Goal: Task Accomplishment & Management: Complete application form

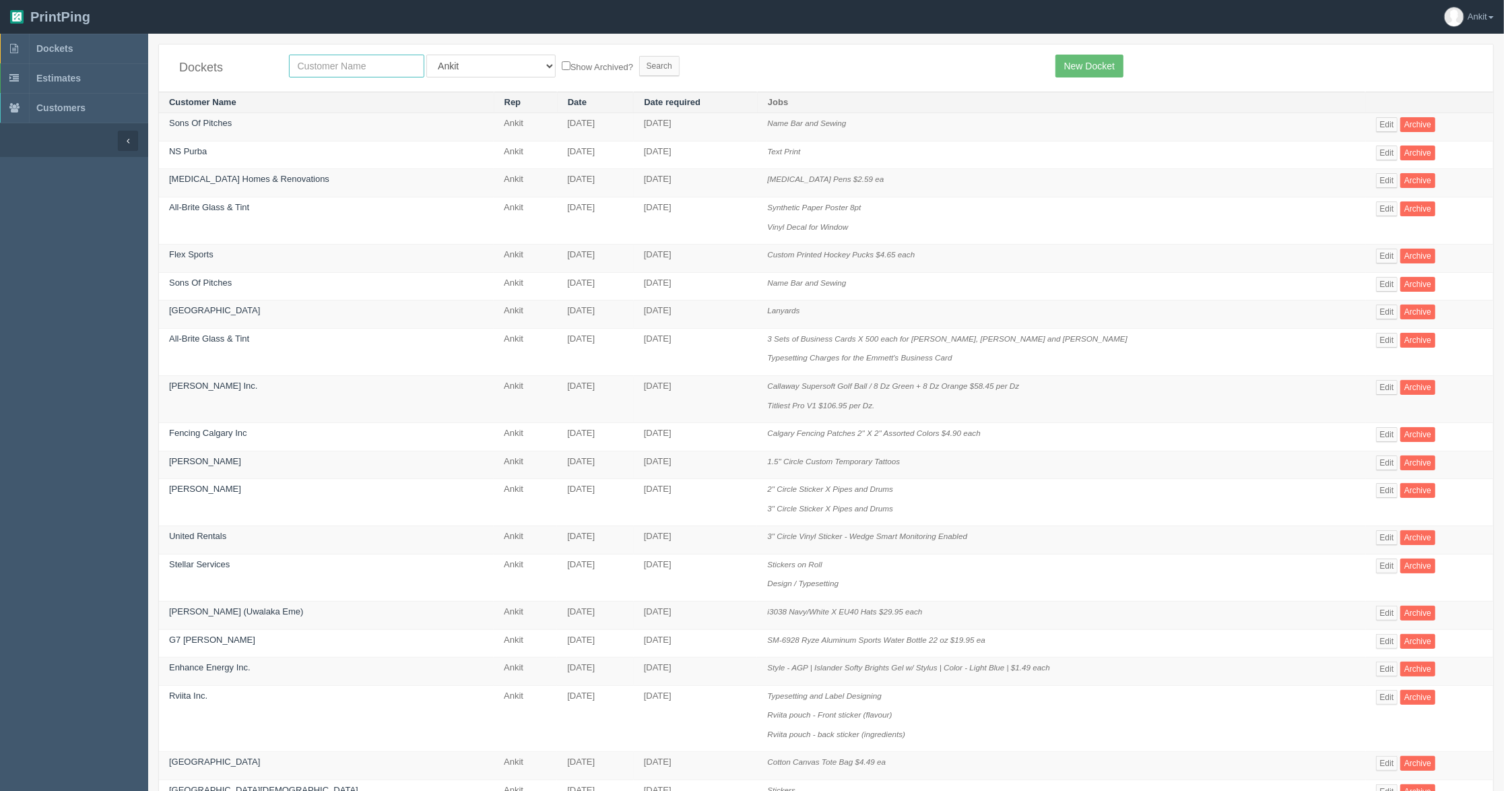
click at [325, 63] on input "text" at bounding box center [356, 66] width 135 height 23
type input "[GEOGRAPHIC_DATA]"
click at [639, 60] on input "Search" at bounding box center [659, 66] width 40 height 20
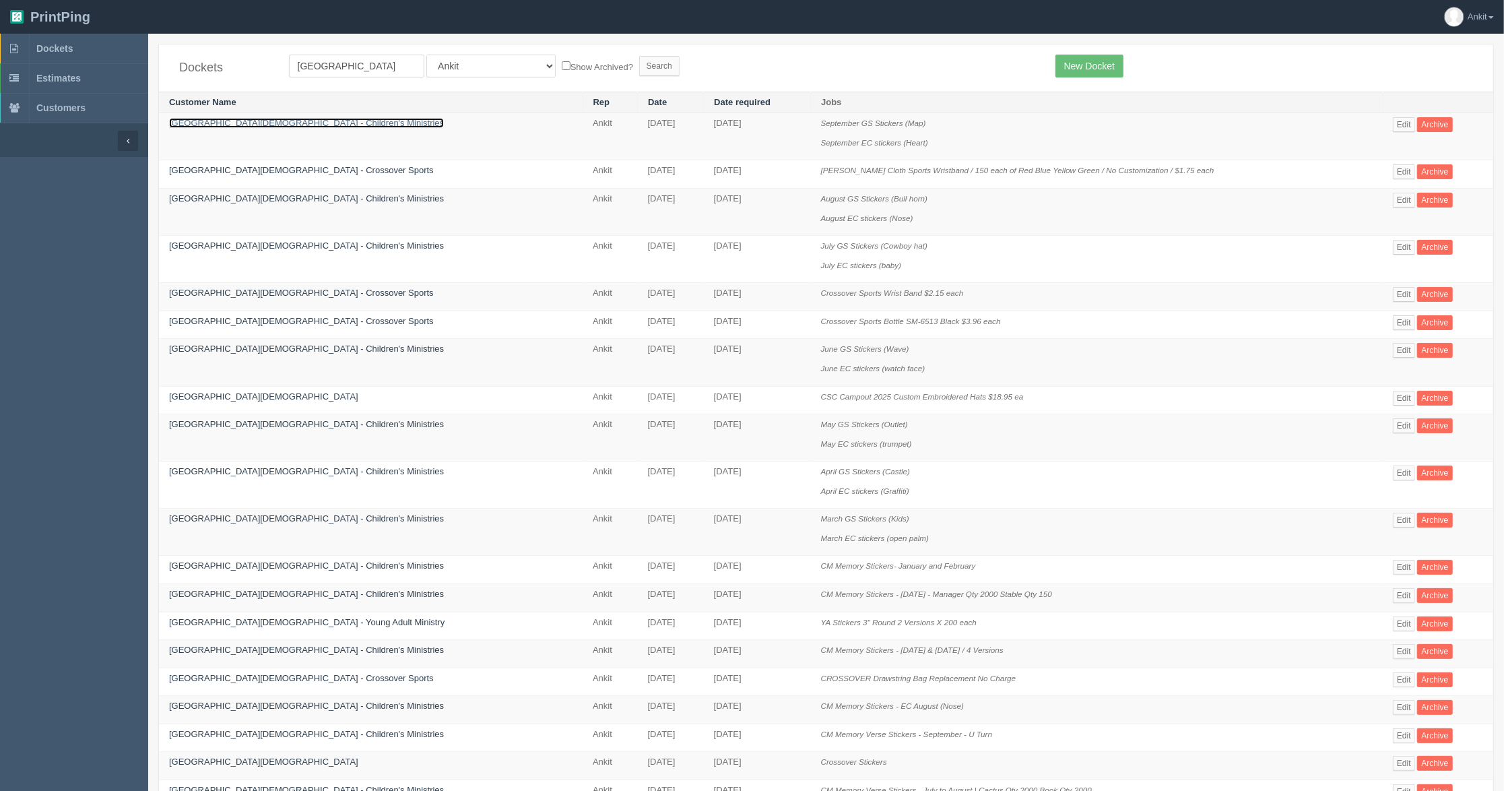
click at [268, 122] on link "[GEOGRAPHIC_DATA][DEMOGRAPHIC_DATA] - Children's Ministries" at bounding box center [306, 123] width 275 height 10
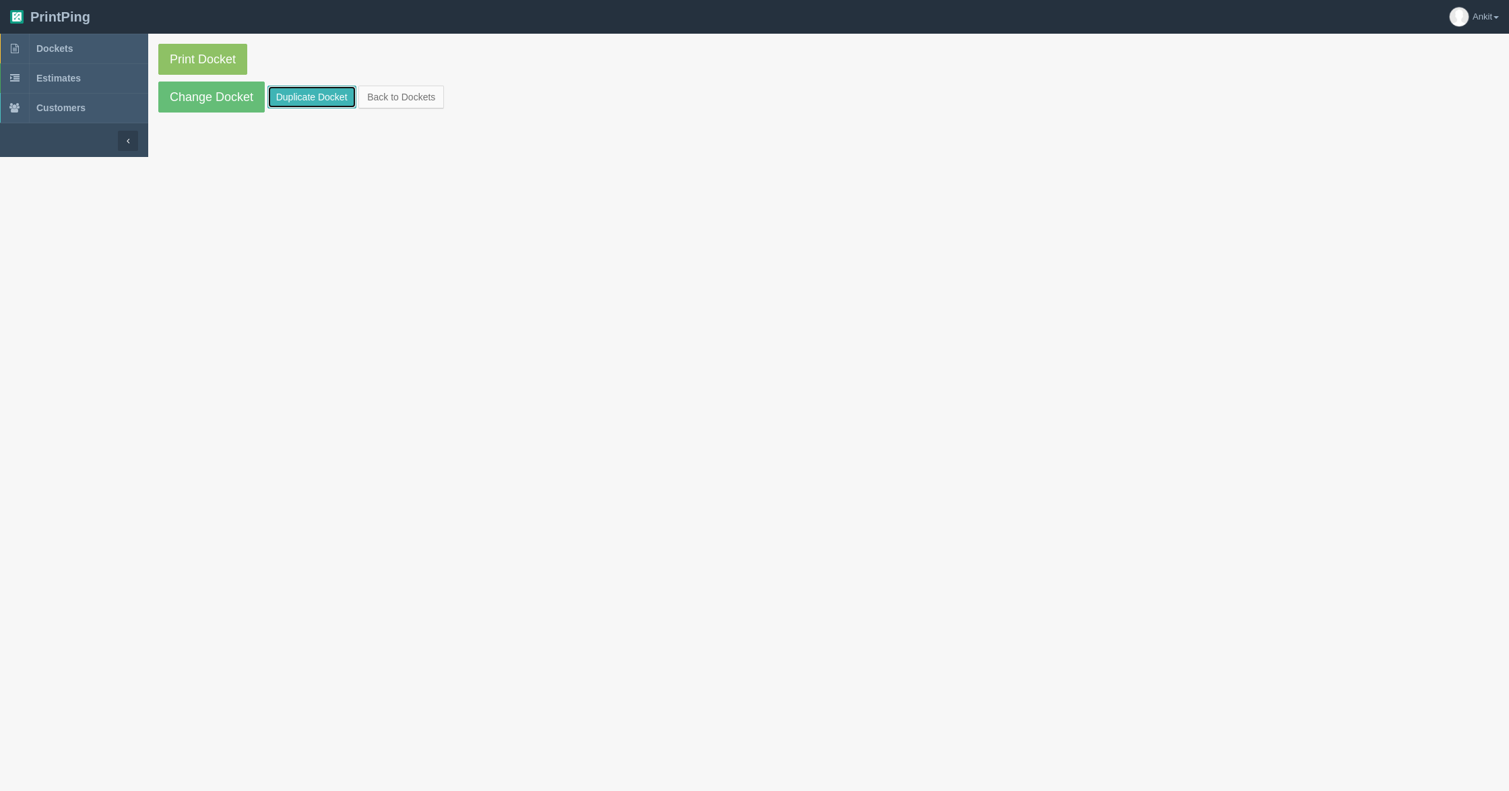
click at [280, 95] on link "Duplicate Docket" at bounding box center [311, 97] width 89 height 23
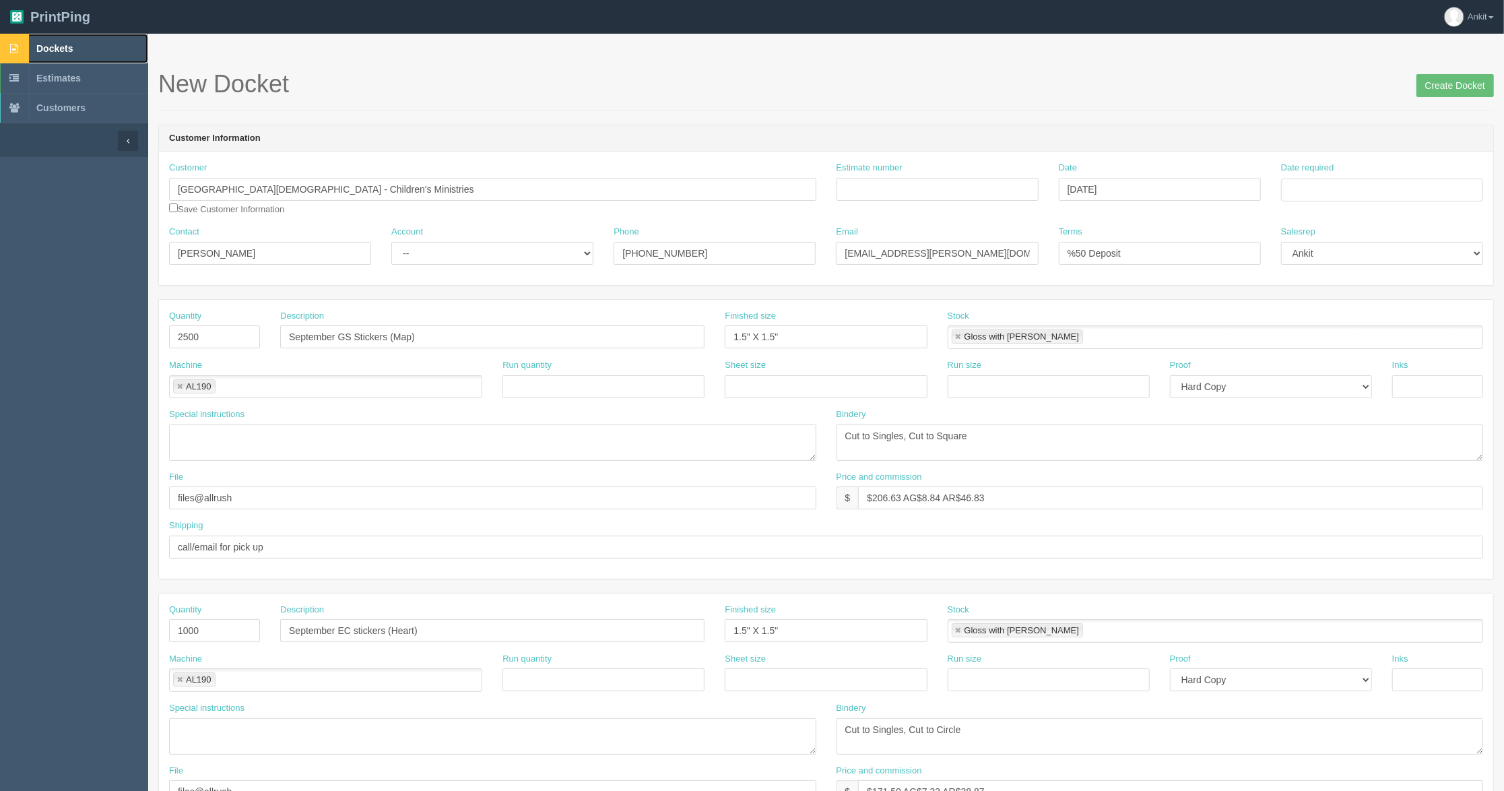
click at [57, 48] on span "Dockets" at bounding box center [54, 48] width 36 height 11
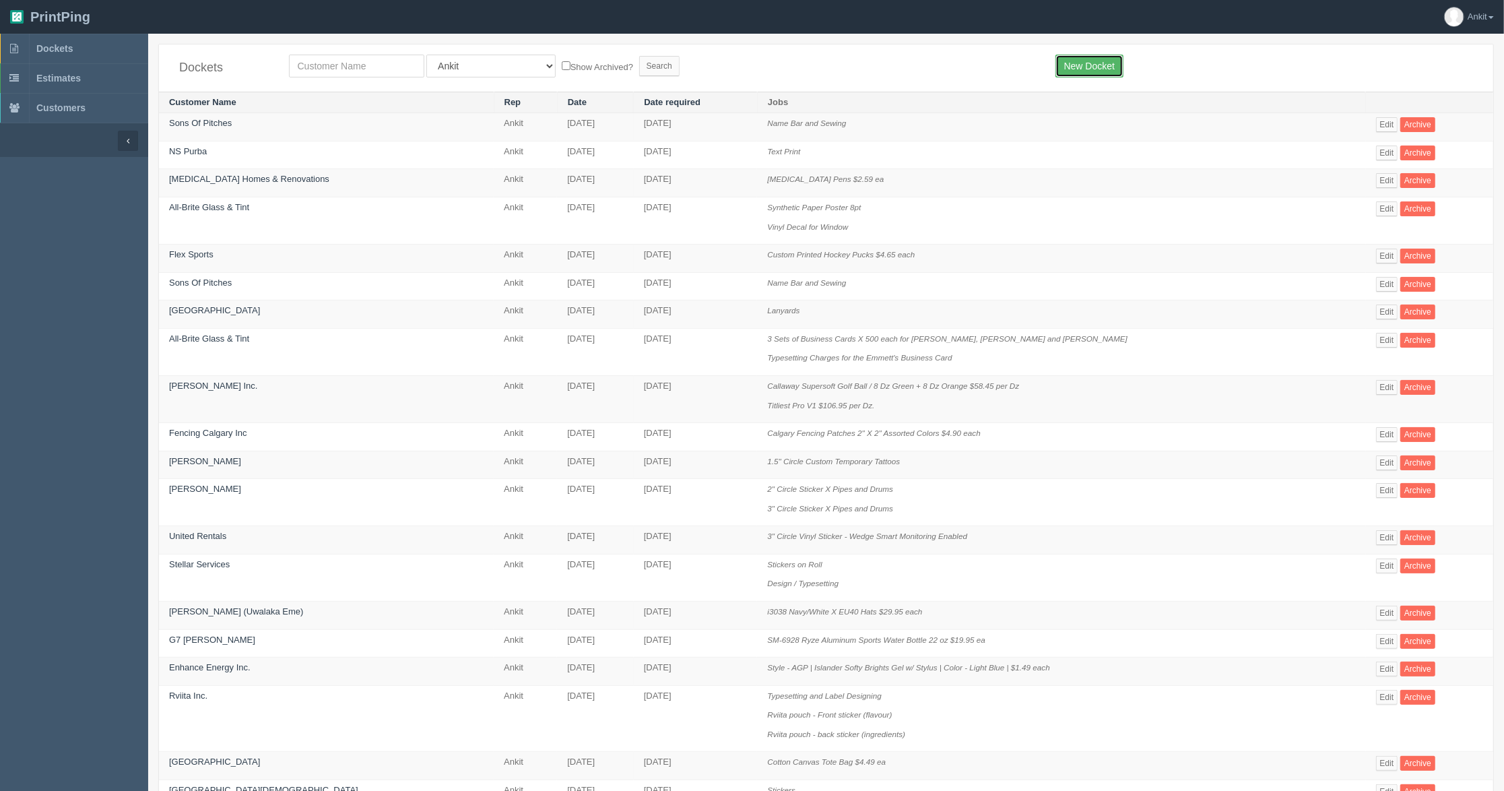
click at [1096, 71] on link "New Docket" at bounding box center [1089, 66] width 68 height 23
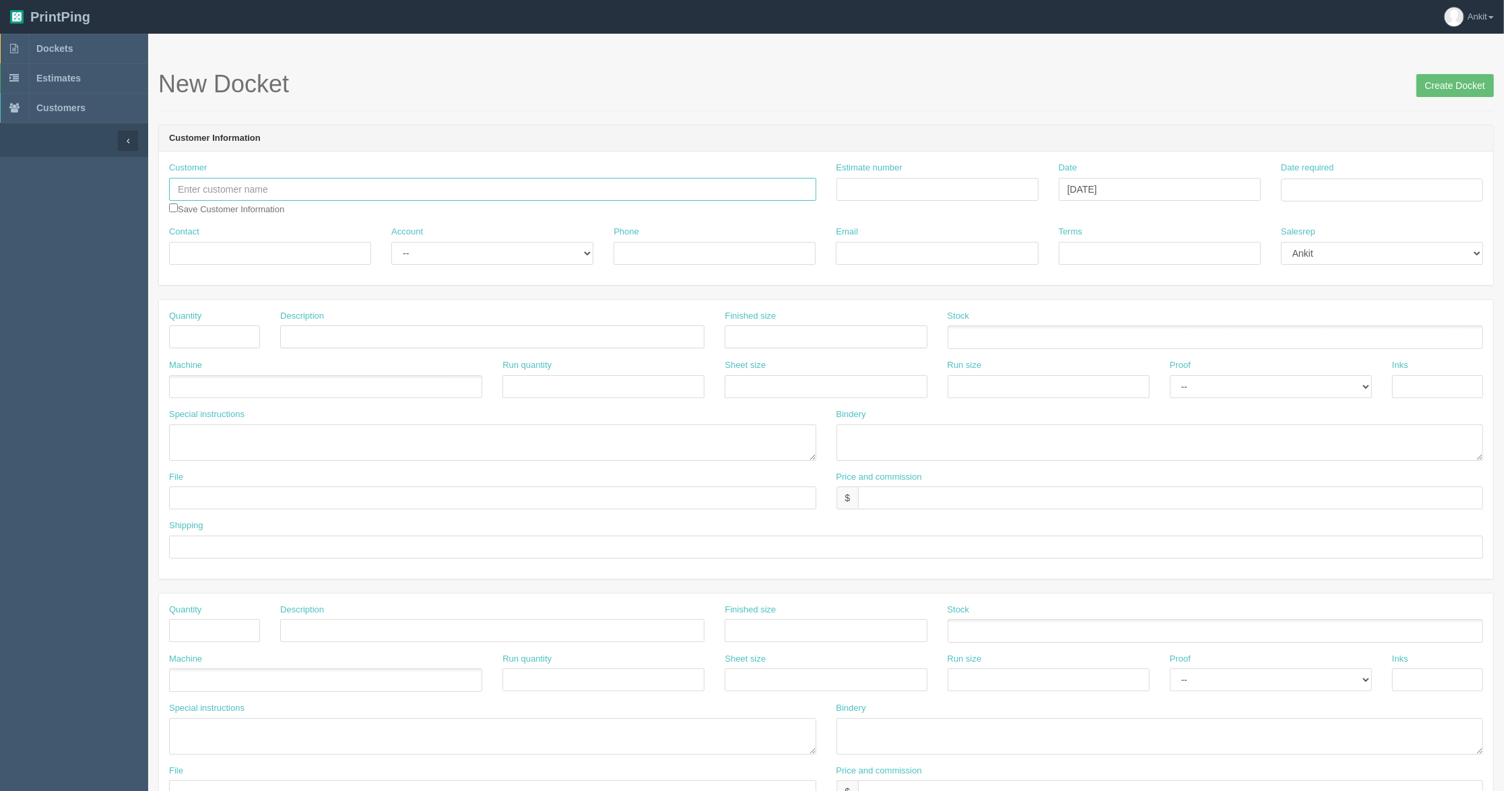
click at [343, 178] on input "text" at bounding box center [492, 189] width 647 height 23
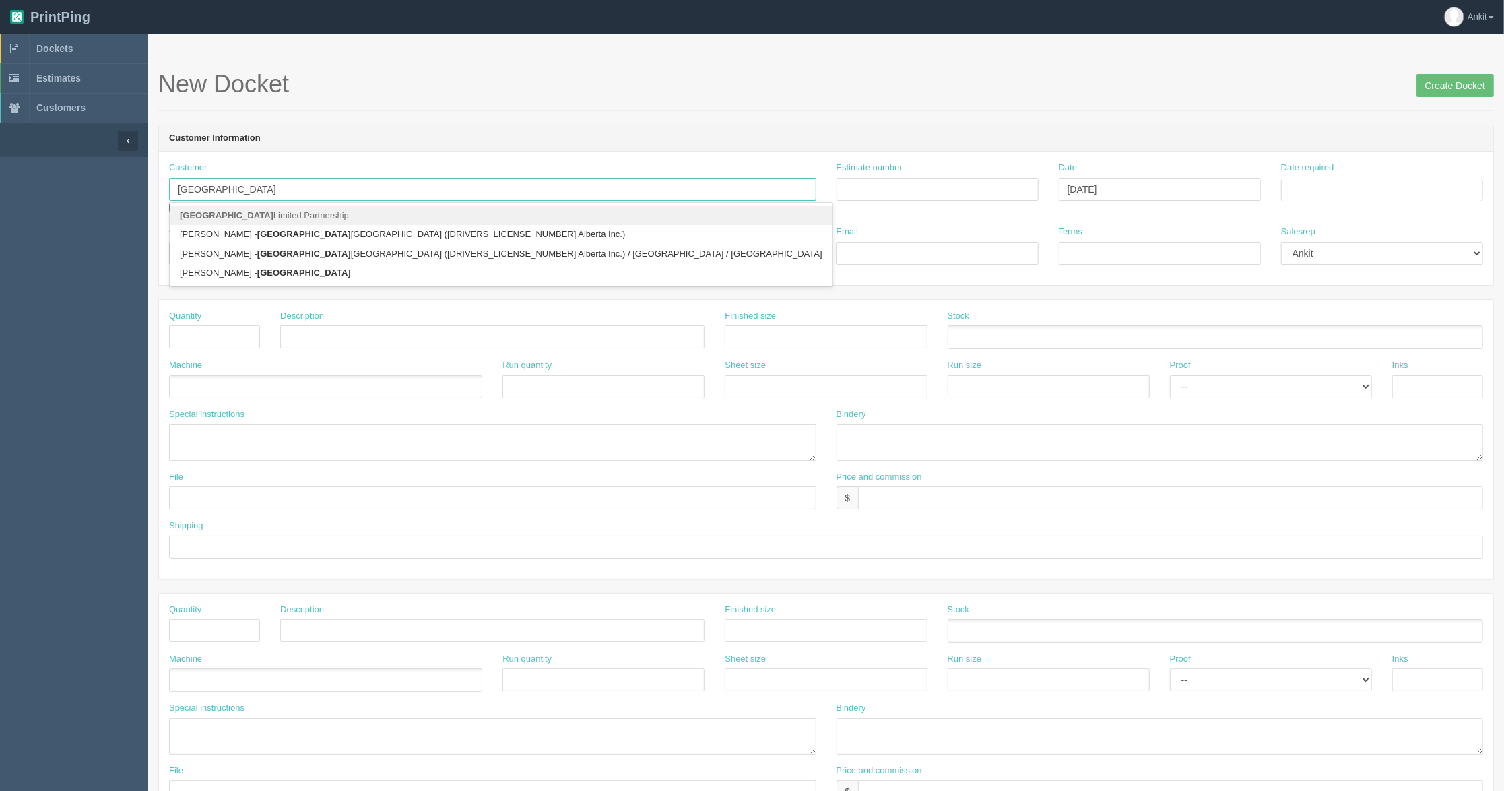
drag, startPoint x: 259, startPoint y: 189, endPoint x: 173, endPoint y: 189, distance: 85.5
click at [173, 189] on input "[GEOGRAPHIC_DATA]" at bounding box center [492, 189] width 647 height 23
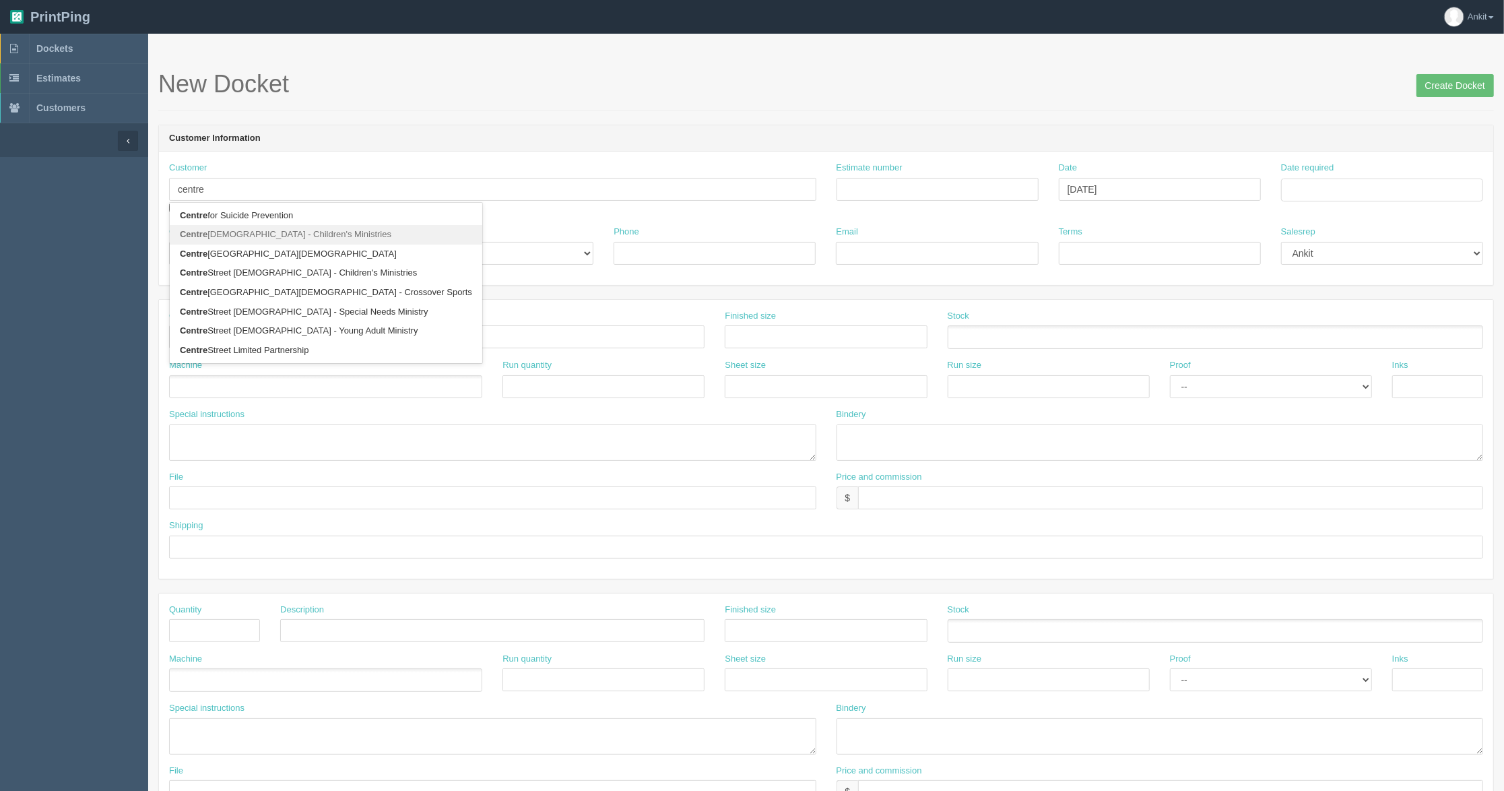
click at [264, 240] on link "[GEOGRAPHIC_DATA][DEMOGRAPHIC_DATA] - Children's Ministries" at bounding box center [326, 235] width 313 height 20
type input "[GEOGRAPHIC_DATA][DEMOGRAPHIC_DATA] - Children's Ministries"
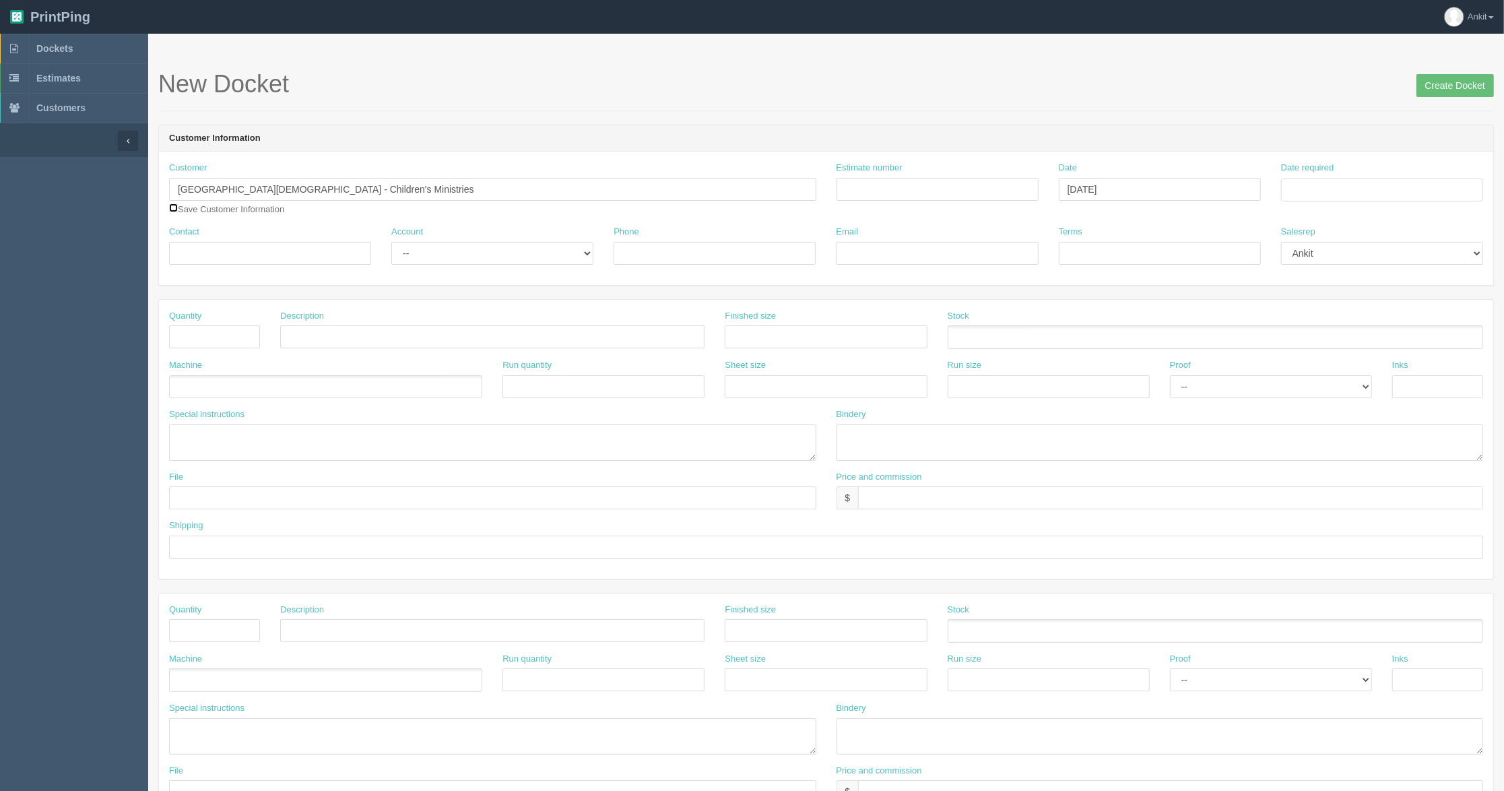
click at [173, 207] on input "checkbox" at bounding box center [173, 207] width 9 height 9
checkbox input "true"
click at [349, 337] on input "text" at bounding box center [492, 336] width 424 height 23
paste input "November GS Stickers (cupped hands)"
type input "November GS Stickers (cupped hands)"
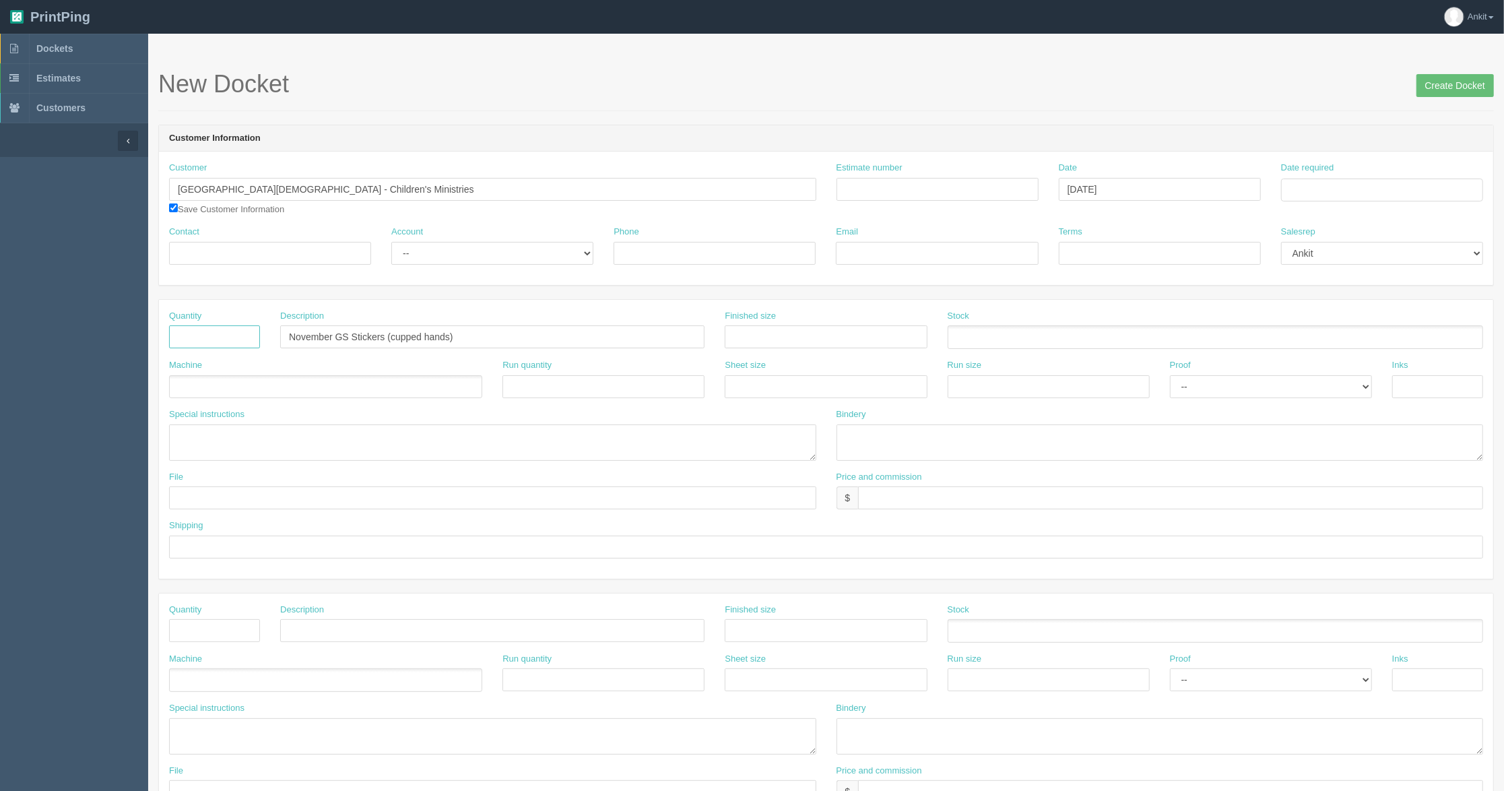
click at [187, 342] on input "text" at bounding box center [214, 336] width 91 height 23
type input "2500"
click at [925, 440] on textarea at bounding box center [1159, 442] width 647 height 36
click at [868, 443] on textarea at bounding box center [1159, 442] width 647 height 36
paste textarea "• Cut to singles • Cut to square"
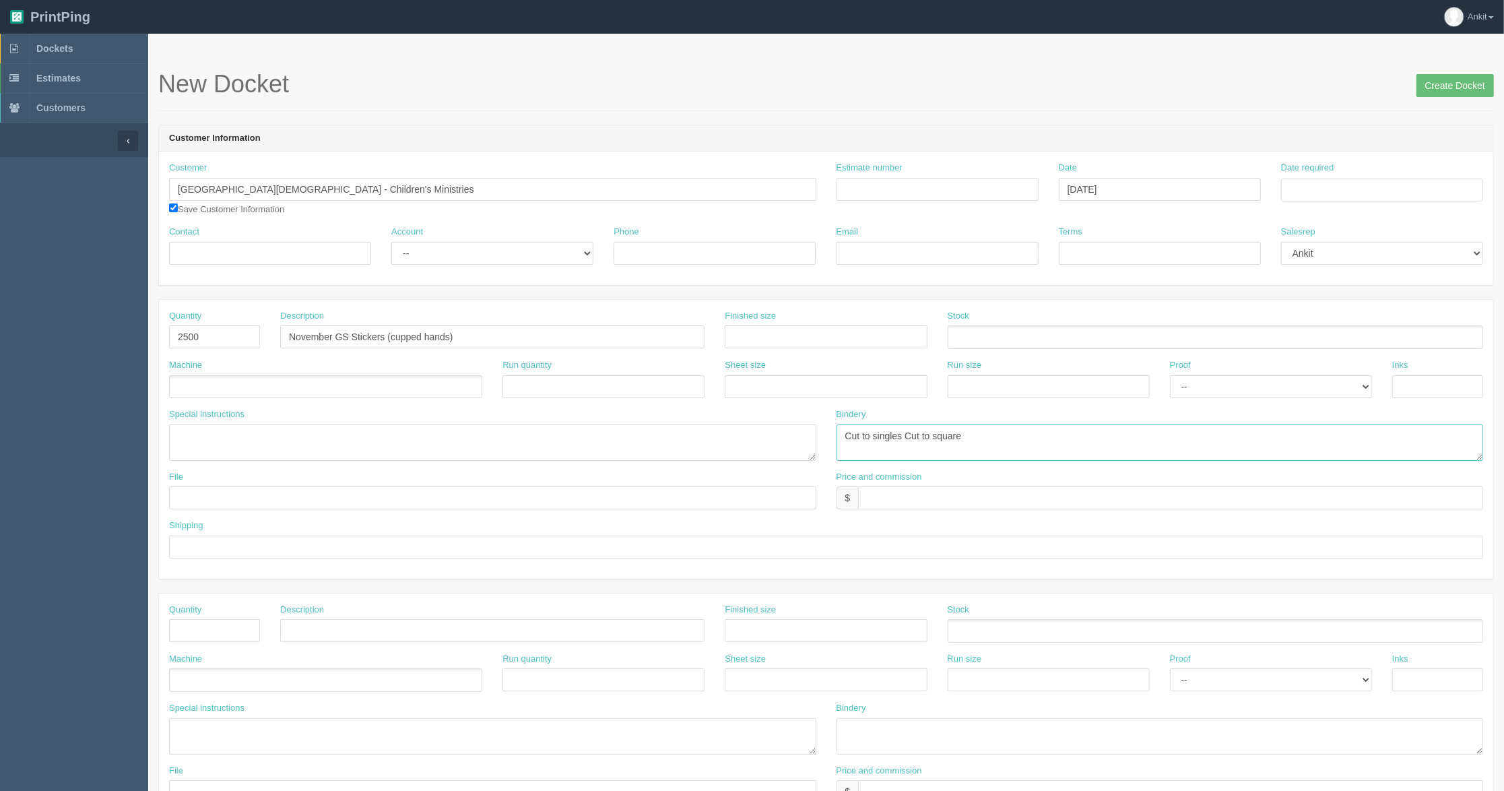
click at [901, 431] on textarea "Cut to singles Cut to square" at bounding box center [1159, 442] width 647 height 36
type textarea "Cut to singles, Cut to square"
click at [928, 504] on input "text" at bounding box center [1170, 497] width 625 height 23
type input "$"
click at [205, 385] on ul at bounding box center [325, 387] width 313 height 24
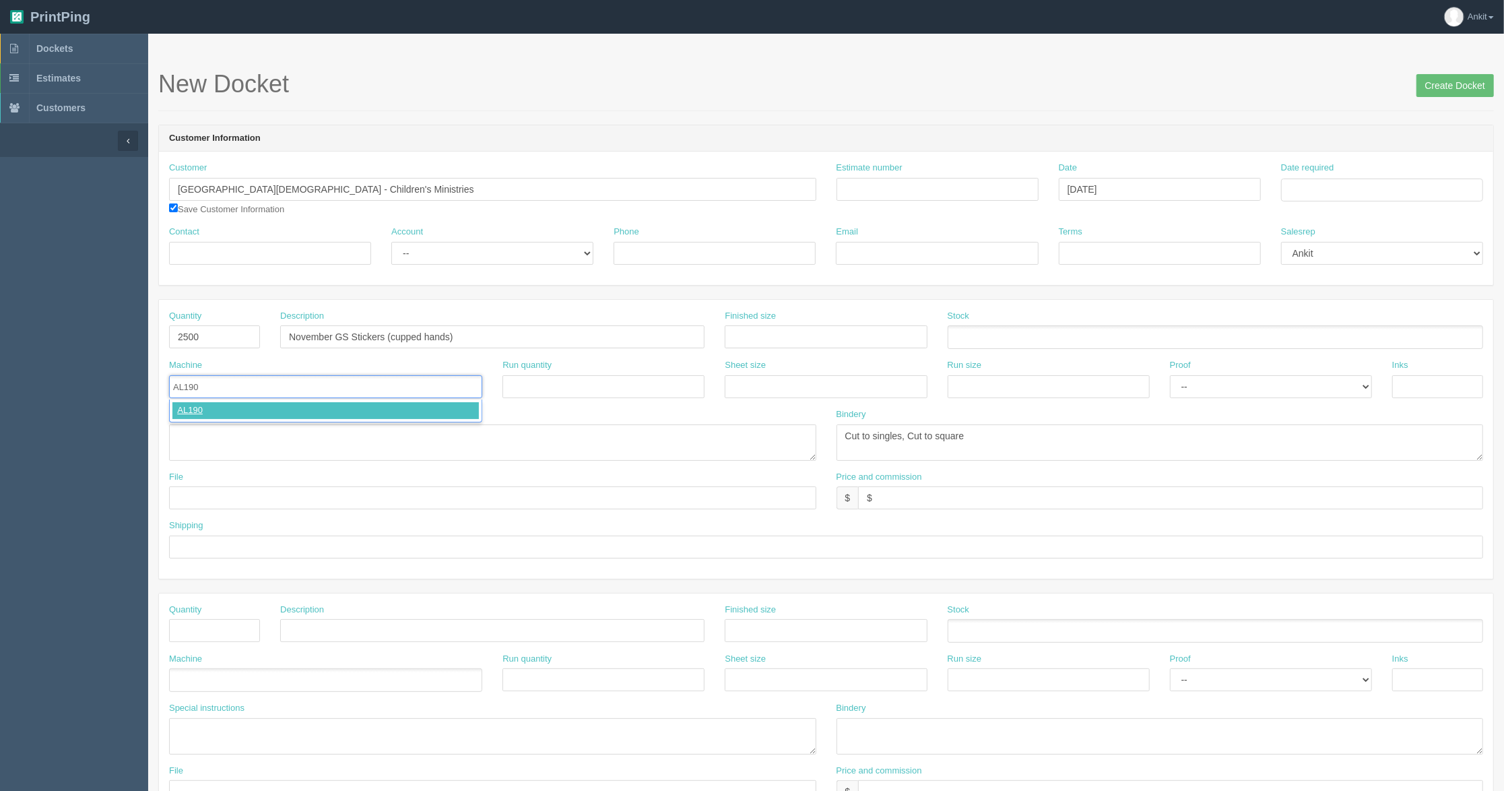
type input "AL190"
click at [1213, 391] on select "-- Email Hard Copy" at bounding box center [1271, 386] width 202 height 23
click at [1170, 376] on select "-- Email Hard Copy" at bounding box center [1271, 386] width 202 height 23
click at [1447, 377] on input "text" at bounding box center [1437, 386] width 91 height 23
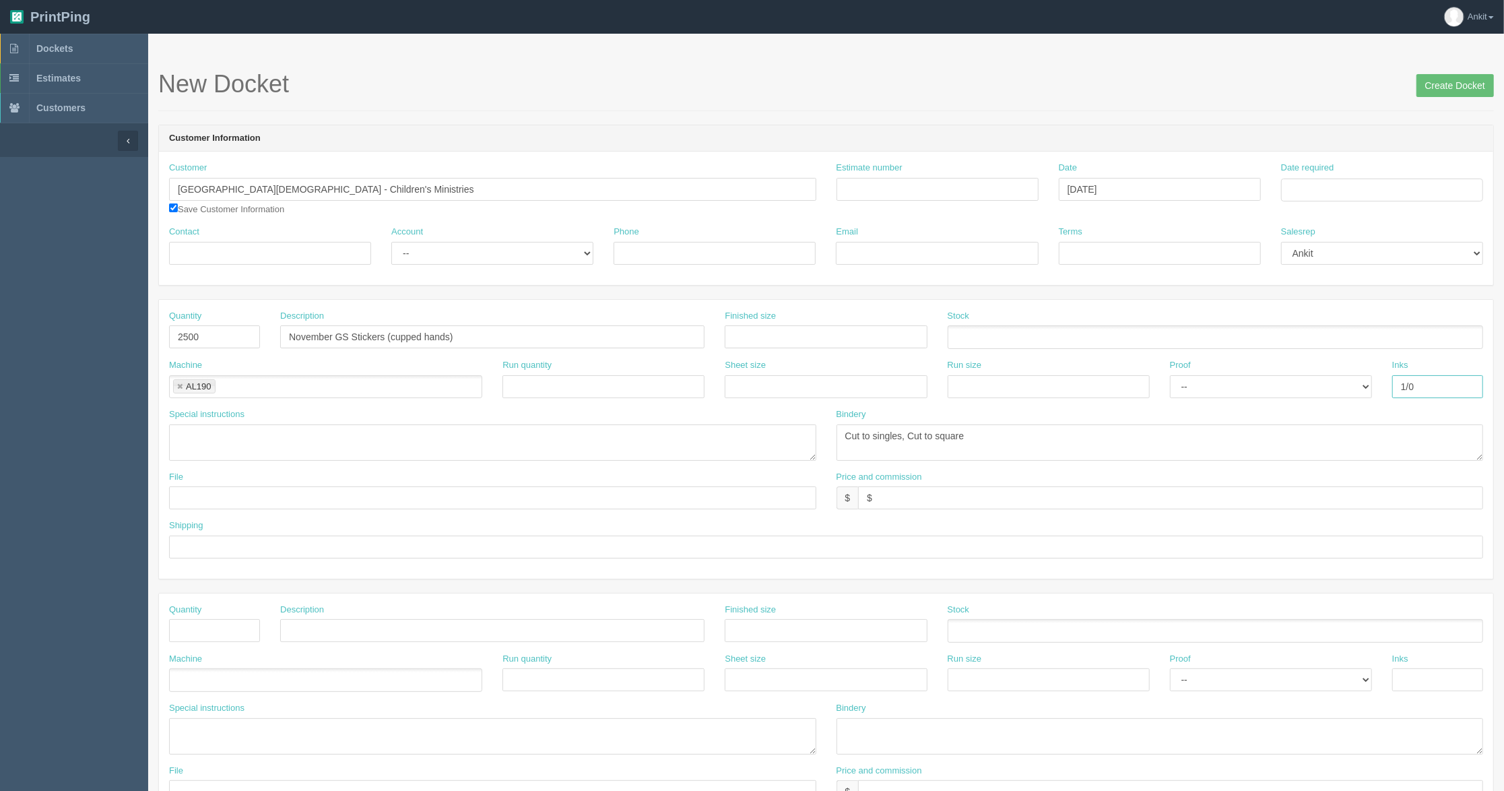
type input "1/0"
click at [228, 252] on input "Contact" at bounding box center [270, 253] width 202 height 23
click at [971, 342] on ul at bounding box center [1215, 337] width 535 height 24
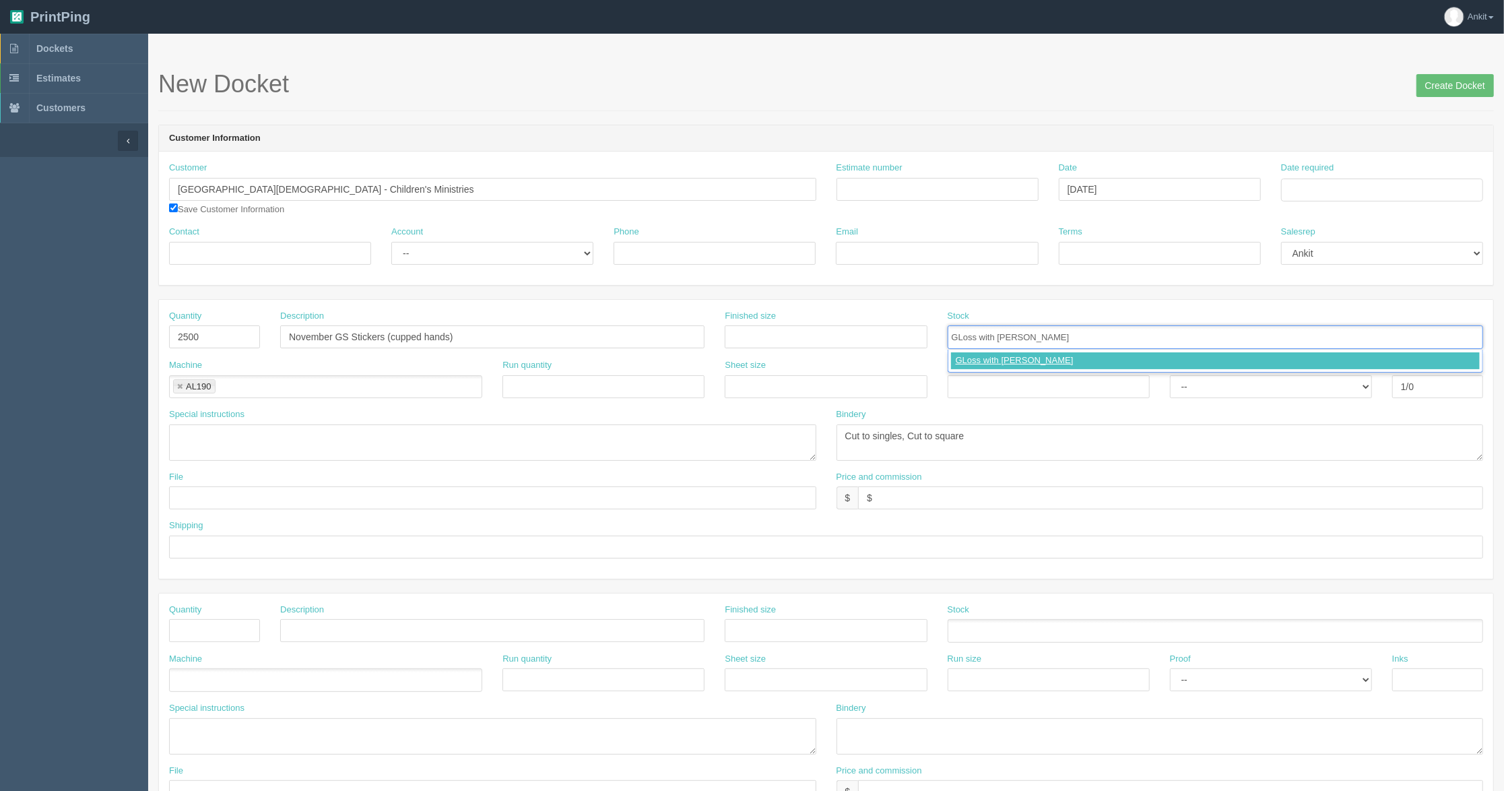
type input "GLoss with [PERSON_NAME]"
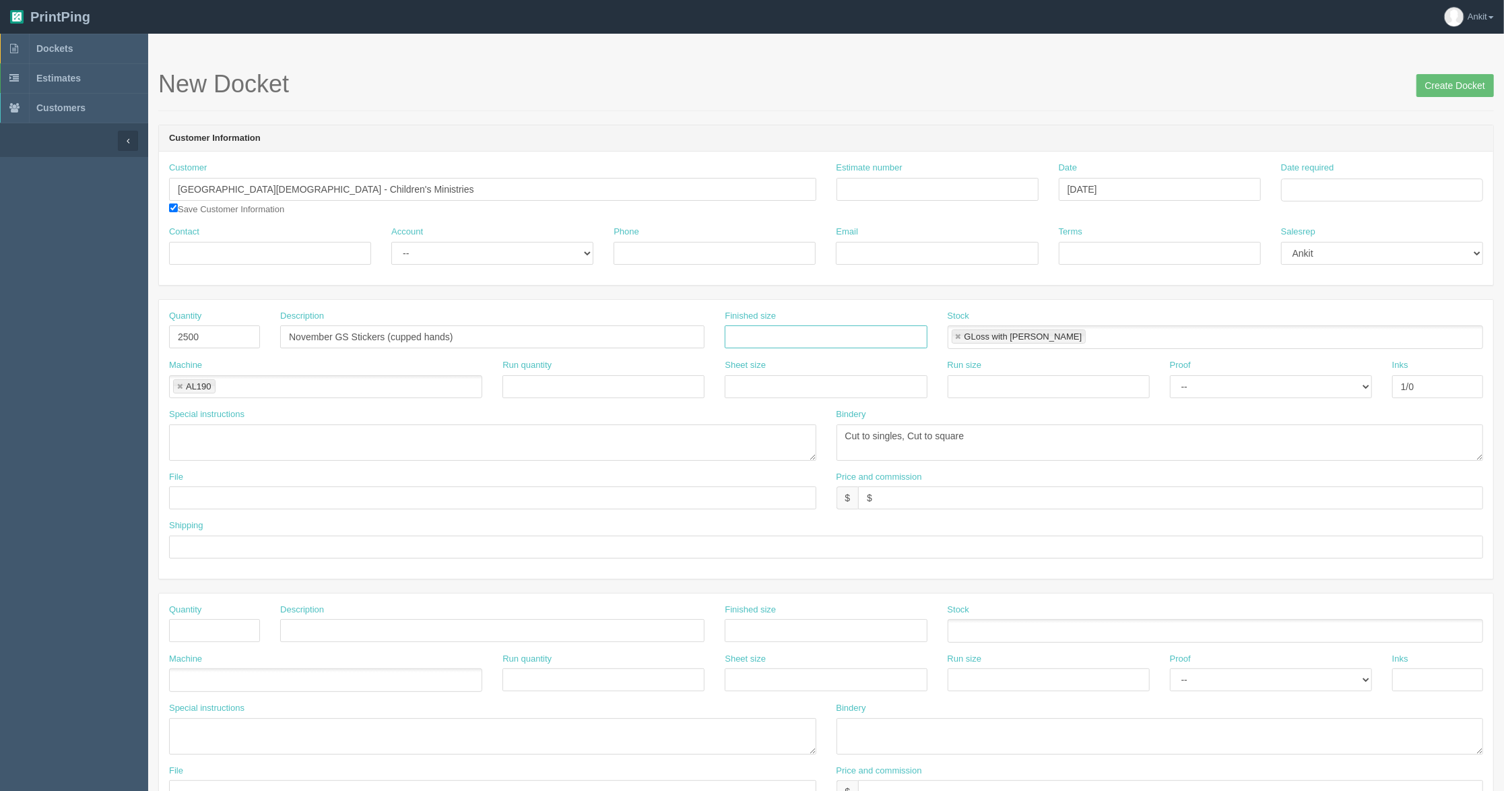
click at [771, 346] on input "text" at bounding box center [826, 336] width 202 height 23
type input "1.5X1.5"
click at [273, 262] on input "Contact" at bounding box center [270, 253] width 202 height 23
paste input "[PERSON_NAME]"
type input "[PERSON_NAME]"
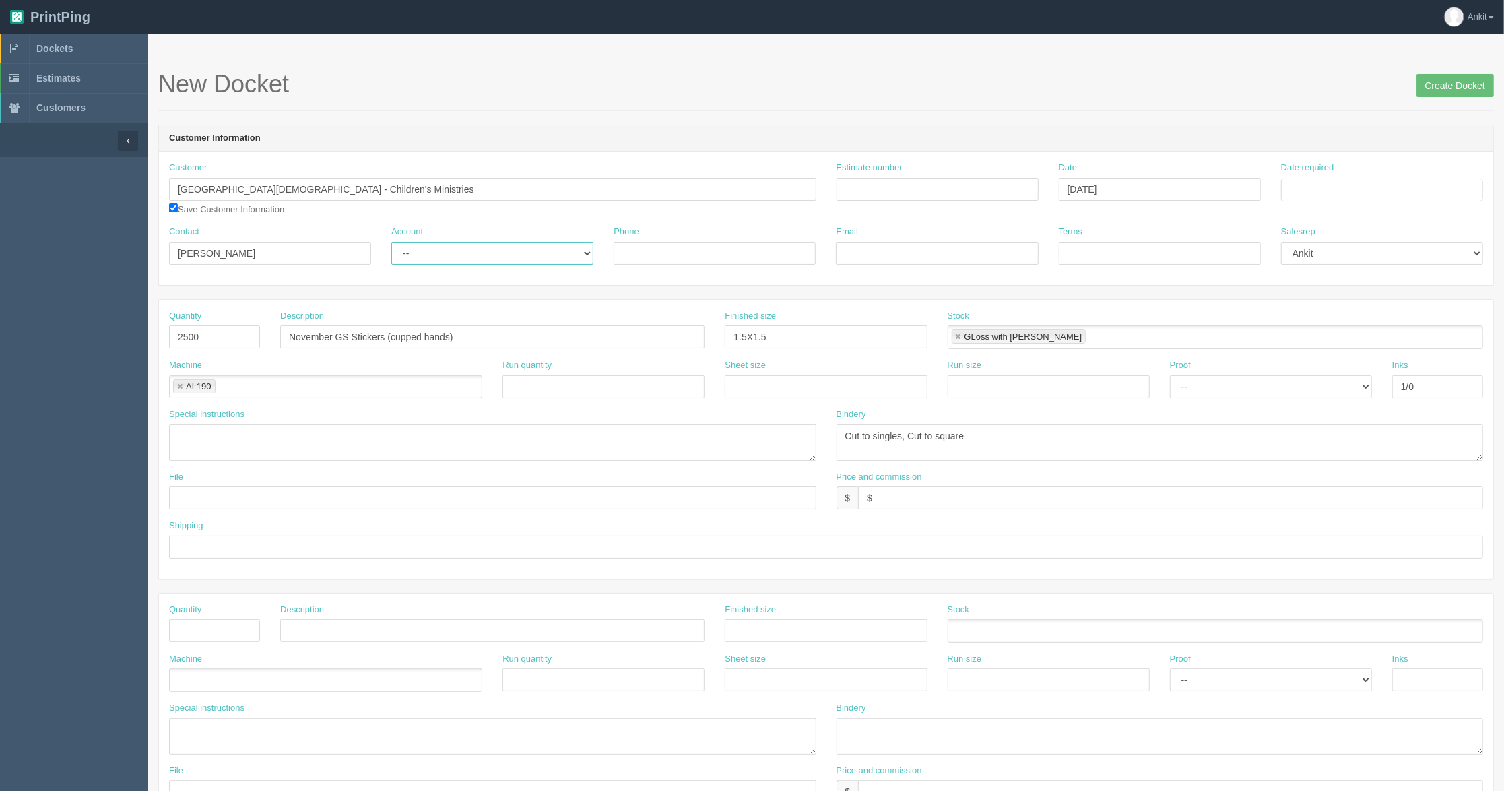
click at [489, 265] on select "-- Existing Client Allrush Client Rep Client" at bounding box center [492, 253] width 202 height 23
select select "Allrush Client"
click at [391, 242] on select "-- Existing Client Allrush Client Rep Client" at bounding box center [492, 253] width 202 height 23
click at [655, 240] on div "Phone" at bounding box center [715, 245] width 202 height 39
click at [667, 248] on input "Phone" at bounding box center [715, 253] width 202 height 23
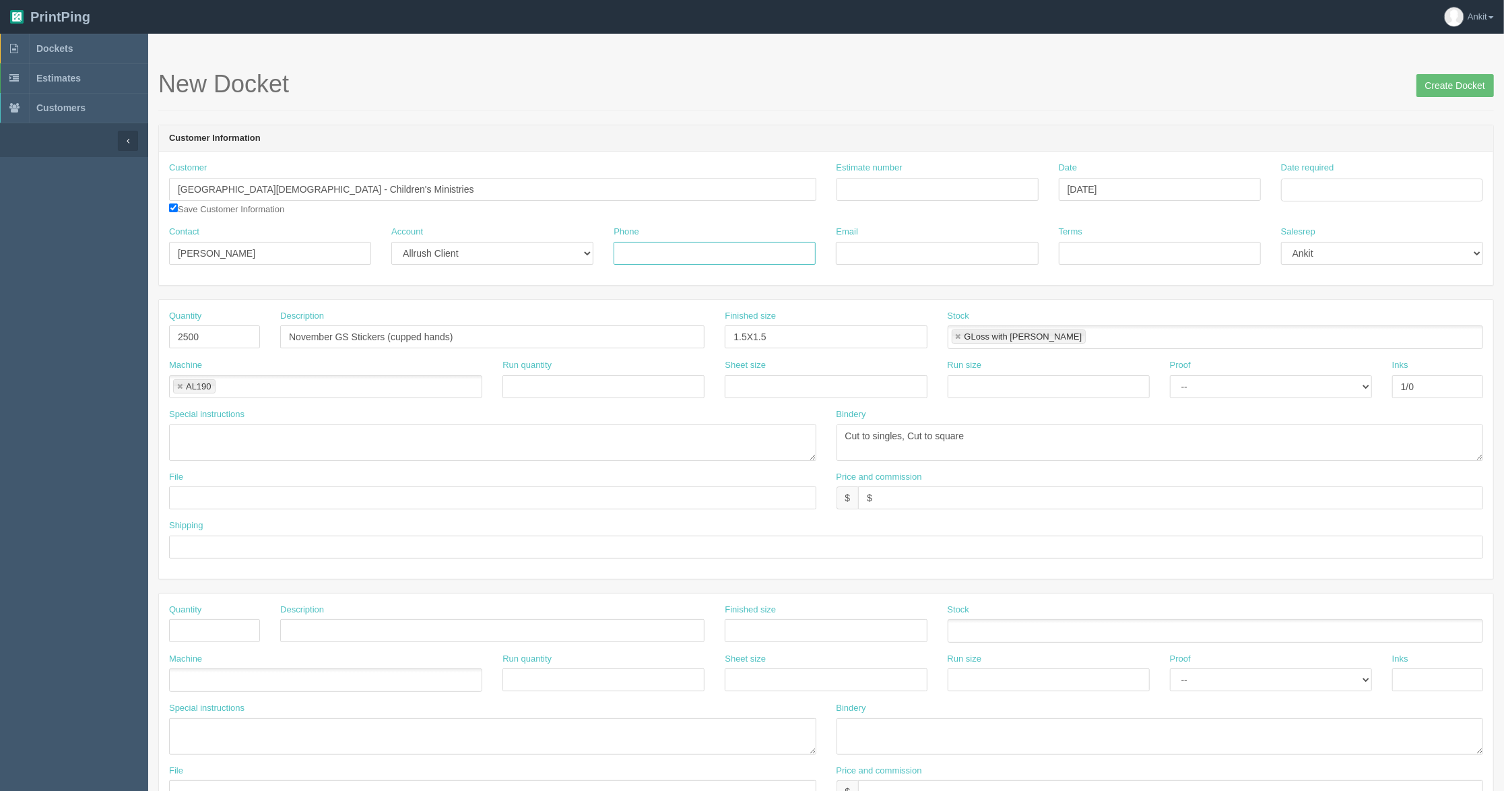
paste input "[PHONE_NUMBER]"
type input "[PHONE_NUMBER]"
click at [845, 272] on div "Email" at bounding box center [937, 250] width 222 height 49
click at [867, 254] on input "Email" at bounding box center [937, 253] width 202 height 23
paste input "[EMAIL_ADDRESS][PERSON_NAME][DOMAIN_NAME]"
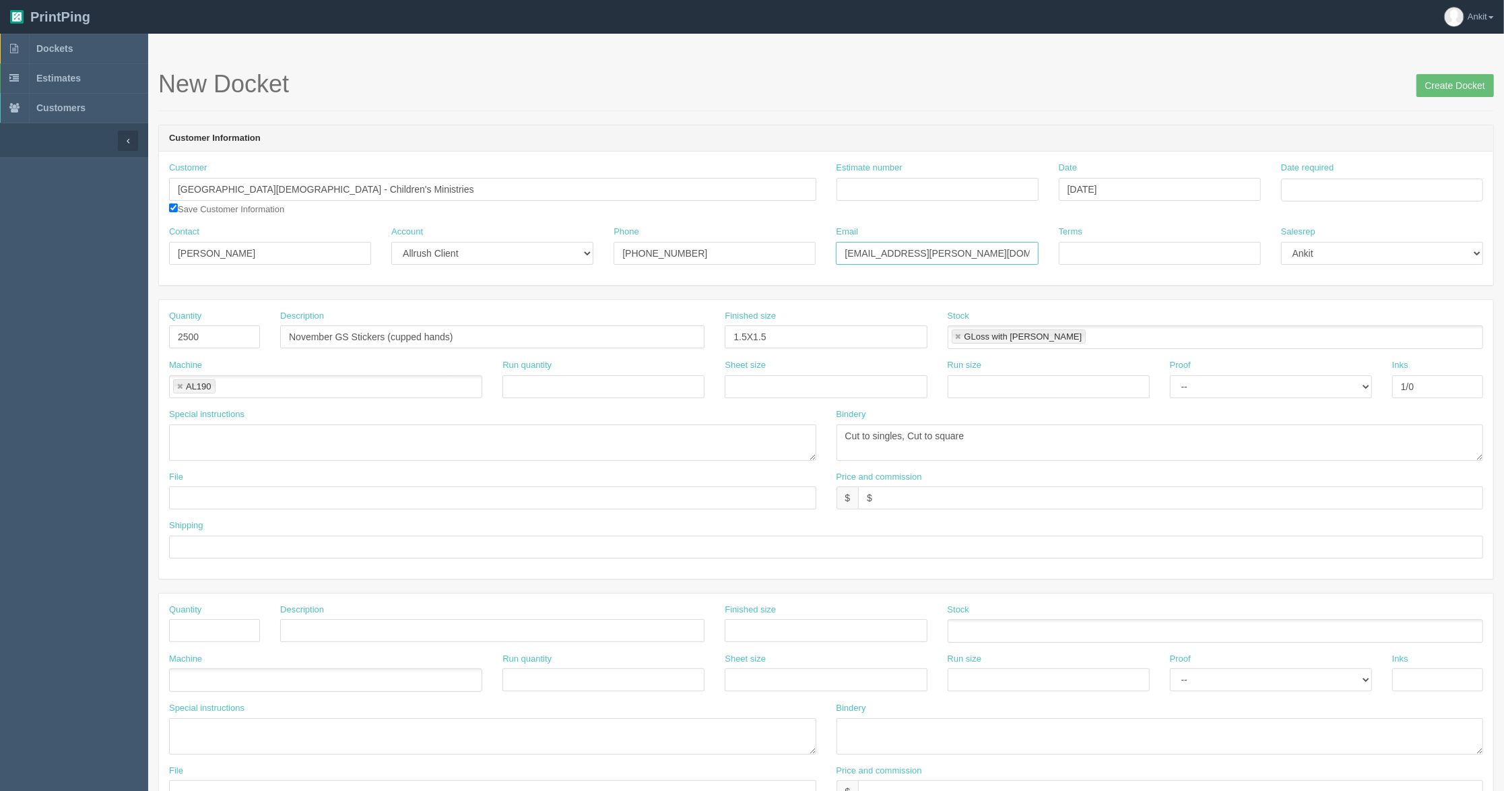
type input "[EMAIL_ADDRESS][PERSON_NAME][DOMAIN_NAME]"
click at [845, 206] on div "Estimate number" at bounding box center [937, 186] width 222 height 49
click at [890, 190] on input "Estimate number" at bounding box center [937, 189] width 202 height 23
paste input "7076"
type input "7076"
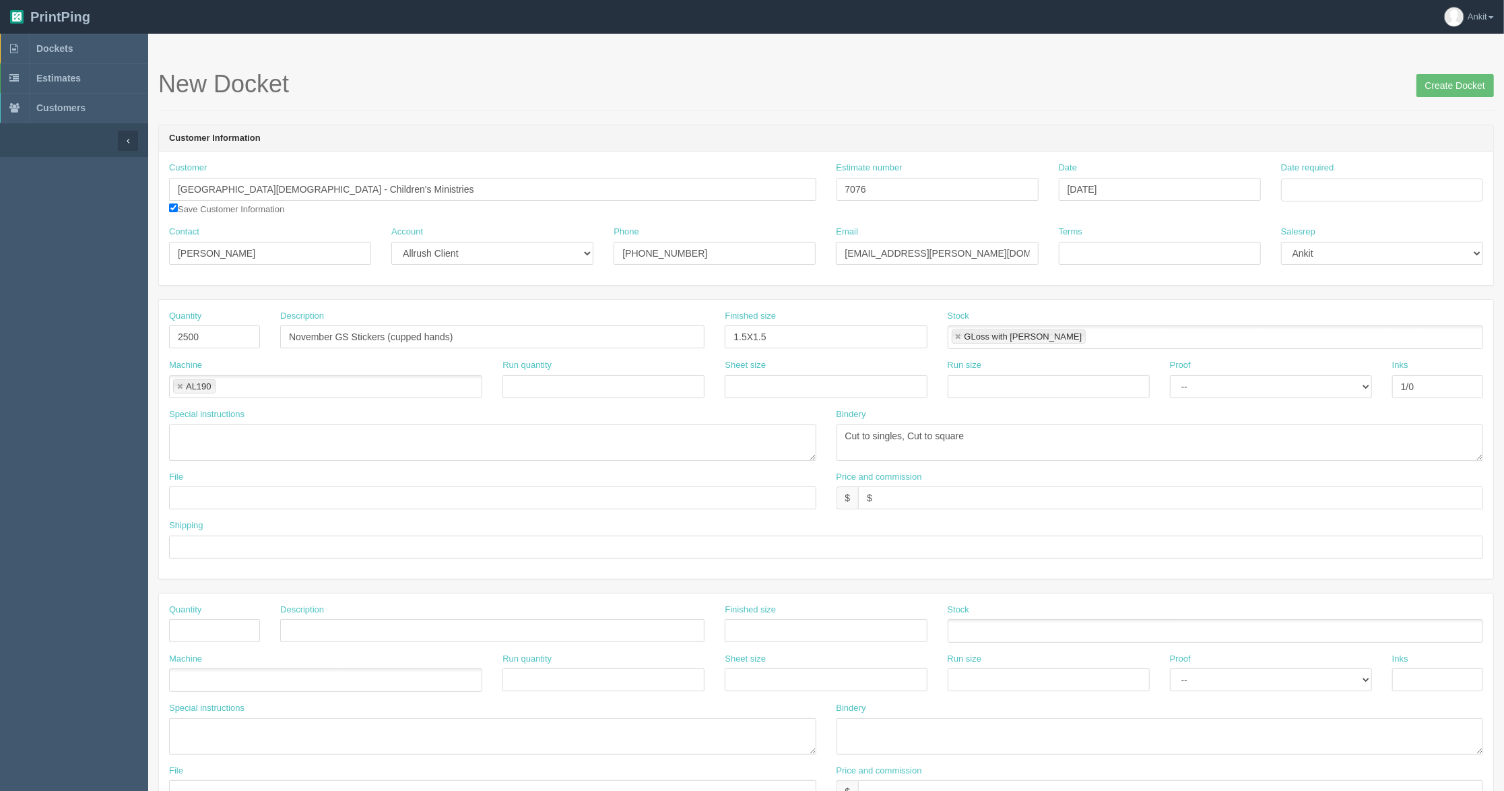
click at [973, 131] on header "Customer Information" at bounding box center [826, 138] width 1334 height 27
click at [1313, 193] on input "Date required" at bounding box center [1382, 189] width 202 height 23
click at [1332, 225] on th "[DATE]" at bounding box center [1348, 219] width 90 height 27
click at [1344, 411] on span "Oct" at bounding box center [1339, 412] width 32 height 36
click at [1332, 300] on td "14" at bounding box center [1329, 300] width 17 height 20
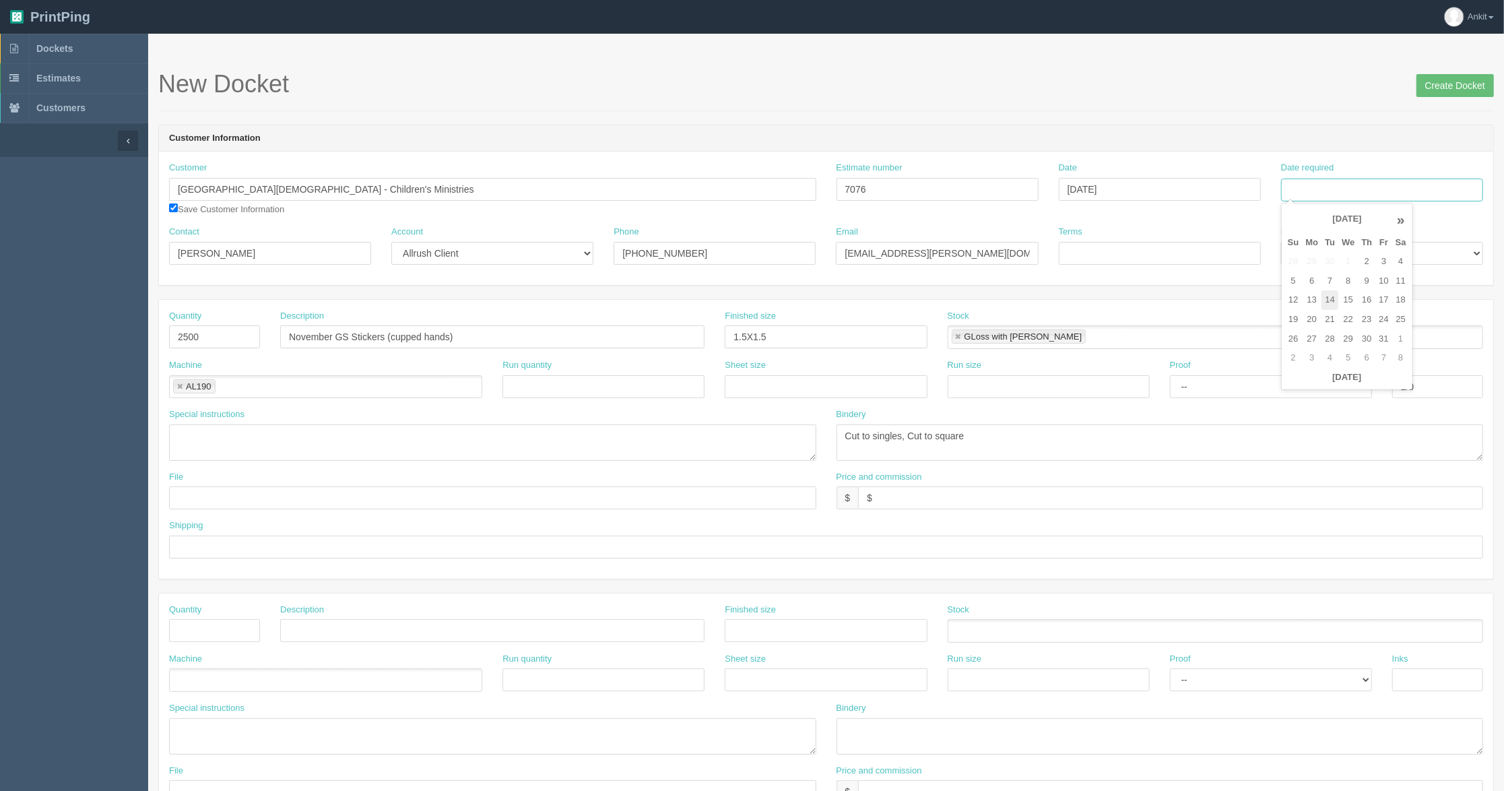
type input "[DATE]"
click at [1195, 237] on div "Terms" at bounding box center [1160, 245] width 202 height 39
click at [1086, 255] on input "Terms" at bounding box center [1160, 253] width 202 height 23
type input "COD %50 Deposit"
drag, startPoint x: 211, startPoint y: 334, endPoint x: 176, endPoint y: 334, distance: 35.7
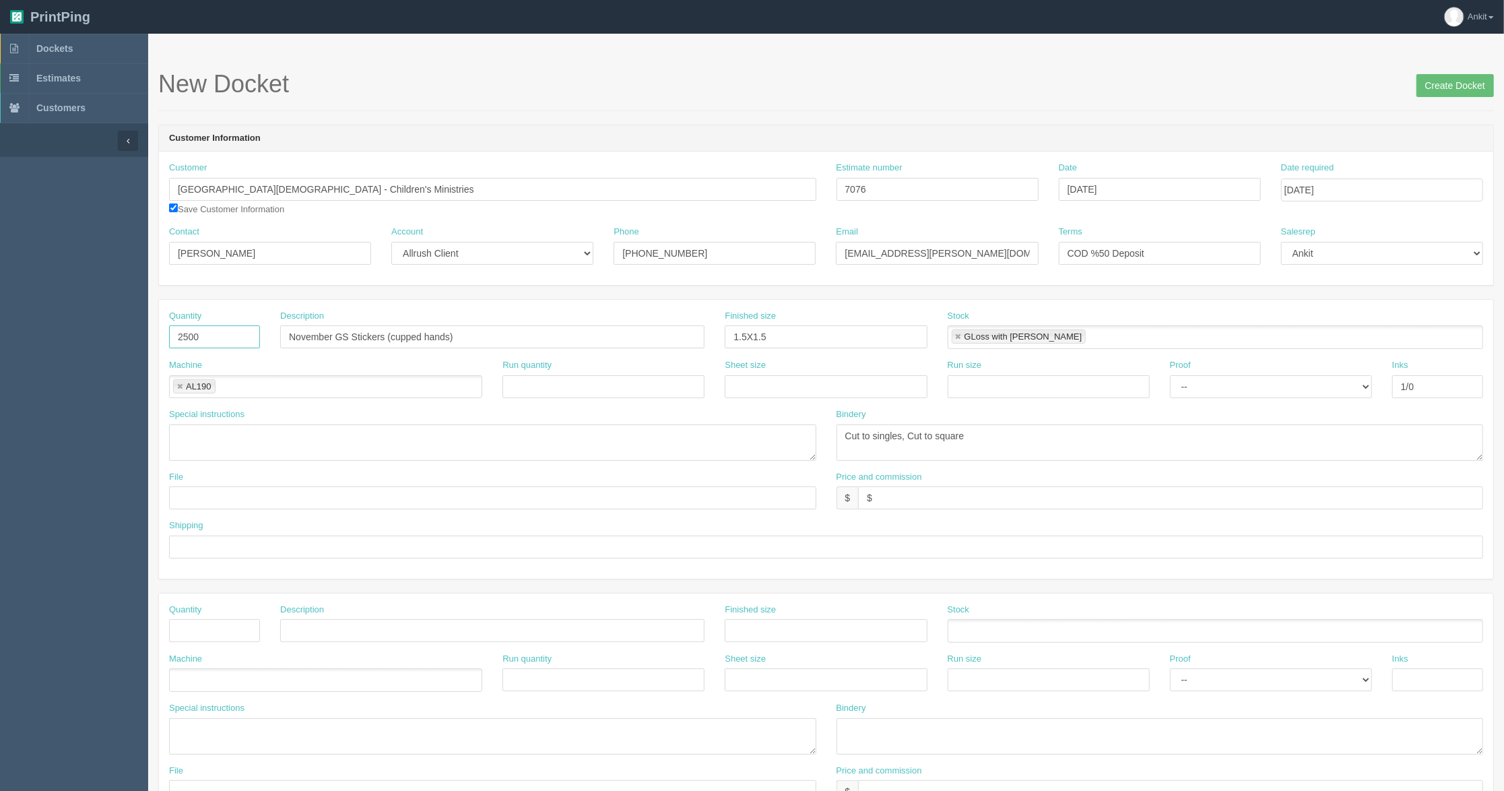
click at [176, 334] on input "2500" at bounding box center [214, 336] width 91 height 23
click at [227, 341] on input "2500" at bounding box center [214, 336] width 91 height 23
drag, startPoint x: 176, startPoint y: 341, endPoint x: 151, endPoint y: 340, distance: 24.9
click at [151, 340] on section "New Docket Create Docket Customer Information [GEOGRAPHIC_DATA][DEMOGRAPHIC_DAT…" at bounding box center [826, 628] width 1356 height 1189
drag, startPoint x: 217, startPoint y: 335, endPoint x: 163, endPoint y: 334, distance: 53.9
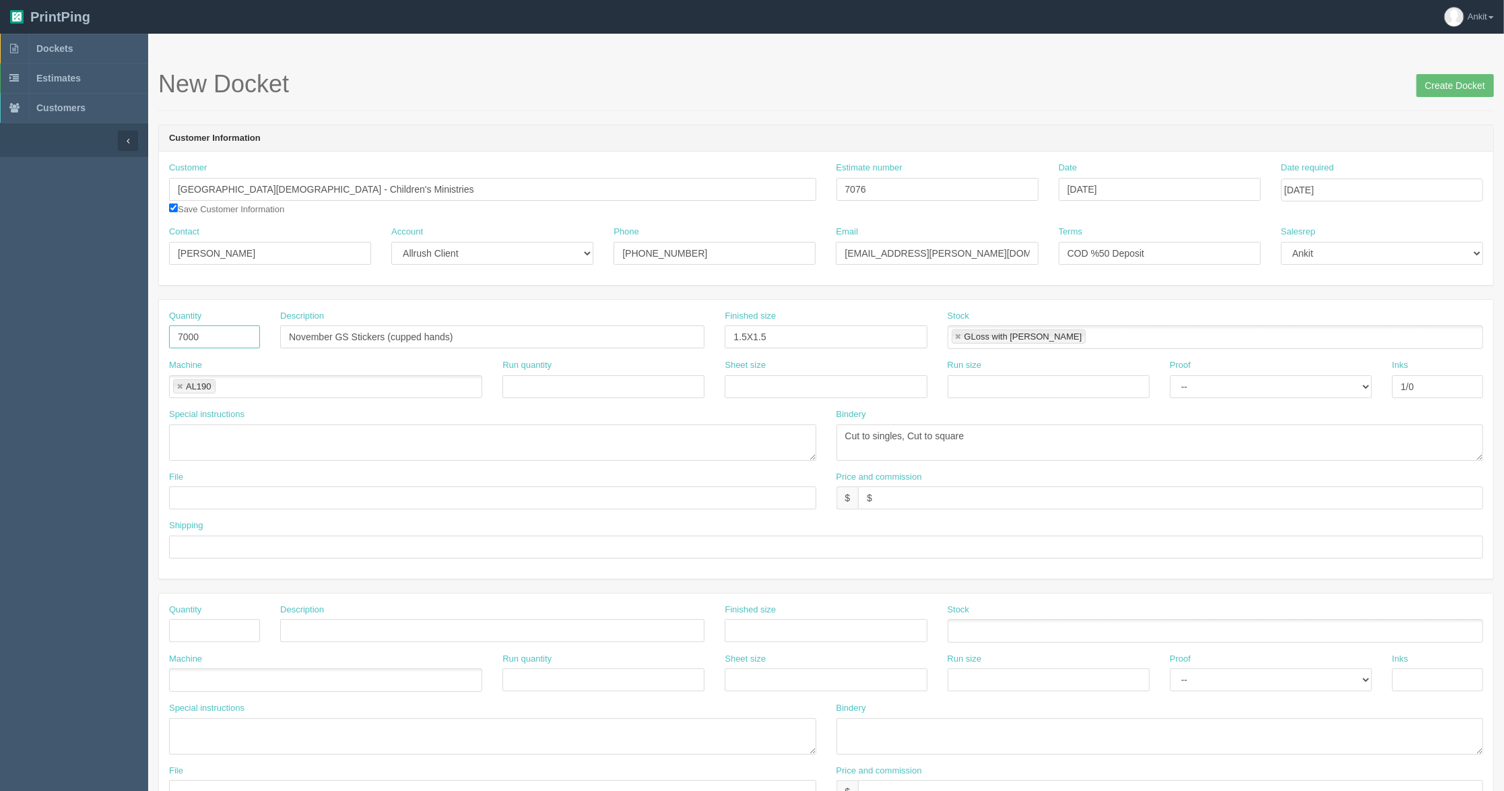
click at [163, 334] on div "Quantity 7000" at bounding box center [214, 334] width 111 height 49
type input "2500"
click at [227, 307] on div "Quantity 2500 Description November GS Stickers (cupped hands) Finished size 1.5…" at bounding box center [826, 439] width 1334 height 279
drag, startPoint x: 981, startPoint y: 492, endPoint x: 819, endPoint y: 494, distance: 162.3
click at [819, 494] on div "File Price and commission $ $" at bounding box center [826, 495] width 1334 height 49
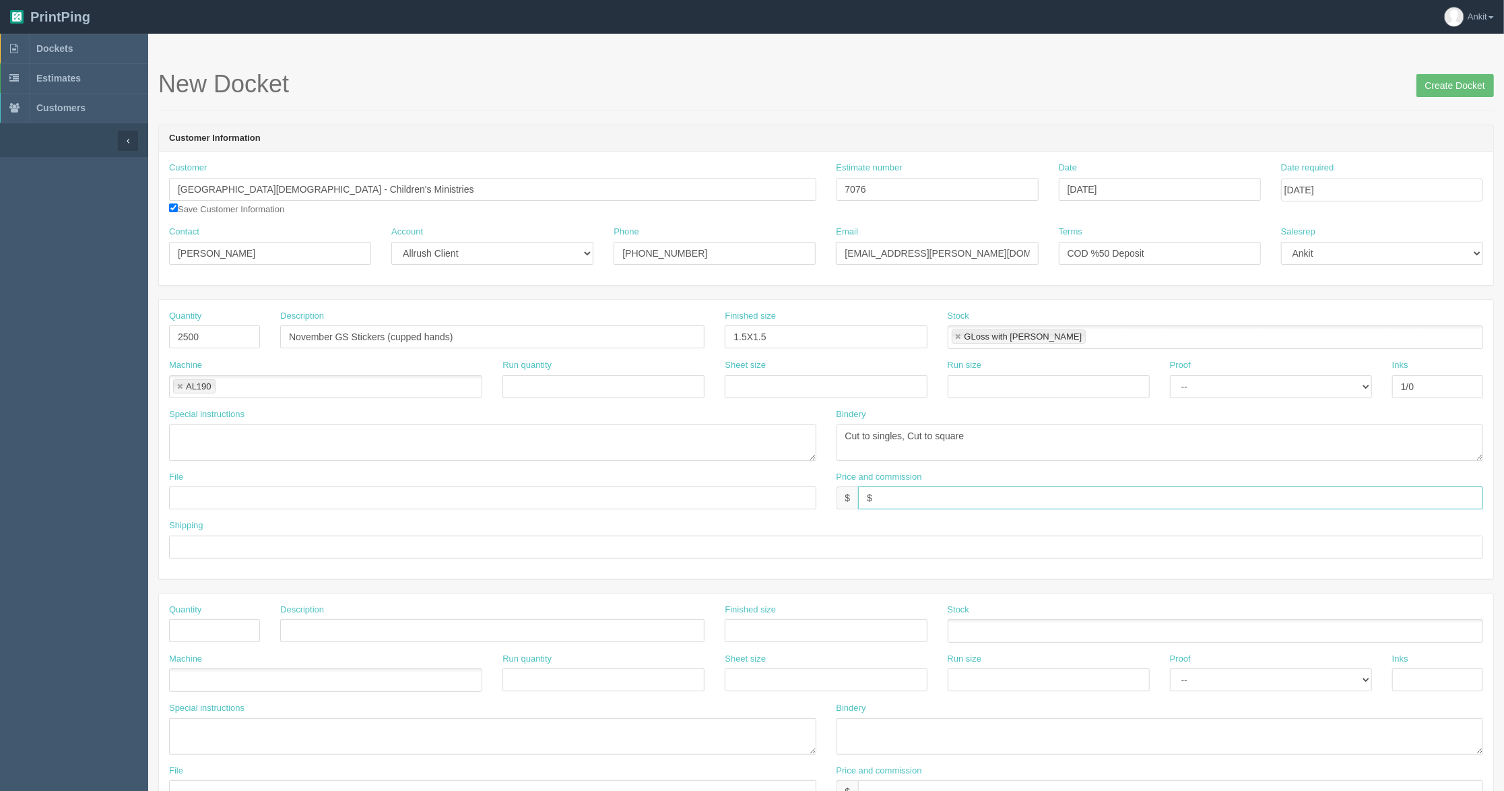
paste input "206.63"
type input "$206.63"
click at [858, 412] on label "Bindery" at bounding box center [851, 414] width 30 height 13
click at [894, 193] on input "7076" at bounding box center [937, 189] width 202 height 23
click at [278, 502] on input "text" at bounding box center [492, 497] width 647 height 23
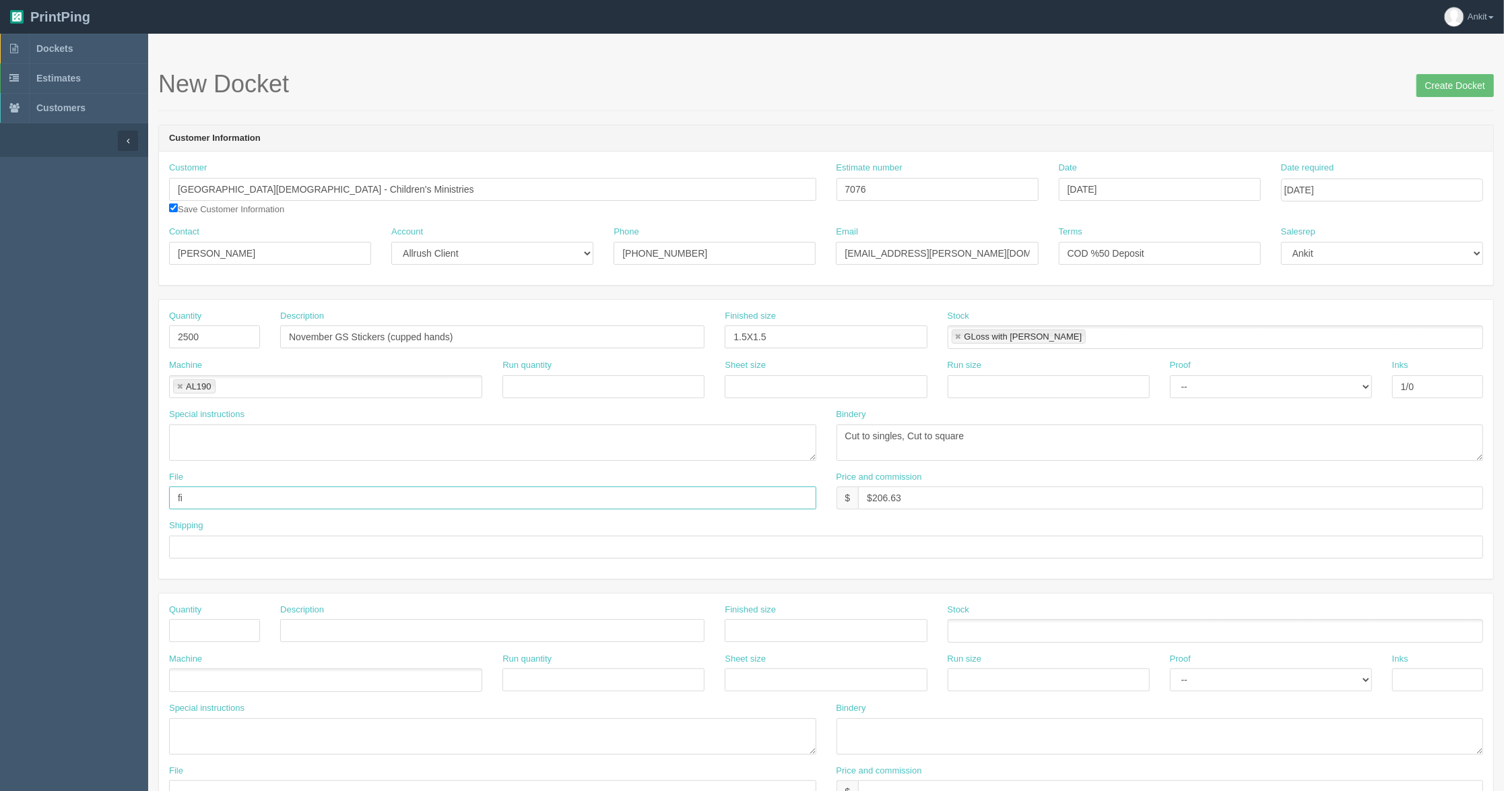
type input "f"
type input "Files@AllRush"
click at [229, 337] on input "2500" at bounding box center [214, 336] width 91 height 23
drag, startPoint x: 229, startPoint y: 337, endPoint x: 195, endPoint y: 337, distance: 33.7
click at [195, 337] on input "2500" at bounding box center [214, 336] width 91 height 23
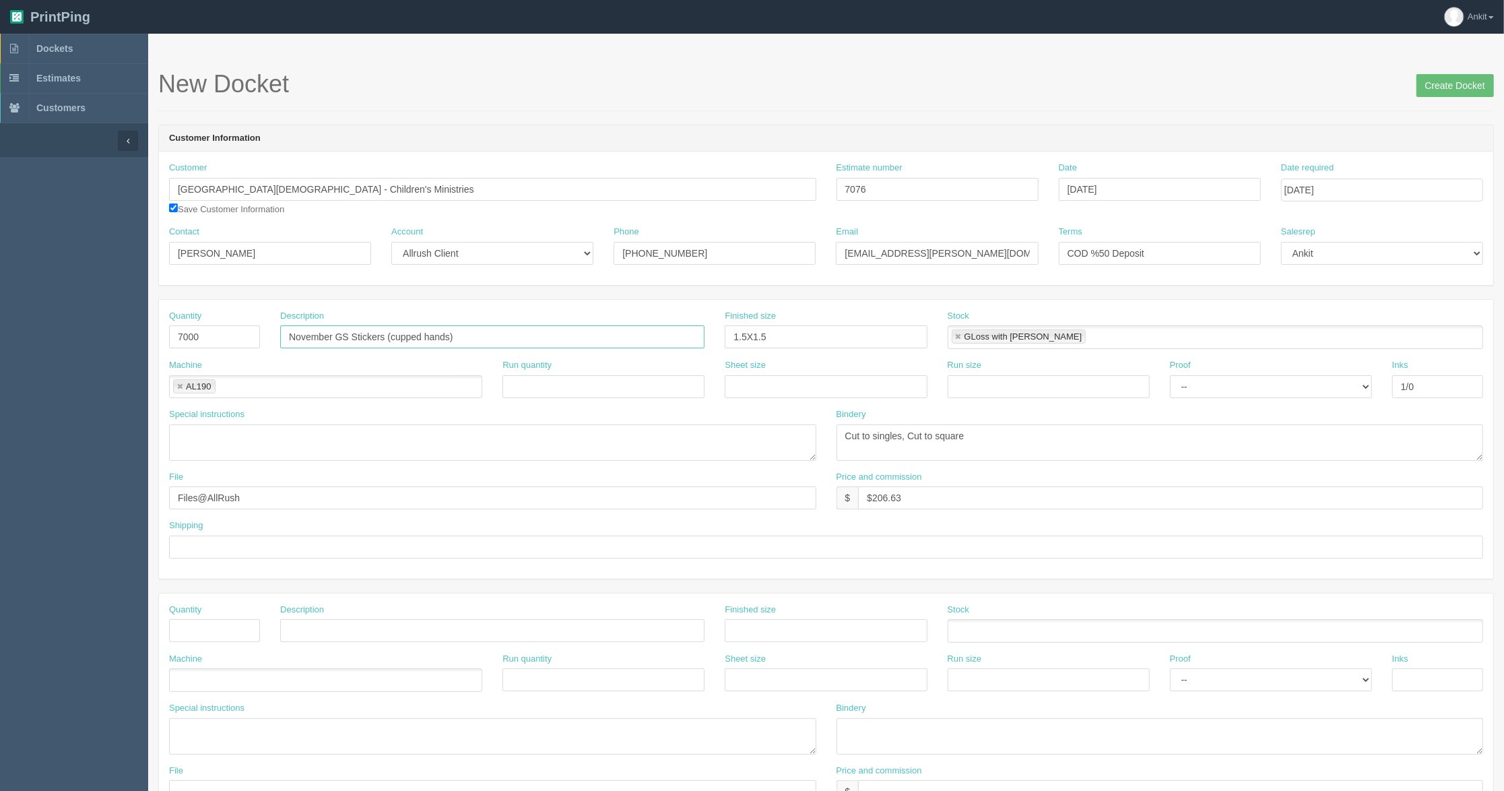
click at [332, 339] on input "November GS Stickers (cupped hands)" at bounding box center [492, 336] width 424 height 23
drag, startPoint x: 502, startPoint y: 340, endPoint x: 279, endPoint y: 340, distance: 222.9
click at [279, 340] on div "Description November GS Stickers (cupped hands)" at bounding box center [492, 334] width 445 height 49
drag, startPoint x: 205, startPoint y: 335, endPoint x: 154, endPoint y: 335, distance: 50.5
click at [154, 335] on section "New Docket Create Docket Customer Information [GEOGRAPHIC_DATA][DEMOGRAPHIC_DAT…" at bounding box center [826, 628] width 1356 height 1189
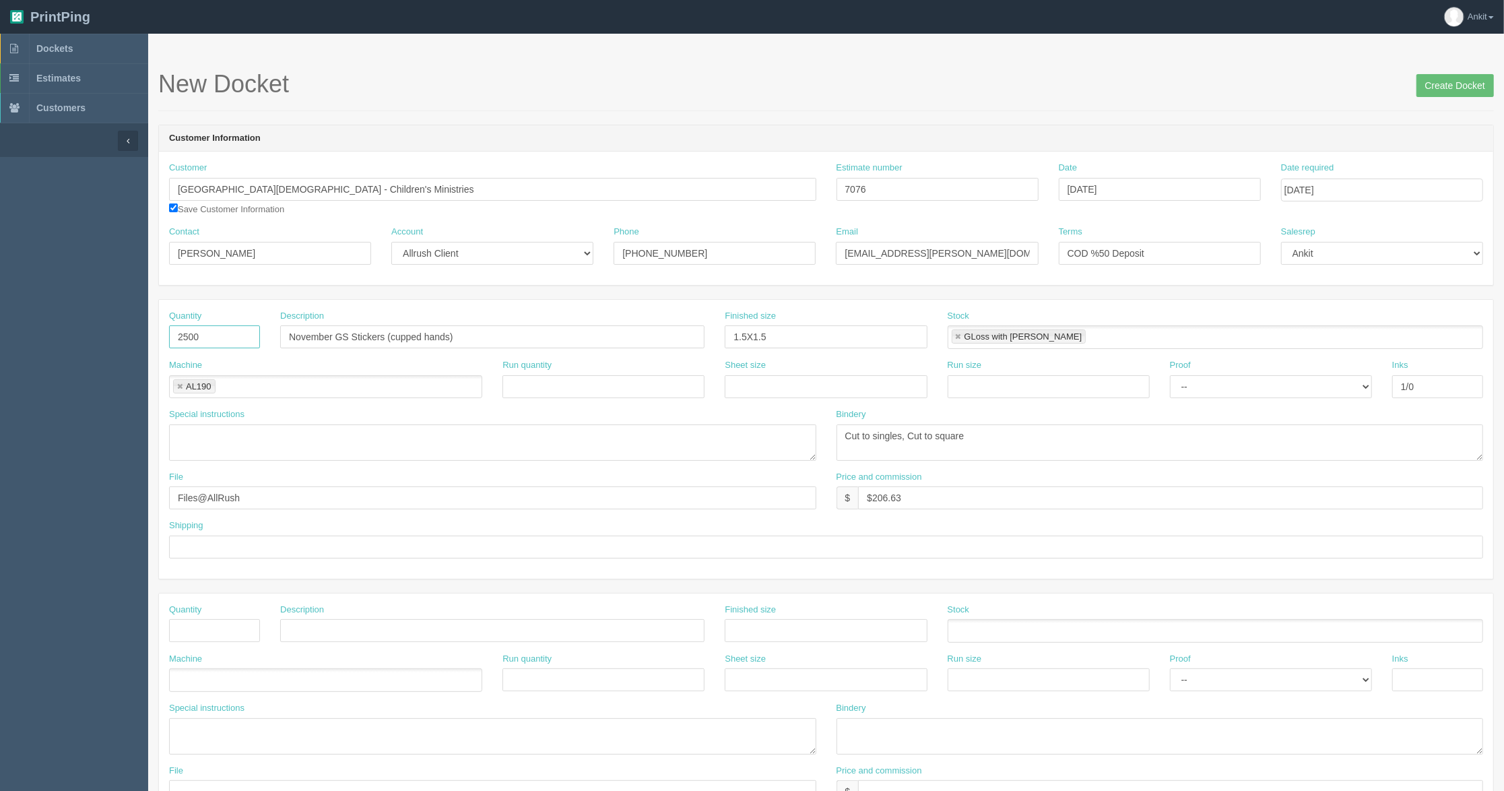
type input "2500"
click at [252, 356] on div "Quantity 2500" at bounding box center [214, 334] width 111 height 49
click at [1210, 381] on select "-- Email Hard Copy" at bounding box center [1271, 386] width 202 height 23
click at [1216, 373] on div "Proof -- Email Hard Copy" at bounding box center [1271, 378] width 202 height 39
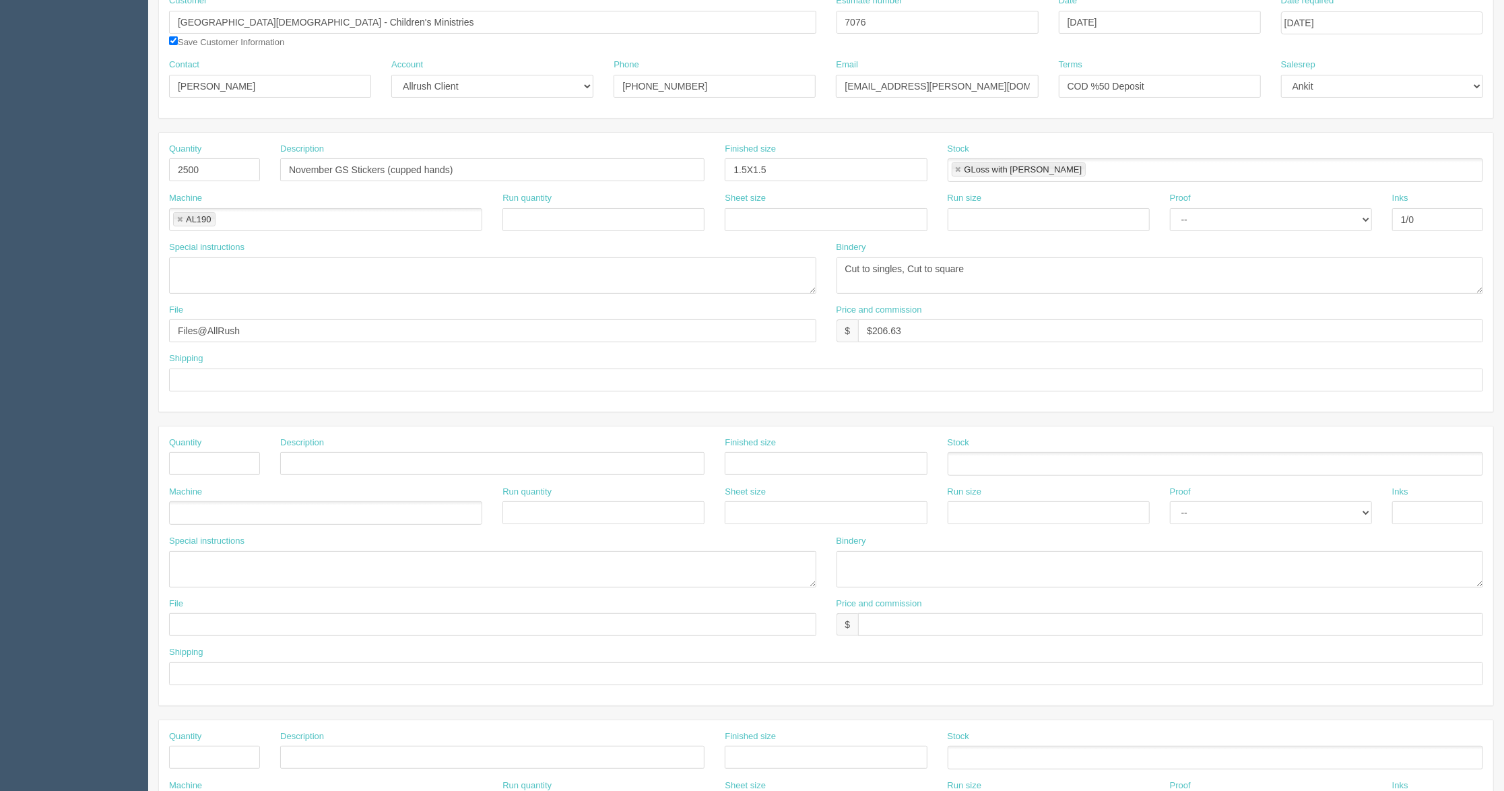
scroll to position [179, 0]
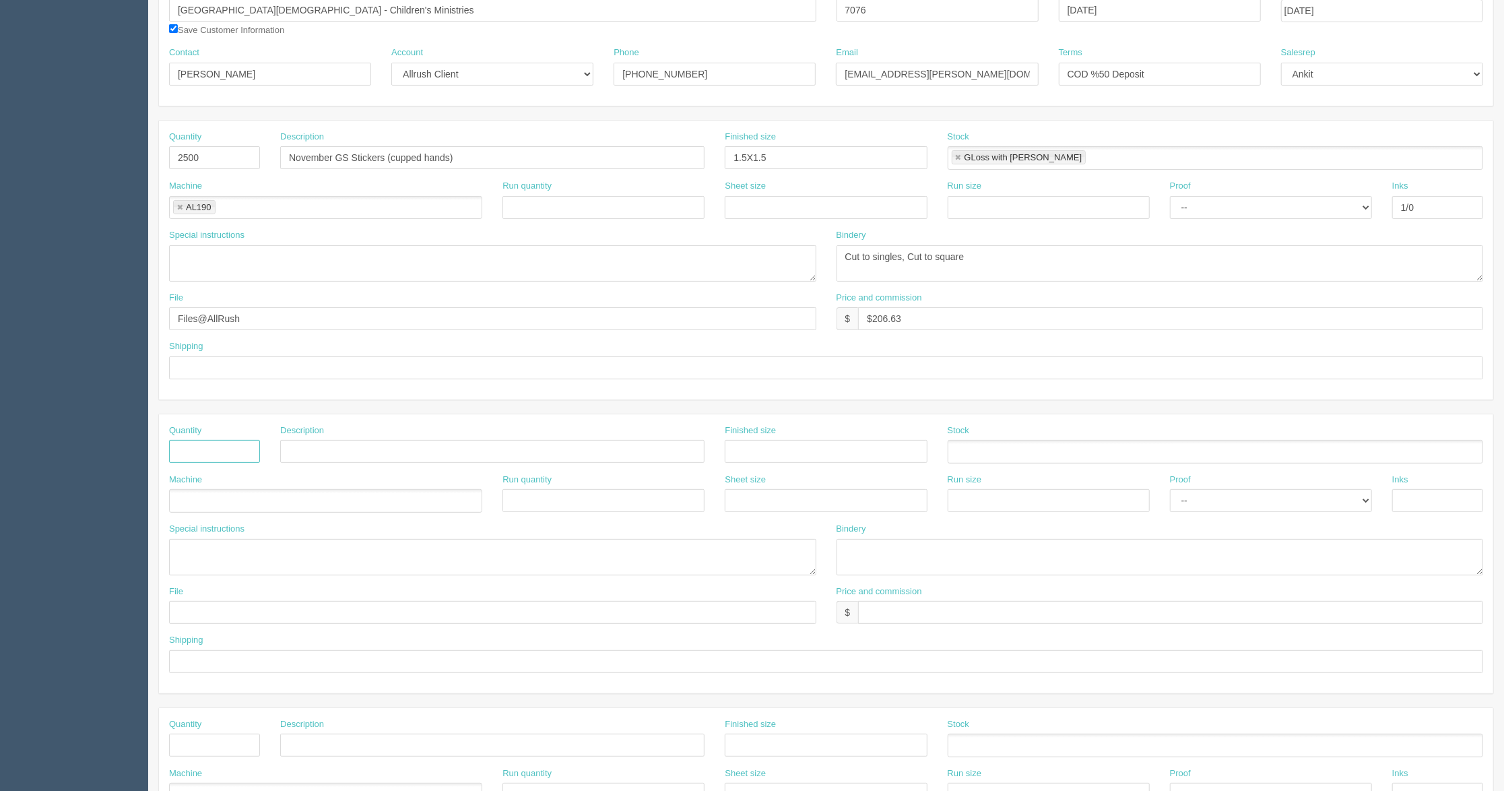
click at [207, 461] on input "text" at bounding box center [214, 451] width 91 height 23
click at [203, 358] on input "text" at bounding box center [826, 367] width 1314 height 23
click at [439, 369] on input "call/email for pick up | charge %50 deposit to cc ending in" at bounding box center [826, 367] width 1314 height 23
paste input "$397.03"
click at [564, 375] on input "call/email for pick up | charge %50 deposit $397.03 to cc ending in [DATE]" at bounding box center [826, 367] width 1314 height 23
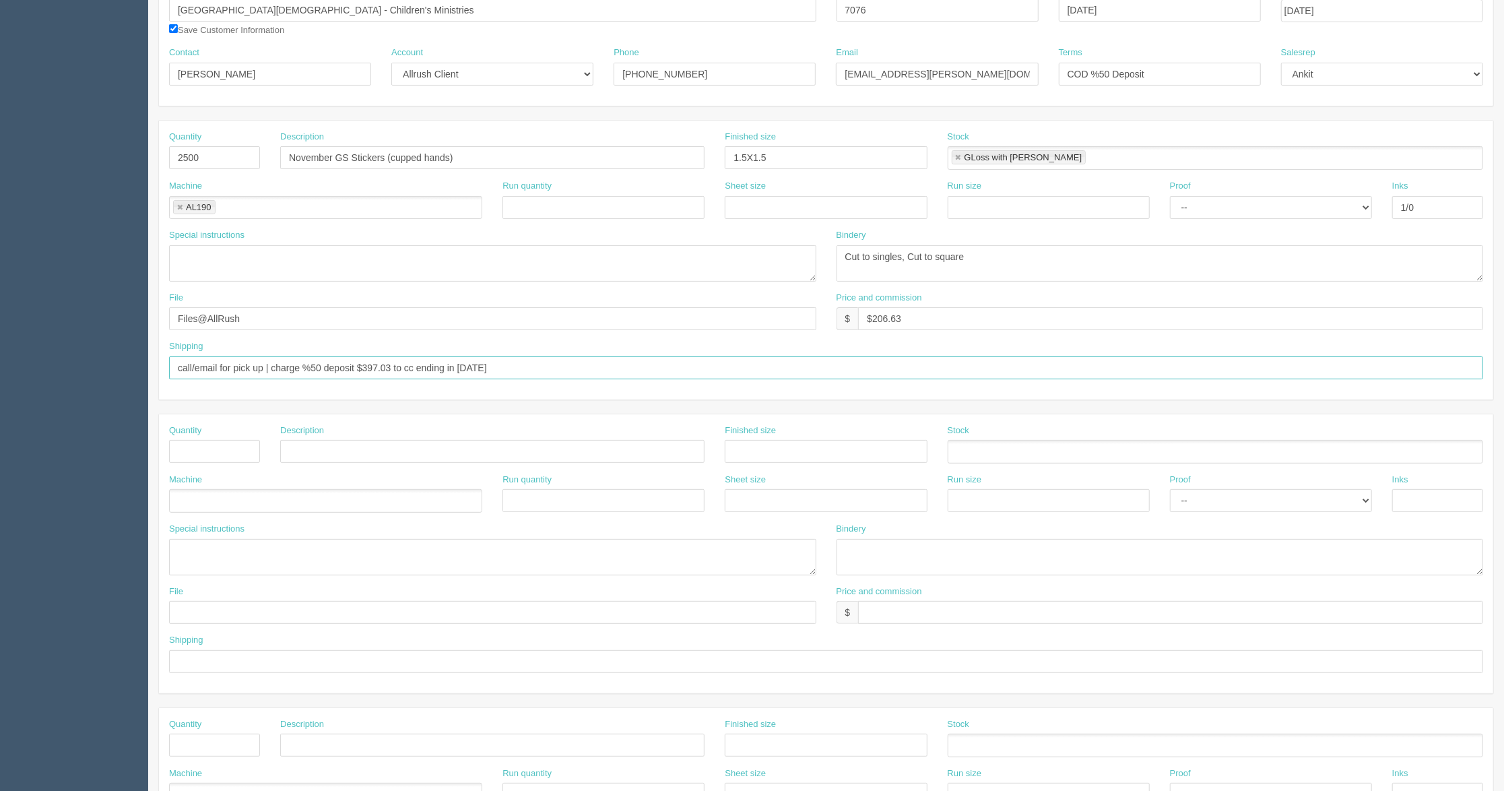
type input "call/email for pick up | charge %50 deposit $397.03 to cc ending in [DATE]"
click at [194, 453] on input "text" at bounding box center [214, 451] width 91 height 23
type input "1000"
click at [335, 457] on input "text" at bounding box center [492, 451] width 424 height 23
paste input "November EC stickers (thumbs up)"
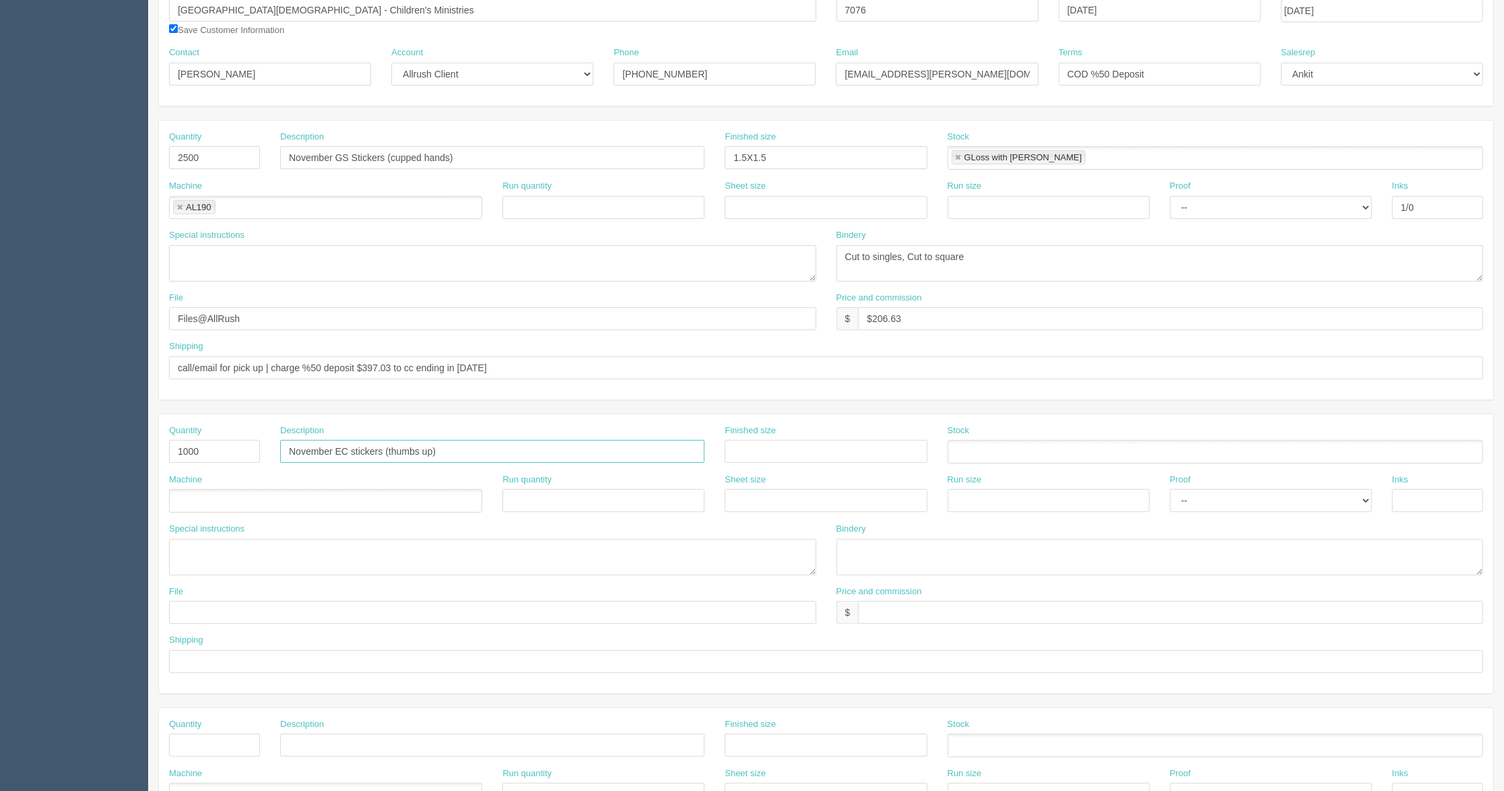
type input "November EC stickers (thumbs up)"
click at [207, 508] on ul at bounding box center [325, 501] width 313 height 24
type input "AL190"
click at [1043, 456] on ul at bounding box center [1215, 452] width 535 height 24
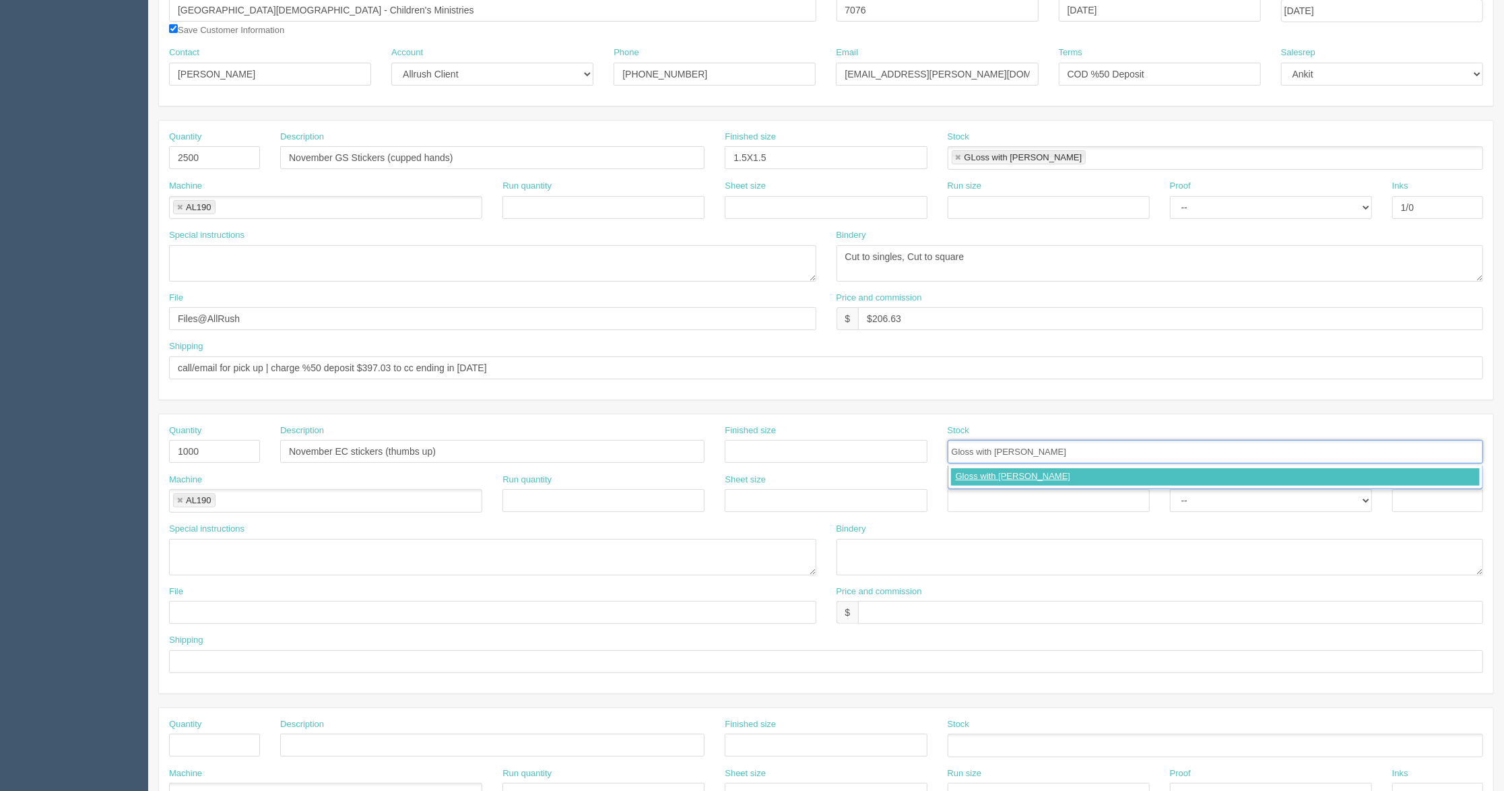
type input "Gloss with [PERSON_NAME]"
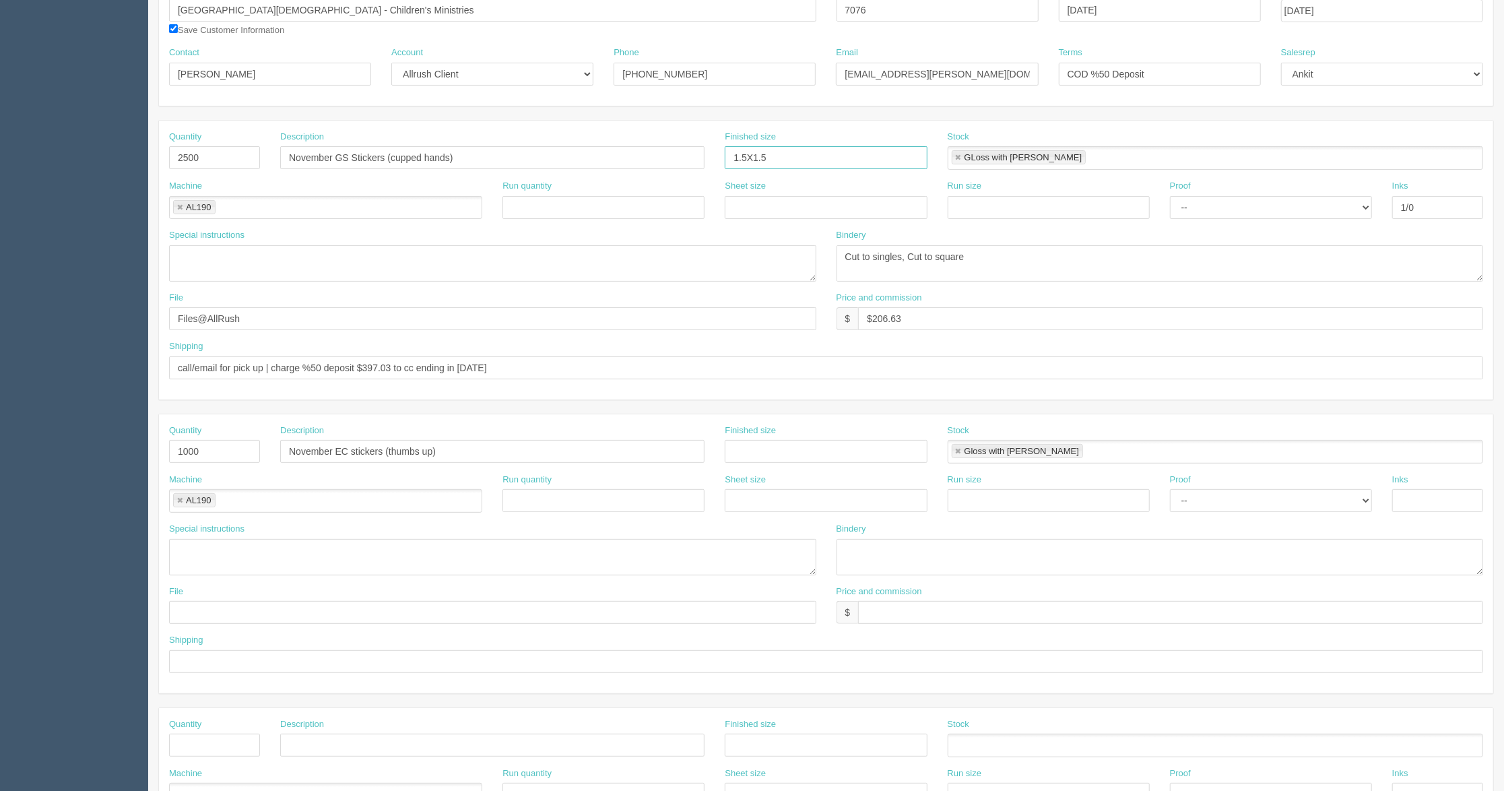
drag, startPoint x: 777, startPoint y: 152, endPoint x: 718, endPoint y: 152, distance: 58.6
click at [718, 152] on div "Finished size 1.5X1.5" at bounding box center [826, 155] width 222 height 49
click at [773, 453] on input "text" at bounding box center [826, 451] width 202 height 23
paste input "1.5X1.5"
type input "1.5X1.5"
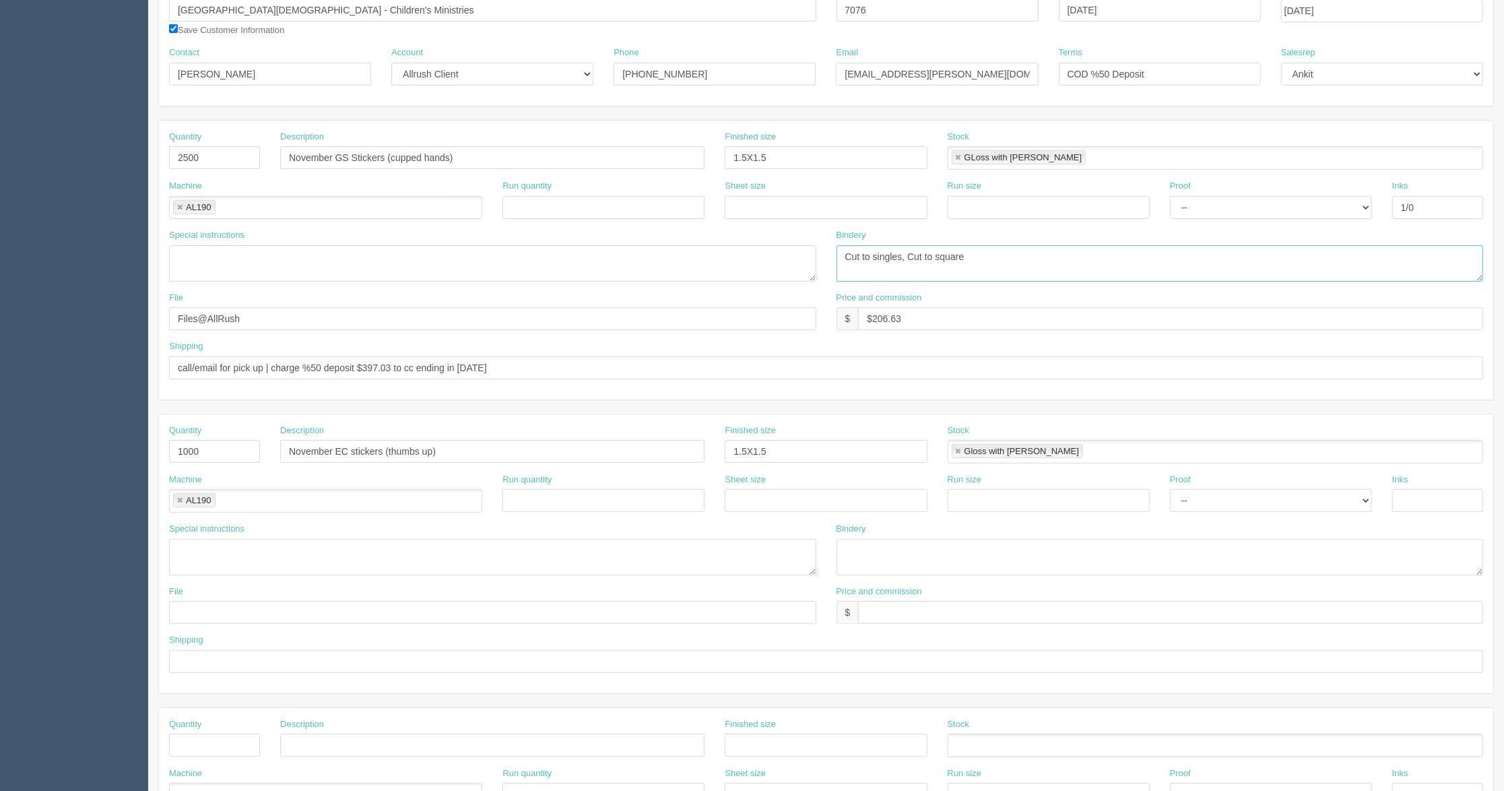
drag, startPoint x: 983, startPoint y: 265, endPoint x: 806, endPoint y: 262, distance: 177.8
click at [806, 262] on div "Special instructions Bindery Cut to singles, Cut to square" at bounding box center [826, 260] width 1334 height 63
click at [872, 545] on textarea at bounding box center [1159, 557] width 647 height 36
paste textarea "Cut to singles, Cut to square"
click at [989, 554] on textarea "Cut to singles, Cut to square" at bounding box center [1159, 557] width 647 height 36
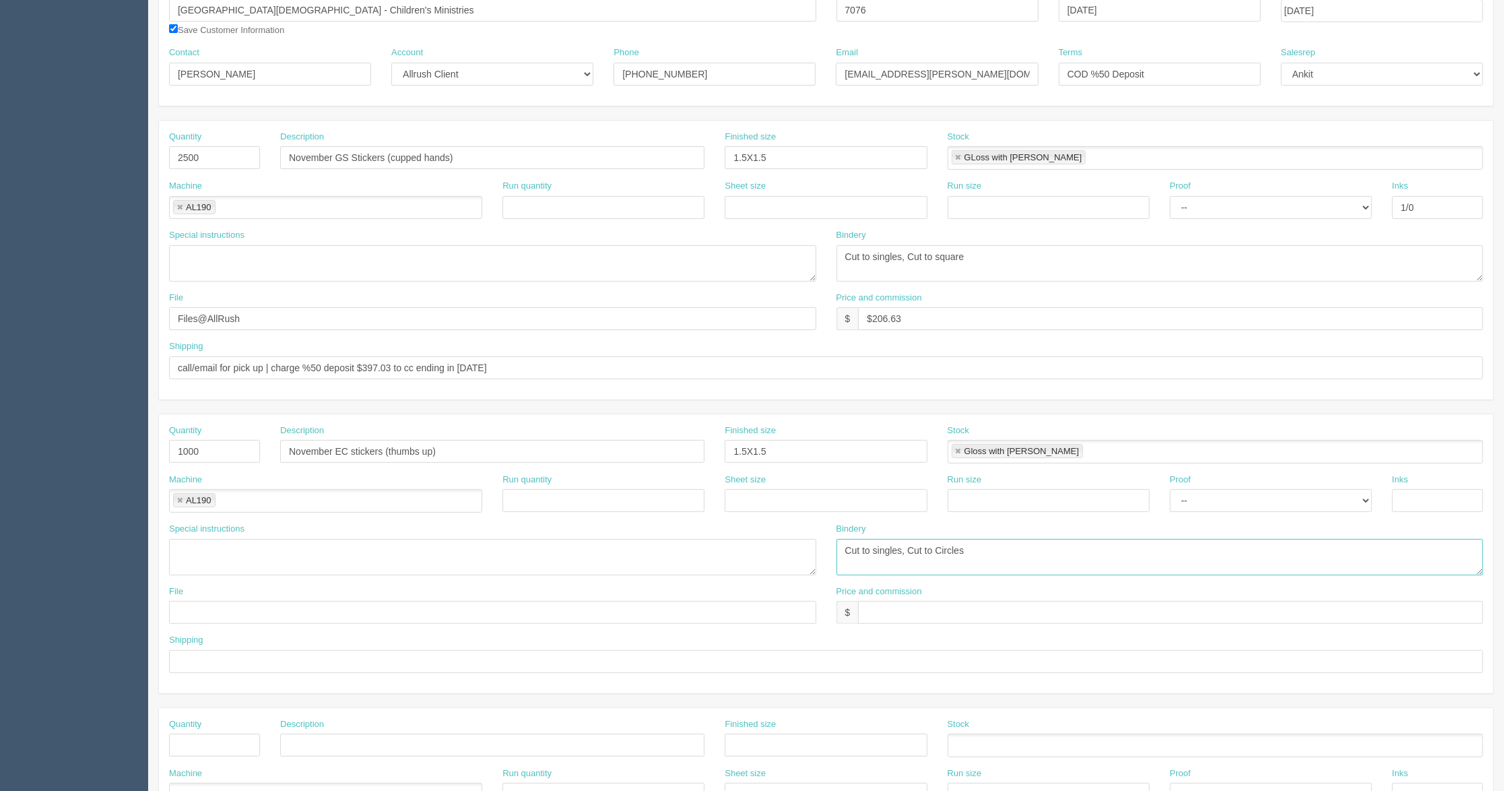
scroll to position [269, 0]
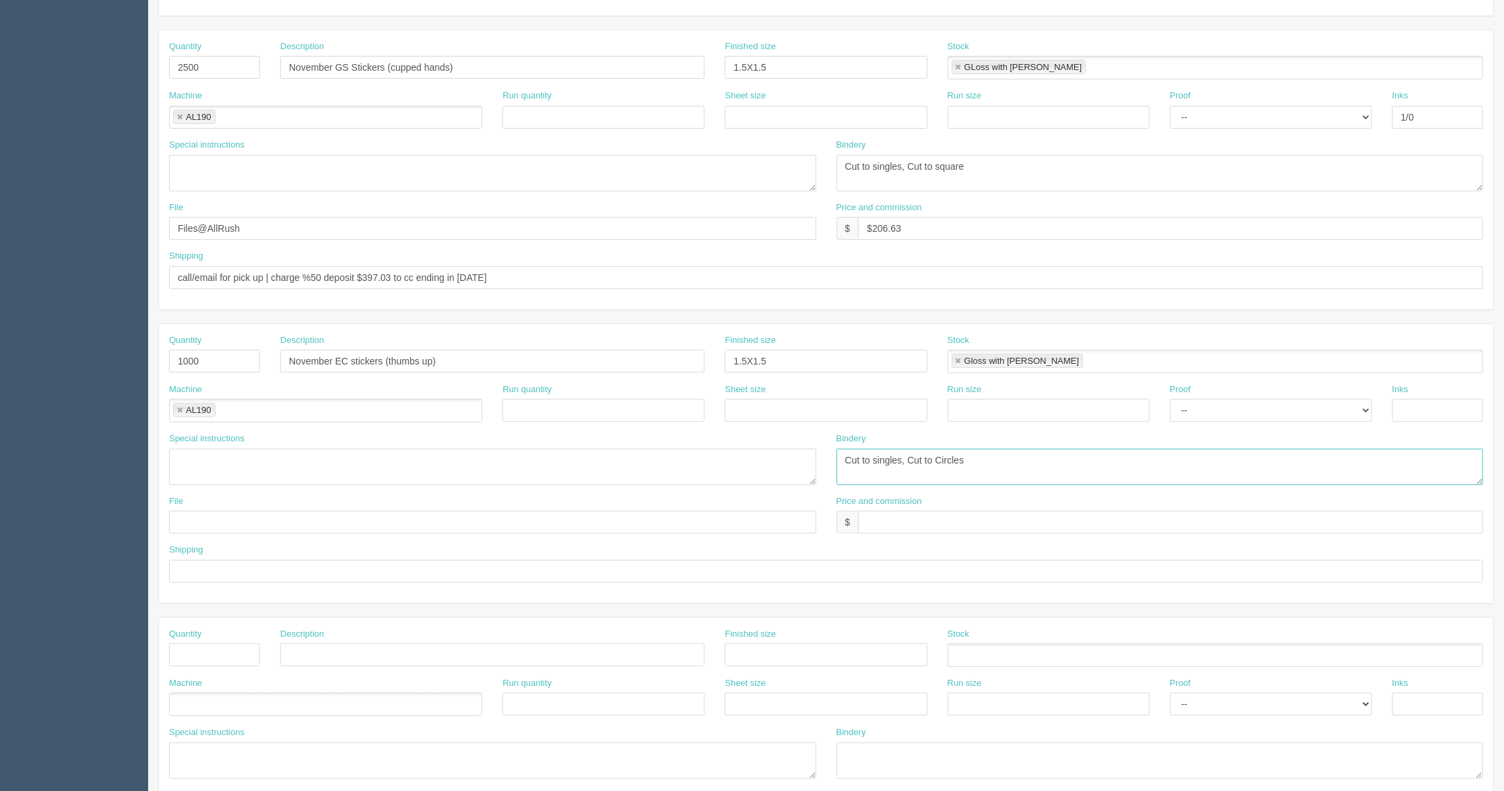
type textarea "Cut to singles, Cut to Circles"
click at [923, 521] on input "text" at bounding box center [1170, 522] width 625 height 23
drag, startPoint x: 901, startPoint y: 492, endPoint x: 900, endPoint y: 521, distance: 29.6
click at [901, 492] on div "Bindery Cut to singles, Cut to Circles" at bounding box center [1159, 463] width 667 height 63
drag, startPoint x: 900, startPoint y: 523, endPoint x: 866, endPoint y: 527, distance: 34.5
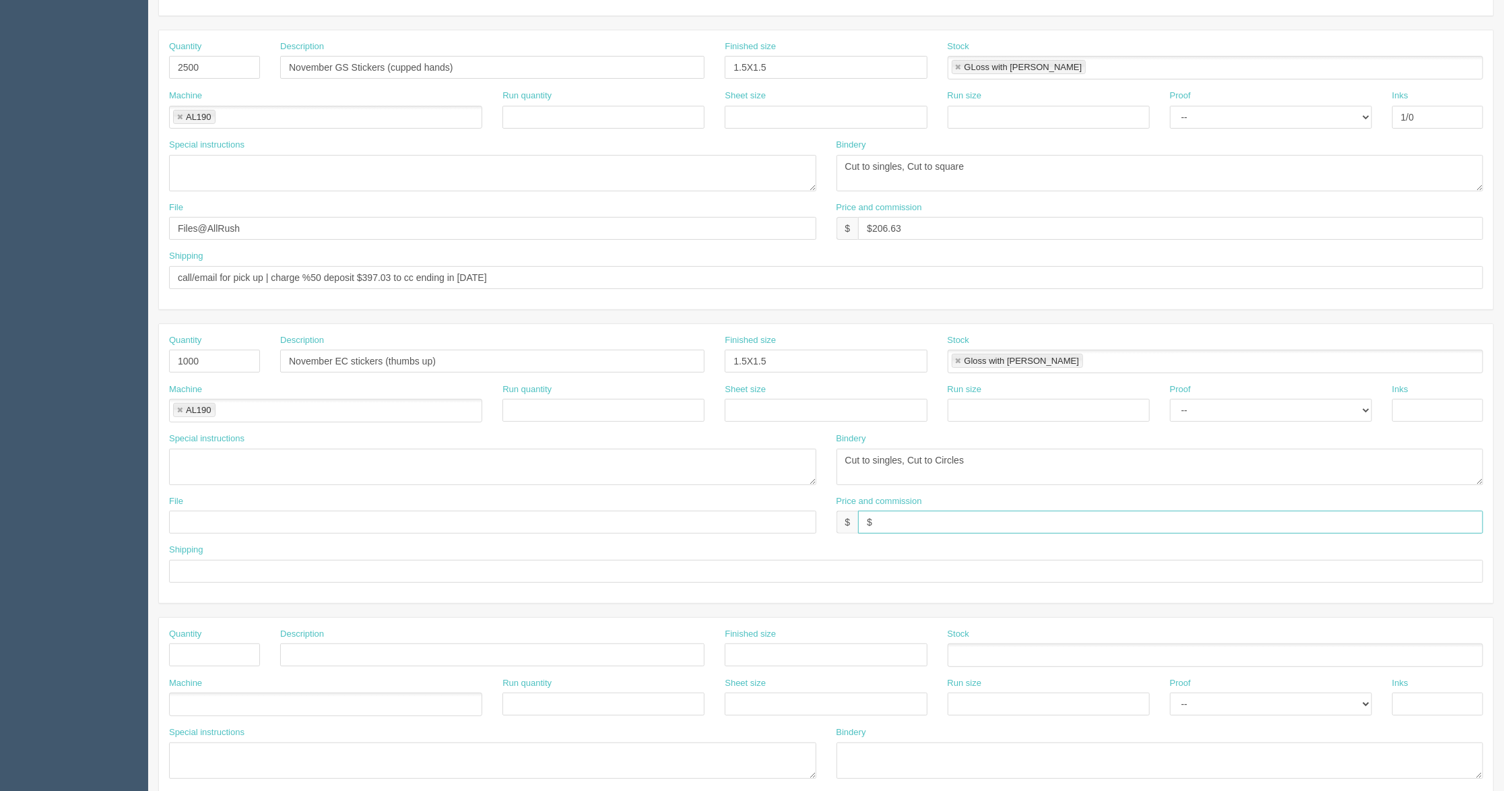
click at [866, 527] on input "$" at bounding box center [1170, 522] width 625 height 23
paste input "171.50"
click at [1018, 531] on input "$171.50" at bounding box center [1170, 522] width 625 height 23
type input "$171.50 AG$7.33 AR$38.87"
click at [925, 560] on div "Shipping" at bounding box center [826, 563] width 1314 height 39
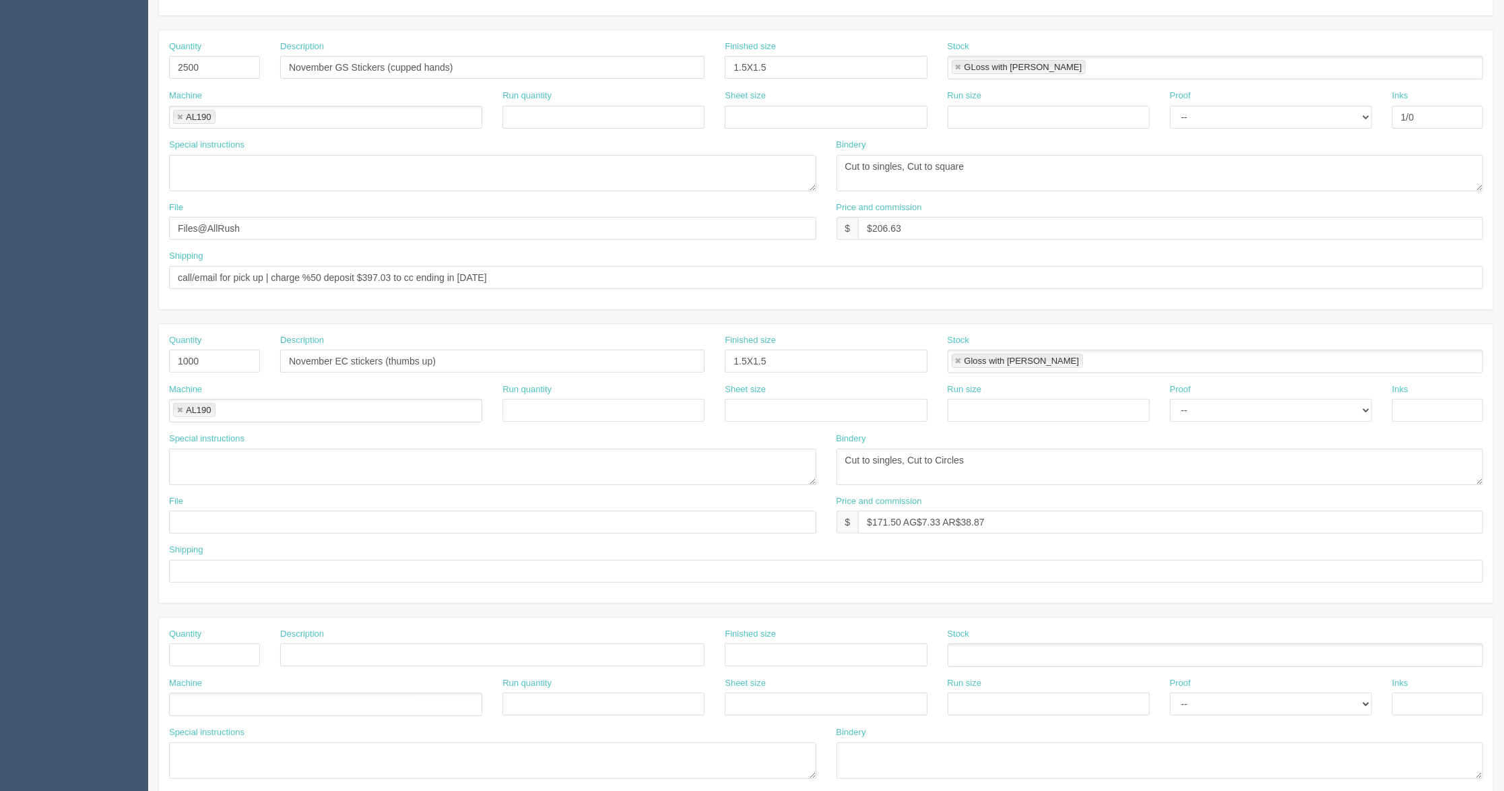
click at [919, 242] on div "Price and commission $ $206.63" at bounding box center [1159, 225] width 667 height 49
click at [919, 235] on input "$206.63" at bounding box center [1170, 228] width 625 height 23
type input "$206.63 AG$8.84 AR$46.83"
click at [997, 554] on div "Shipping" at bounding box center [826, 563] width 1314 height 39
drag, startPoint x: 253, startPoint y: 235, endPoint x: 146, endPoint y: 232, distance: 107.1
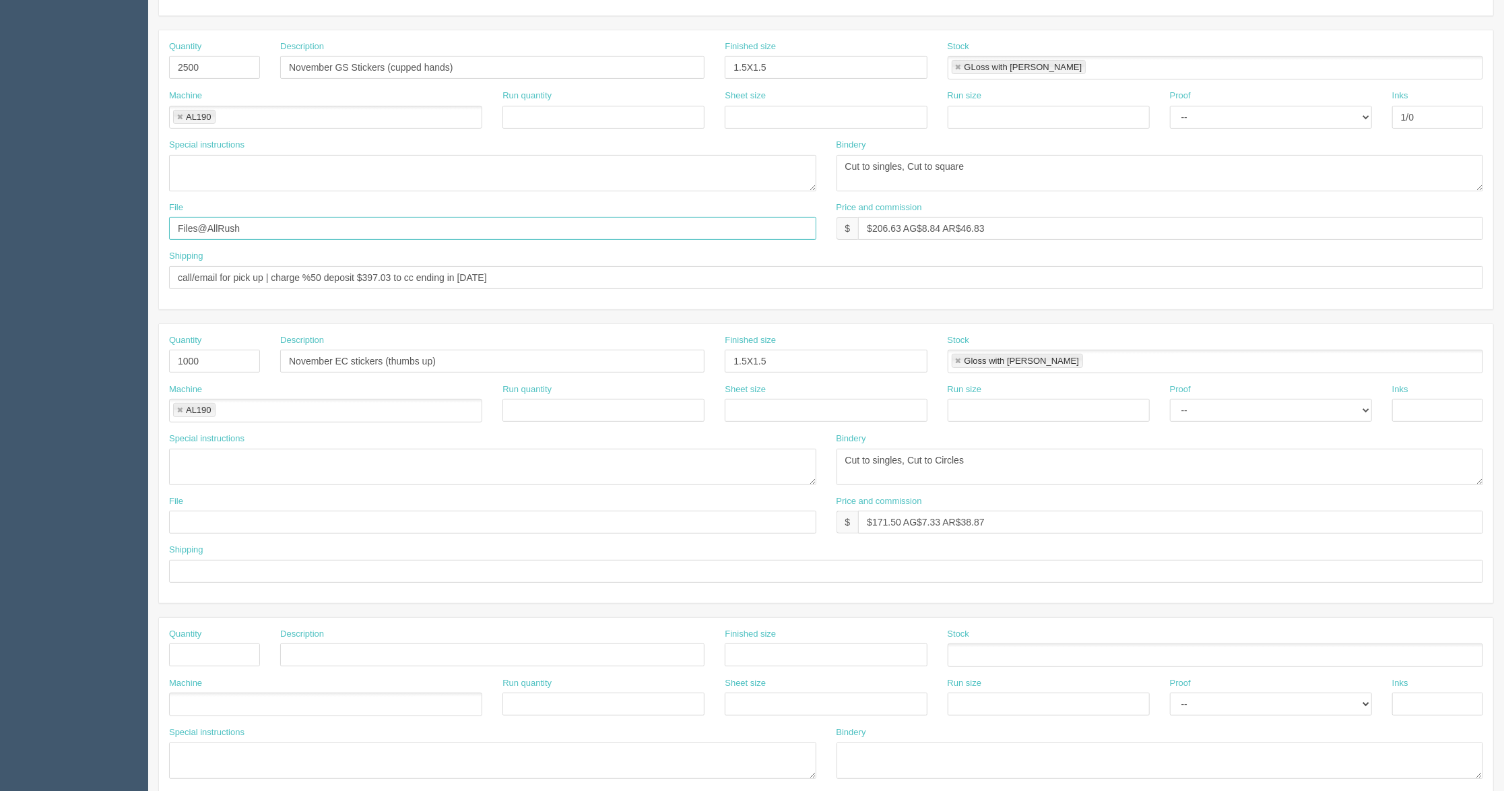
click at [146, 232] on section "Dockets Estimates Customers" at bounding box center [752, 358] width 1504 height 1189
click at [245, 533] on input "text" at bounding box center [492, 522] width 647 height 23
paste input "Files@AllRush"
type input "Files@AllRush"
drag, startPoint x: 504, startPoint y: 275, endPoint x: 103, endPoint y: 297, distance: 402.0
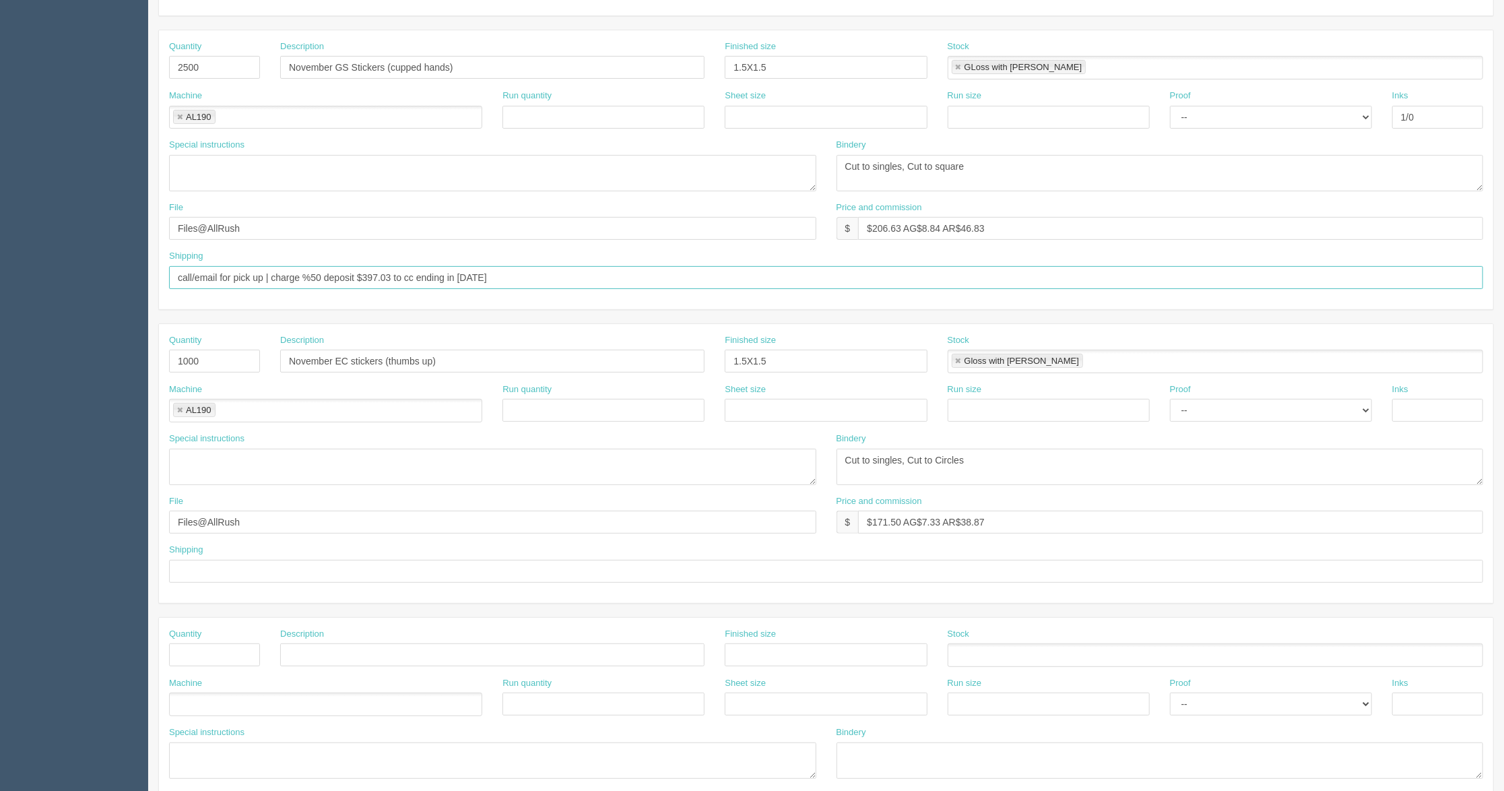
click at [103, 297] on section "Dockets Estimates Customers" at bounding box center [752, 358] width 1504 height 1189
click at [221, 572] on input "text" at bounding box center [826, 571] width 1314 height 23
type input "call for pick up"
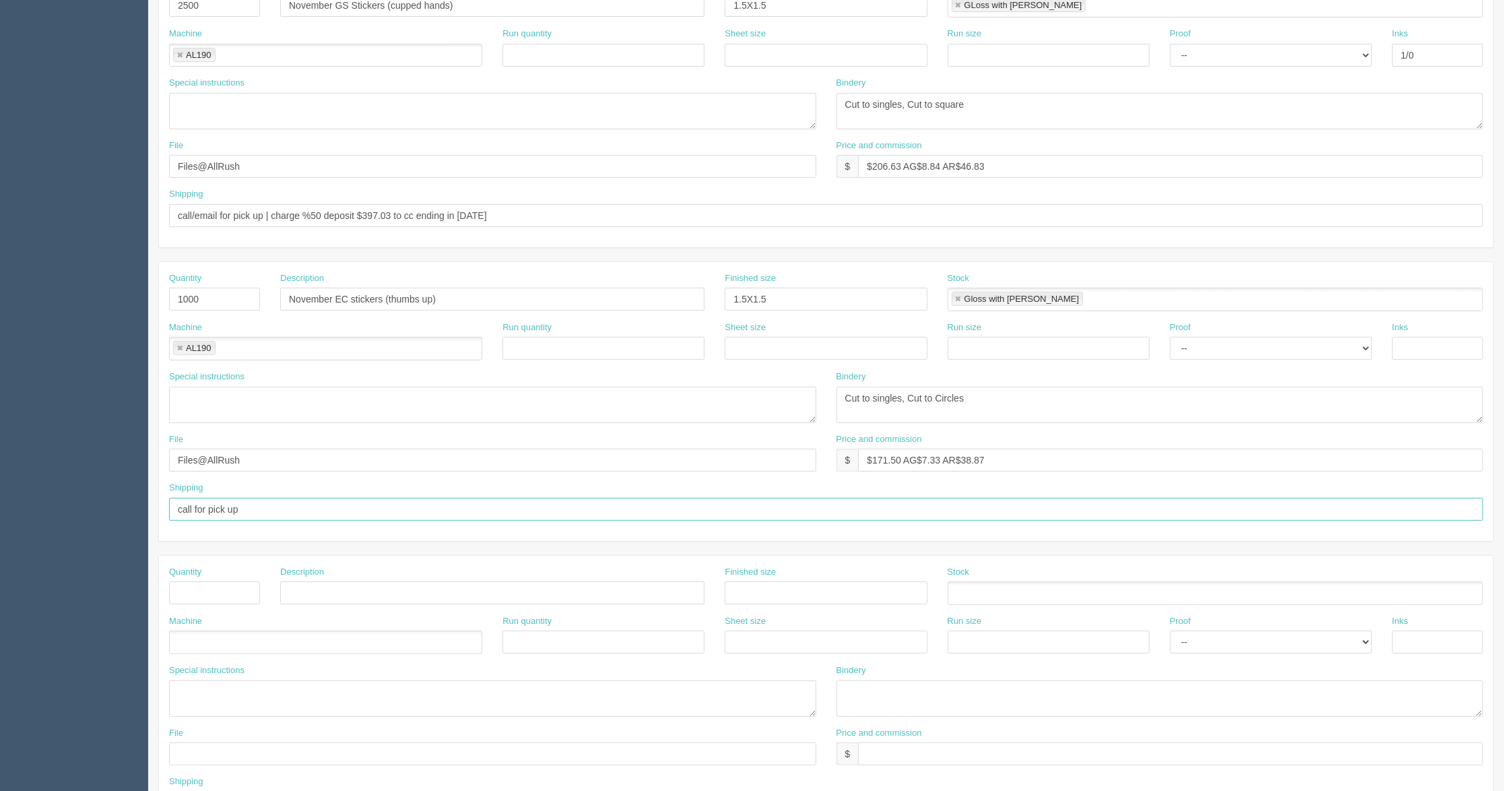
scroll to position [359, 0]
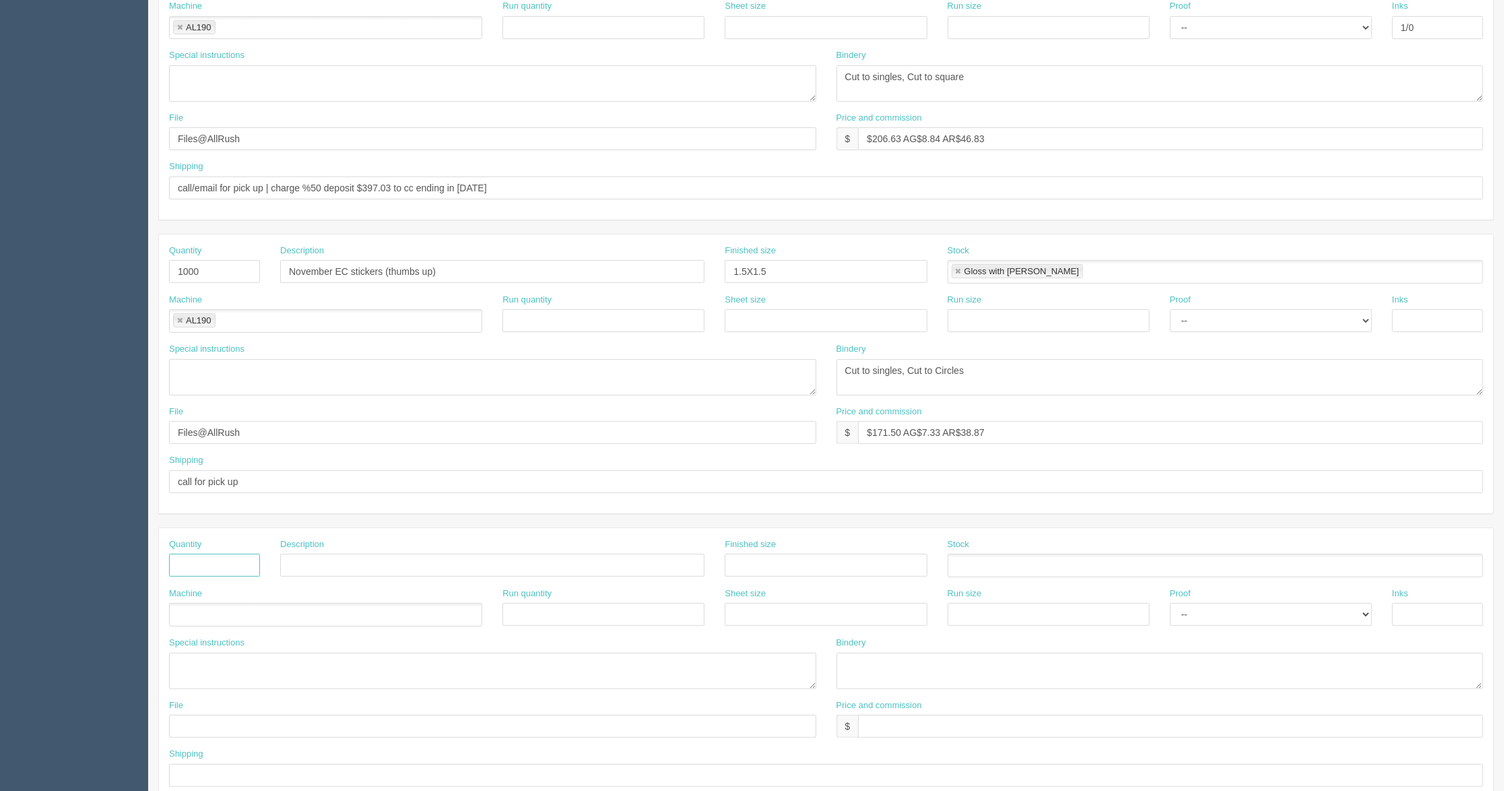
click at [221, 561] on input "text" at bounding box center [214, 565] width 91 height 23
type input "1"
type input "2500"
click at [326, 564] on input "text" at bounding box center [492, 565] width 424 height 23
paste input "December GS Stickers (angel herald)"
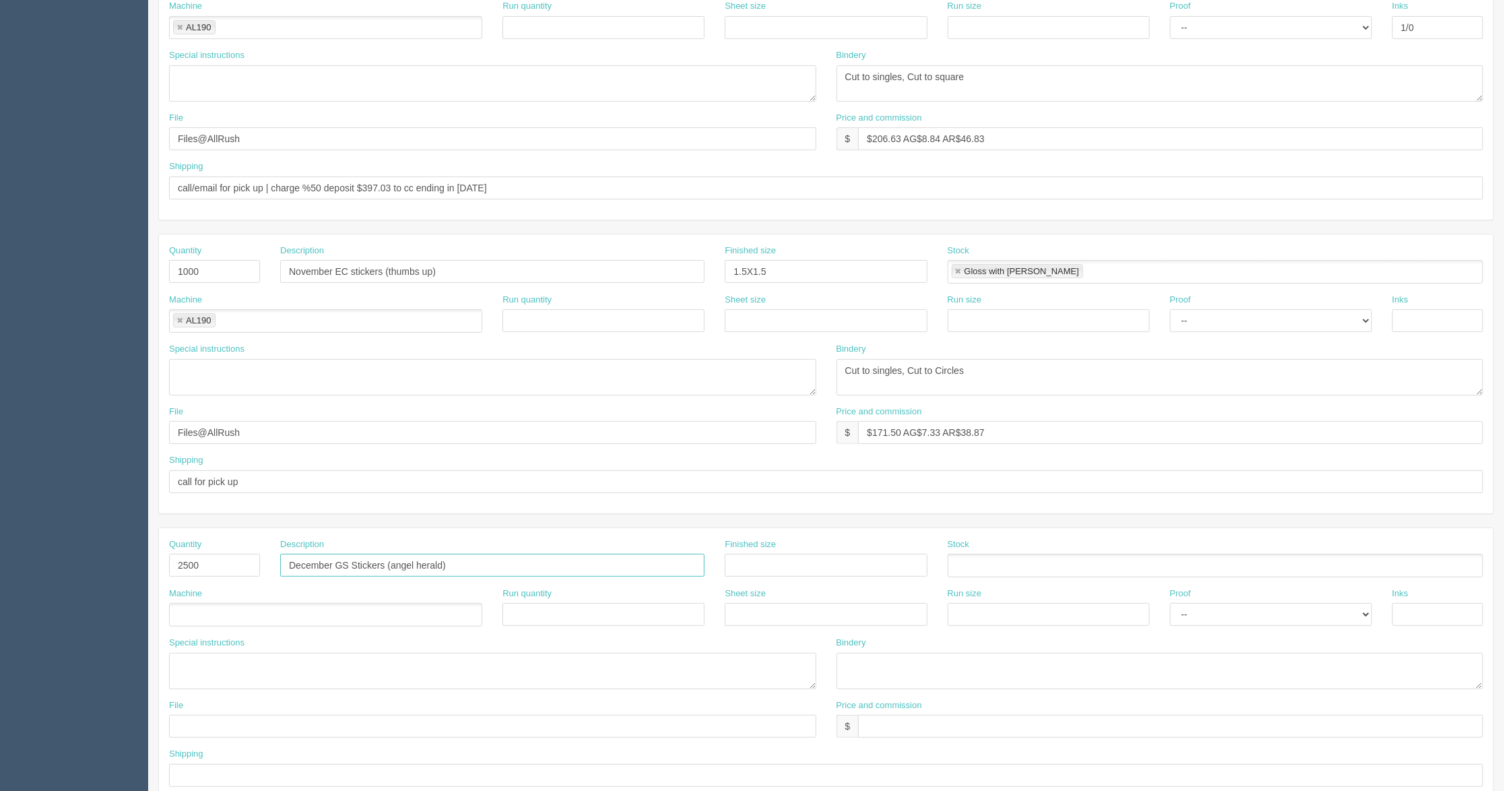
type input "December GS Stickers (angel herald)"
click at [224, 620] on ul at bounding box center [325, 615] width 313 height 24
type input "AL190"
drag, startPoint x: 272, startPoint y: 146, endPoint x: 175, endPoint y: 143, distance: 97.0
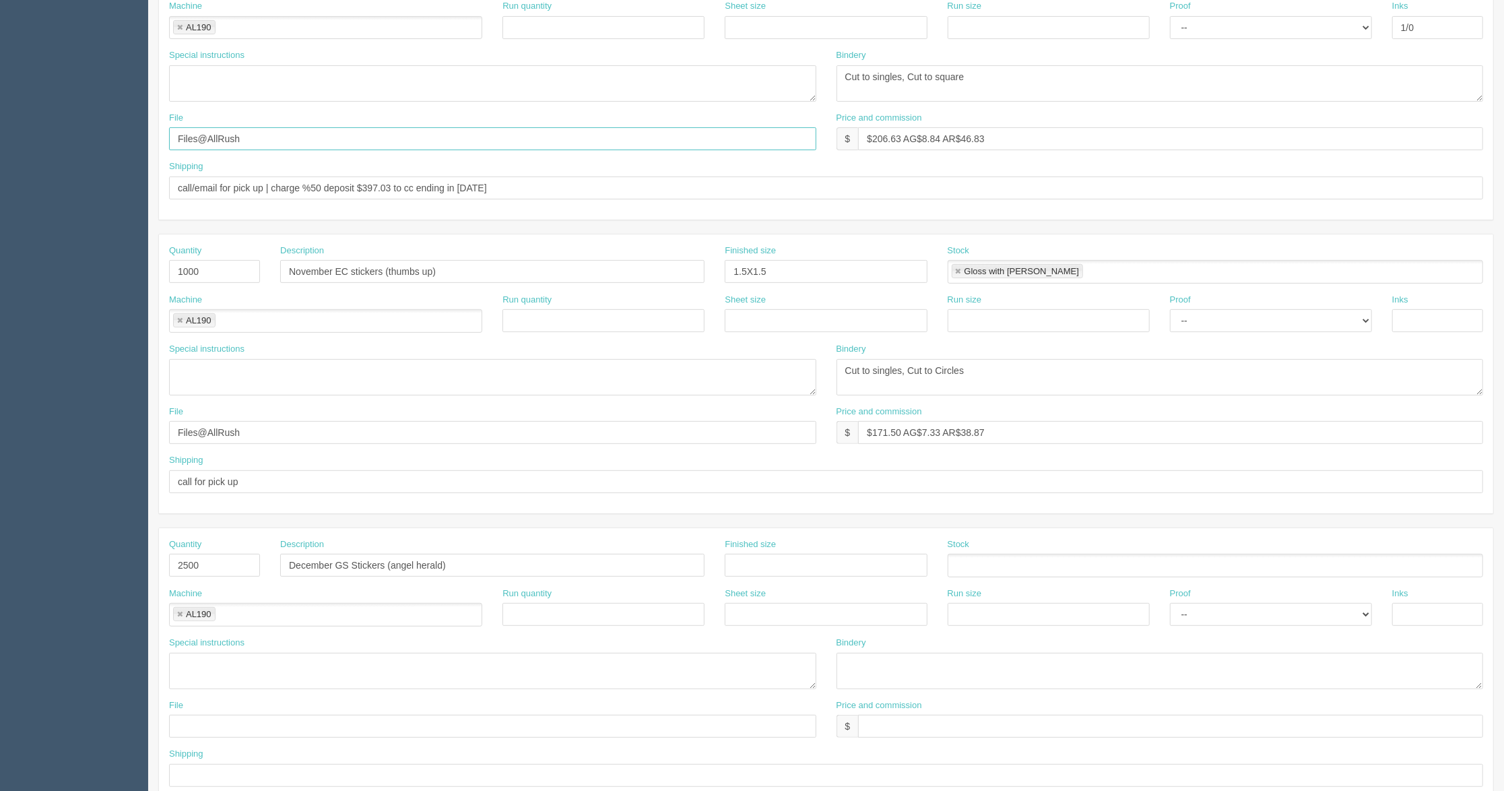
click at [175, 143] on input "Files@AllRush" at bounding box center [492, 138] width 647 height 23
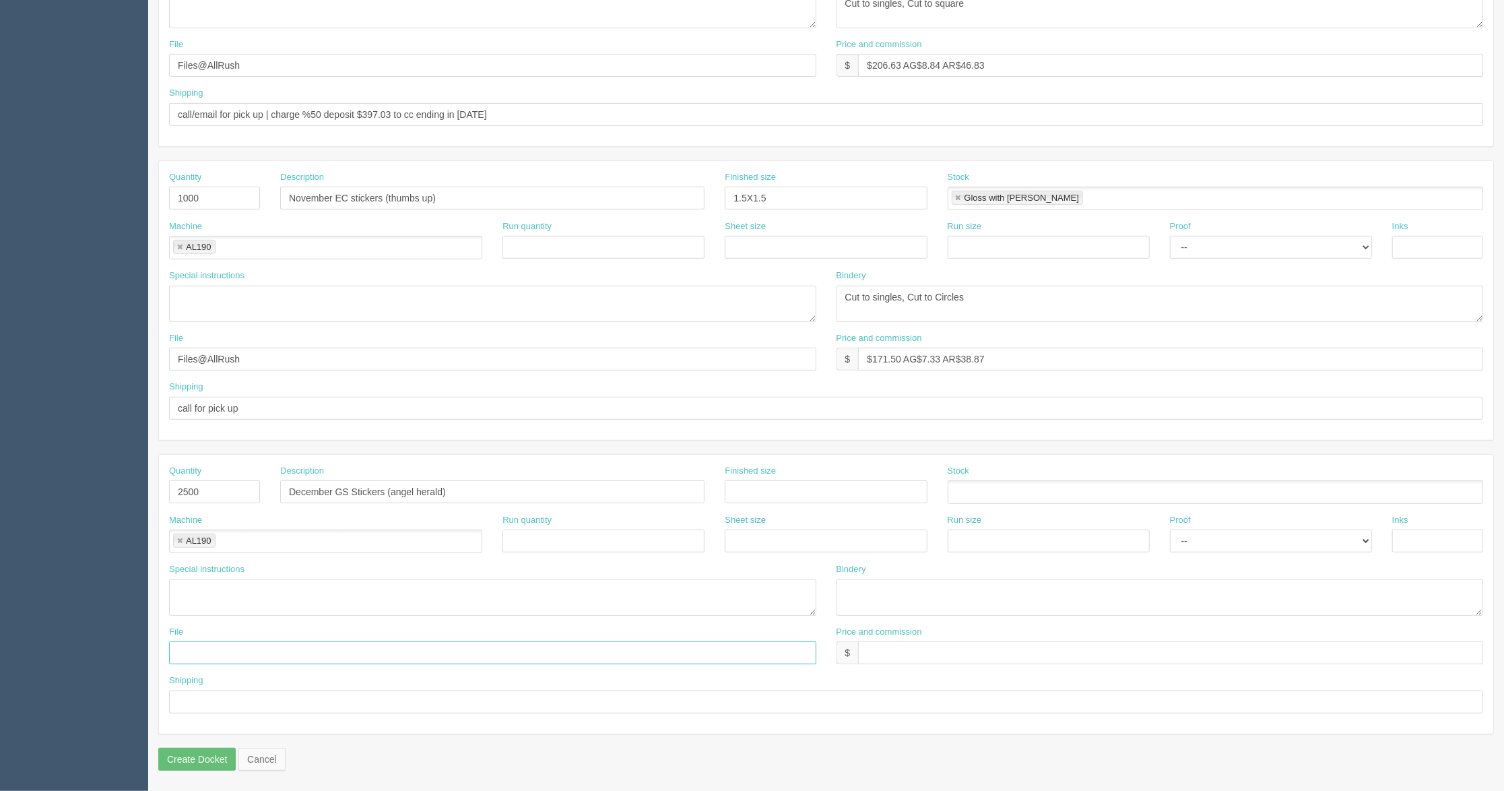
click at [249, 653] on input "text" at bounding box center [492, 652] width 647 height 23
paste input "Files@AllRush"
type input "Files@AllRush"
drag, startPoint x: 524, startPoint y: 111, endPoint x: 147, endPoint y: 105, distance: 377.2
click at [147, 105] on section "Dockets Estimates Customers" at bounding box center [752, 195] width 1504 height 1189
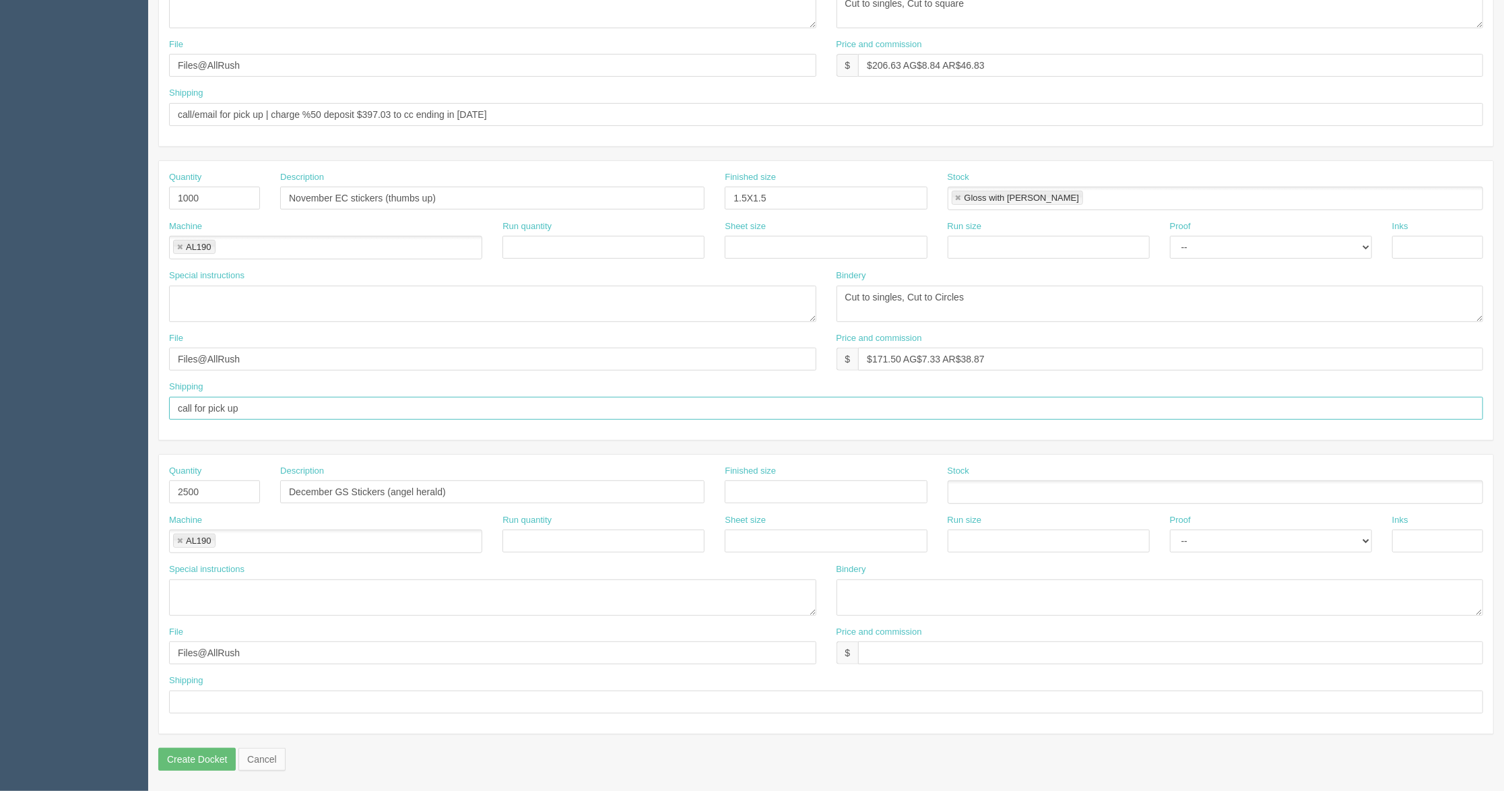
drag, startPoint x: 227, startPoint y: 411, endPoint x: 256, endPoint y: 399, distance: 31.4
click at [227, 411] on input "call for pick up" at bounding box center [826, 408] width 1314 height 23
drag, startPoint x: 256, startPoint y: 399, endPoint x: 137, endPoint y: 405, distance: 118.7
click at [137, 405] on section "Dockets Estimates Customers" at bounding box center [752, 195] width 1504 height 1189
click at [257, 696] on input "text" at bounding box center [826, 701] width 1314 height 23
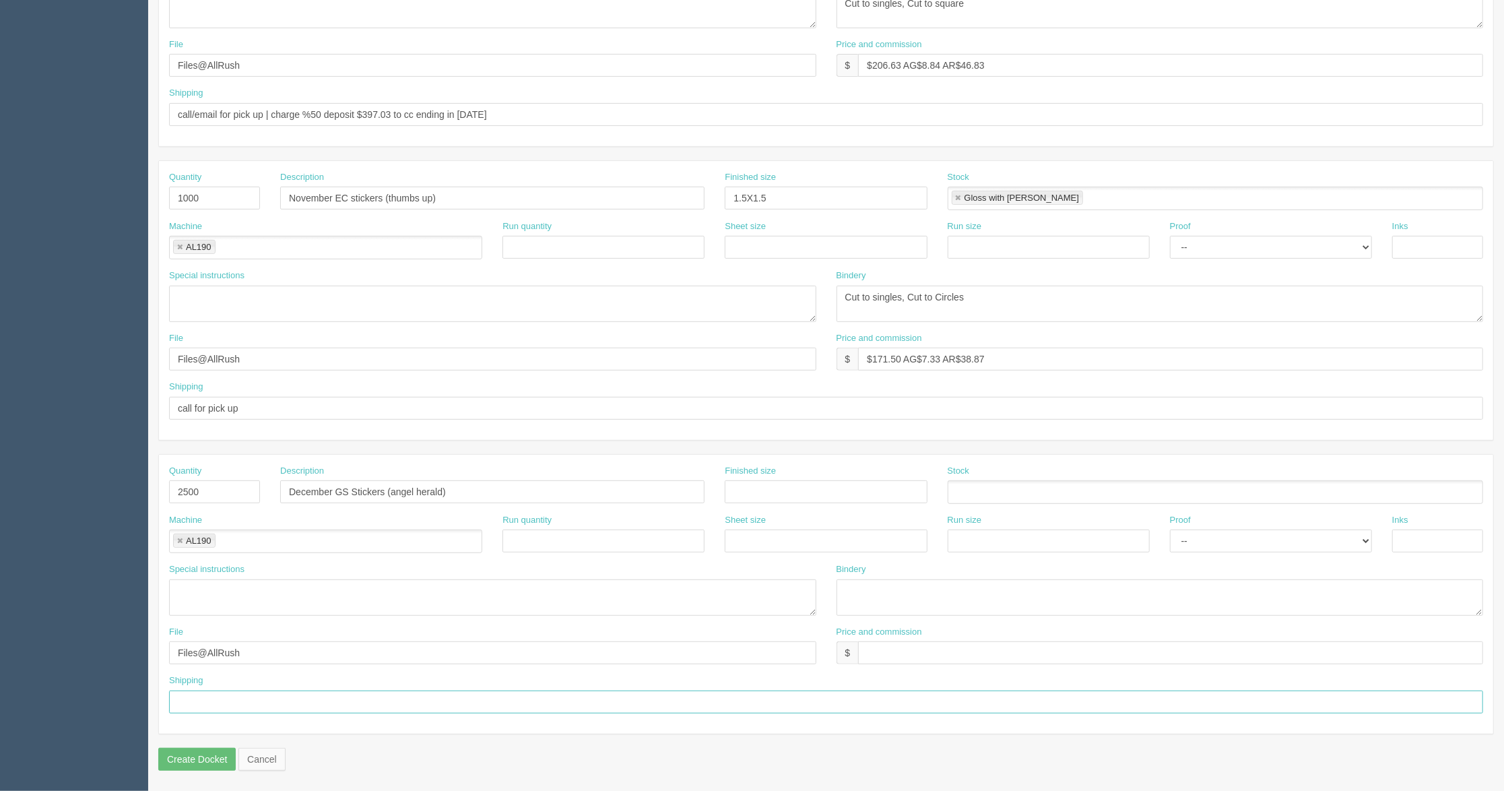
paste input "call for pick up"
type input "call for pick up"
drag, startPoint x: 987, startPoint y: 59, endPoint x: 842, endPoint y: 59, distance: 145.5
click at [842, 59] on div "$ $206.63 AG$8.84 AR$46.83" at bounding box center [1159, 65] width 647 height 23
click at [909, 645] on input "text" at bounding box center [1170, 652] width 625 height 23
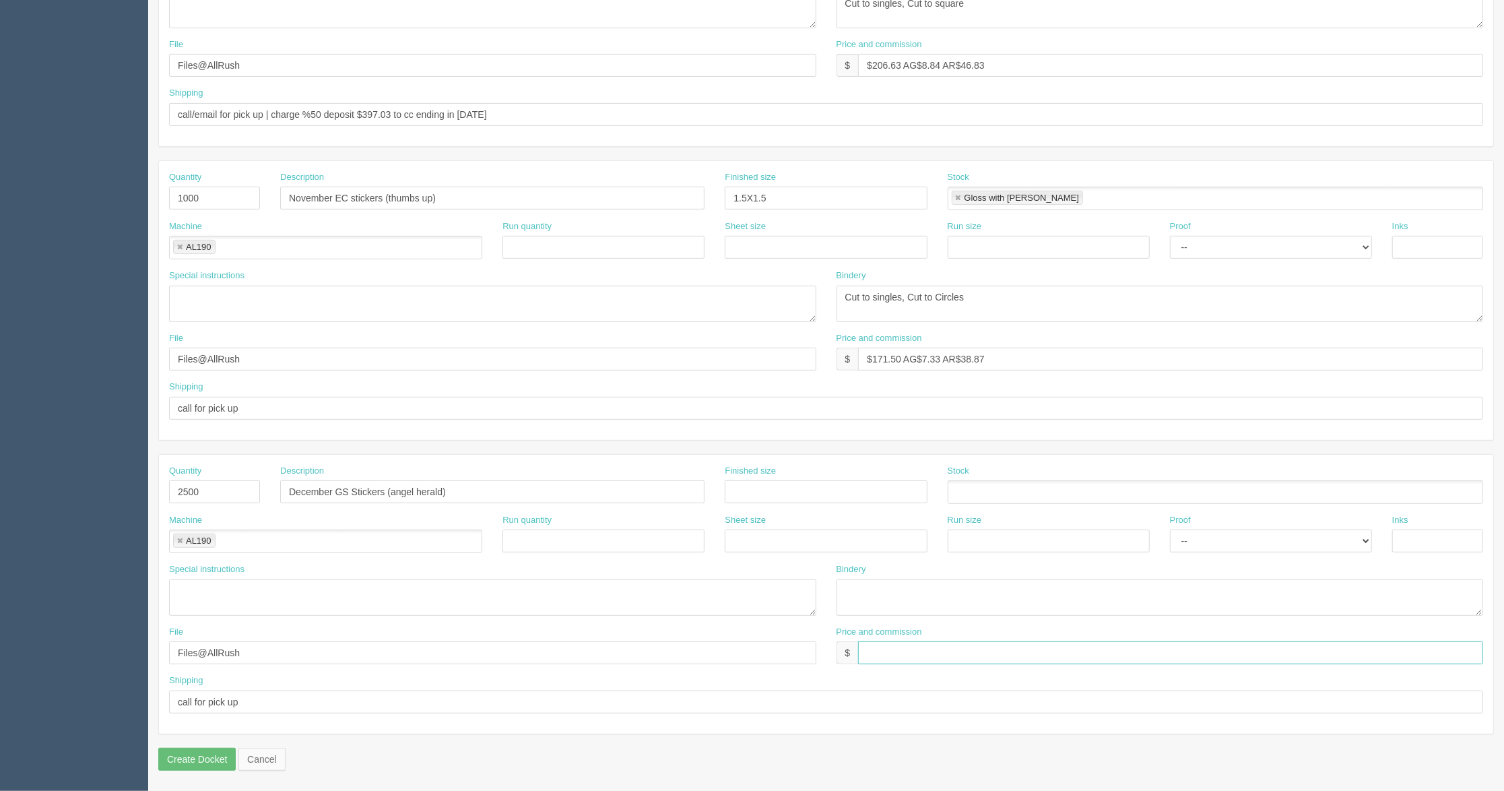
paste input "$206.63 AG$8.84 AR$46.83"
type input "$206.63 AG$8.84 AR$46.83"
drag, startPoint x: 993, startPoint y: 292, endPoint x: 952, endPoint y: 292, distance: 40.4
click at [952, 292] on textarea "Cut to singles, Cut to Circles" at bounding box center [1159, 304] width 647 height 36
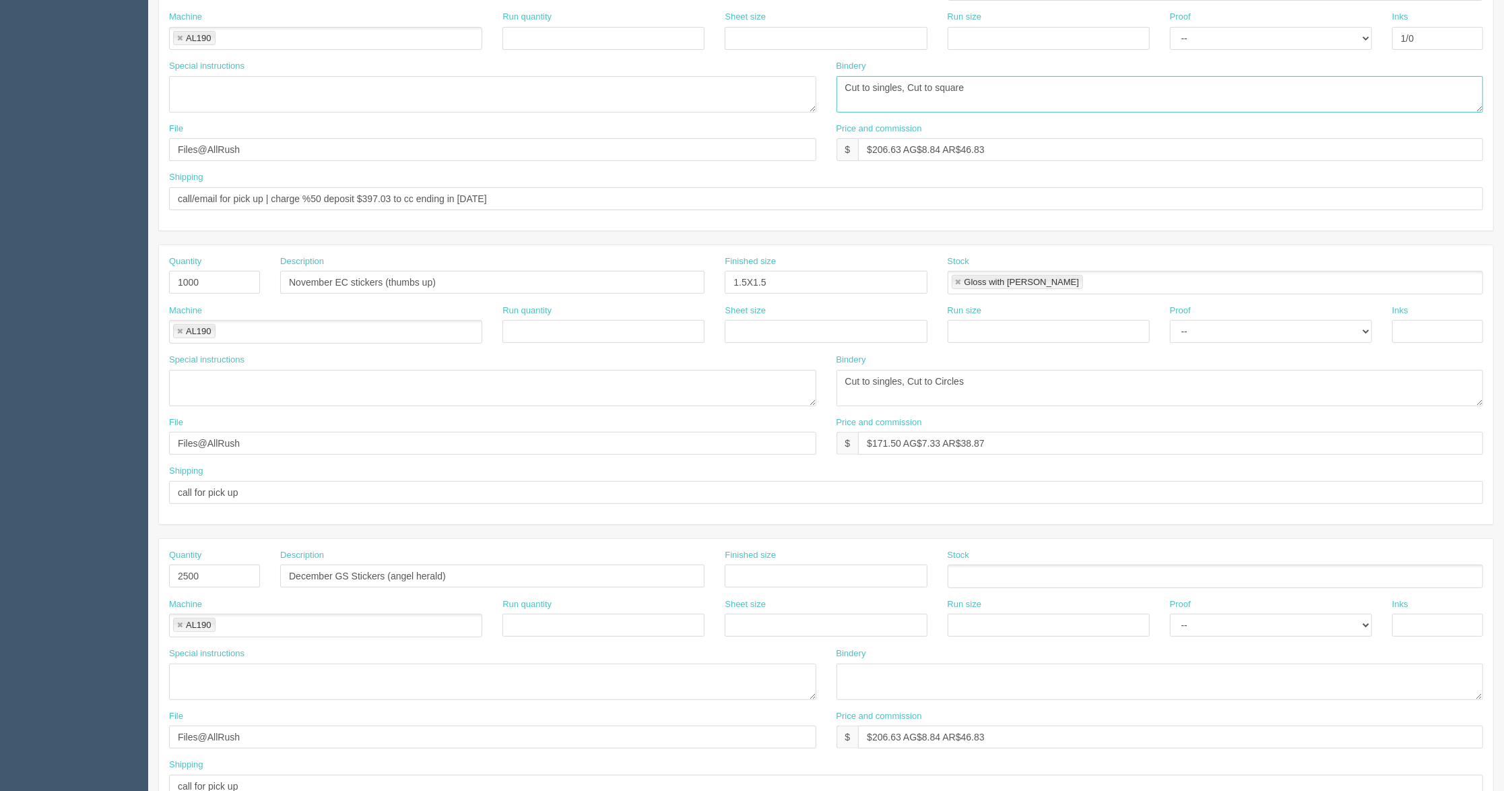
drag, startPoint x: 1014, startPoint y: 84, endPoint x: 827, endPoint y: 89, distance: 186.6
click at [827, 89] on div "Bindery Cut to singles, Cut to square" at bounding box center [1159, 91] width 667 height 63
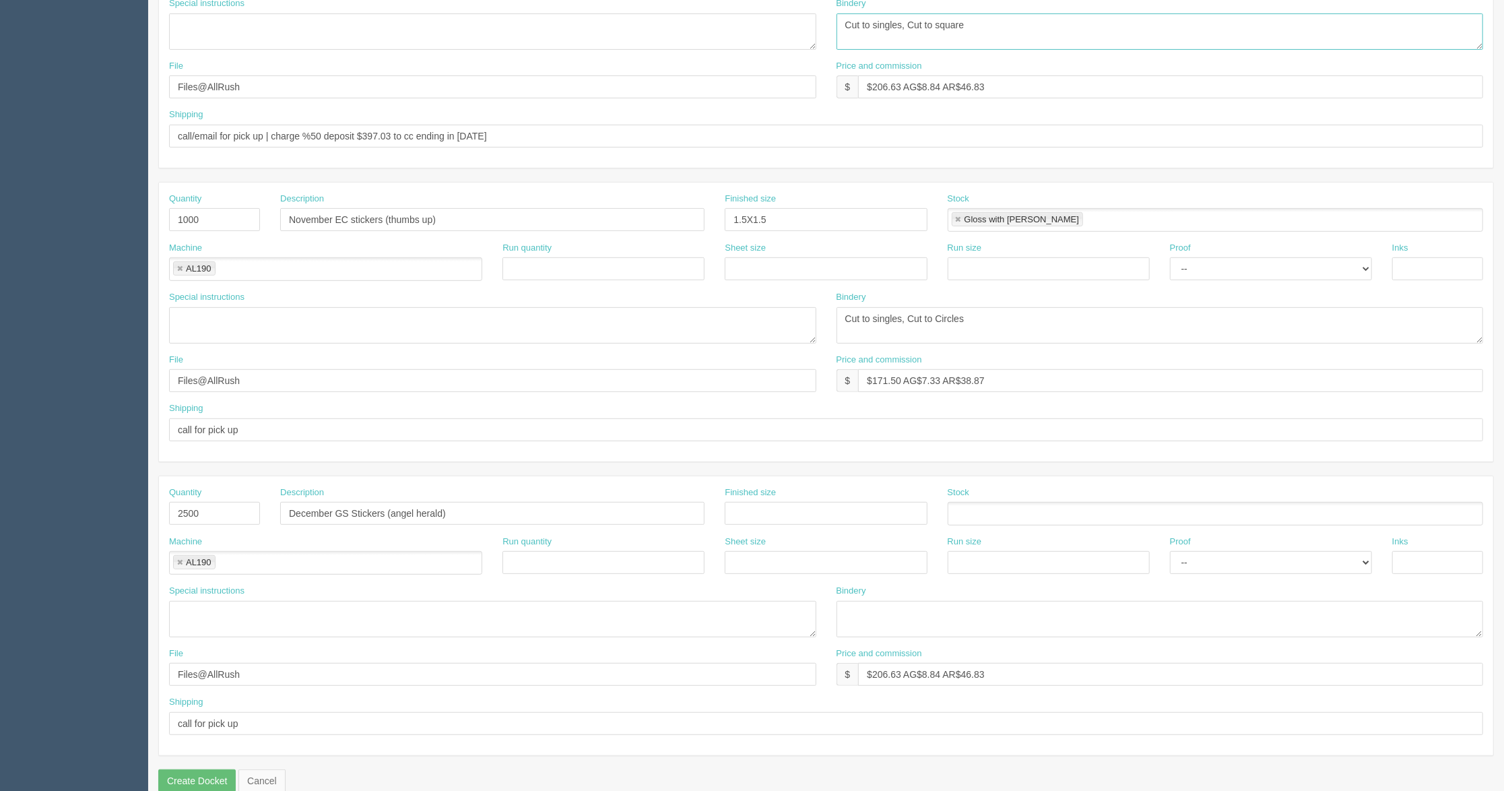
scroll to position [438, 0]
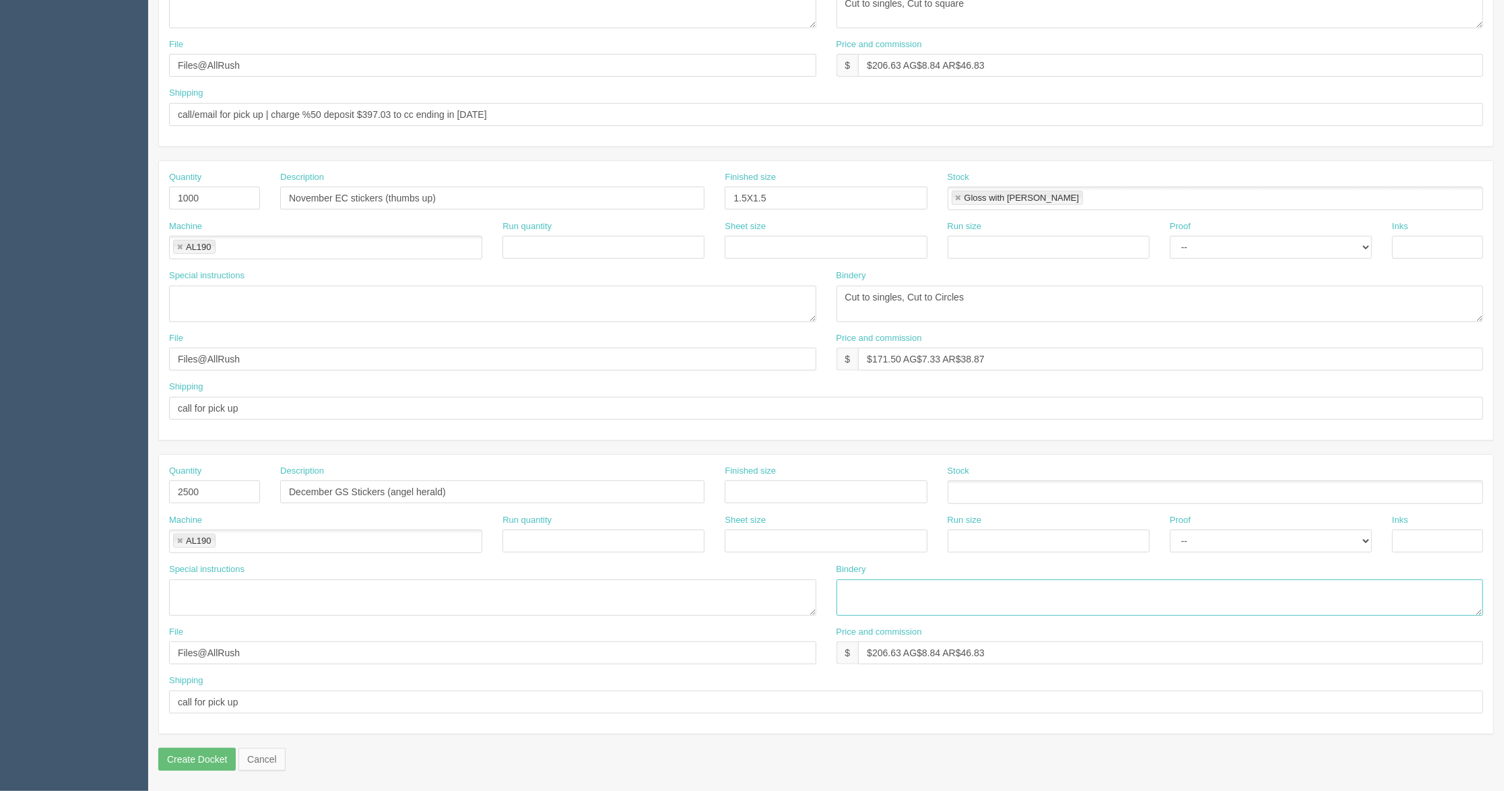
click at [954, 602] on textarea at bounding box center [1159, 597] width 647 height 36
paste textarea "Cut to singles, Cut to square"
type textarea "Cut to singles, Cut to square"
click at [1436, 241] on input "text" at bounding box center [1437, 247] width 91 height 23
type input "1/0 - Black"
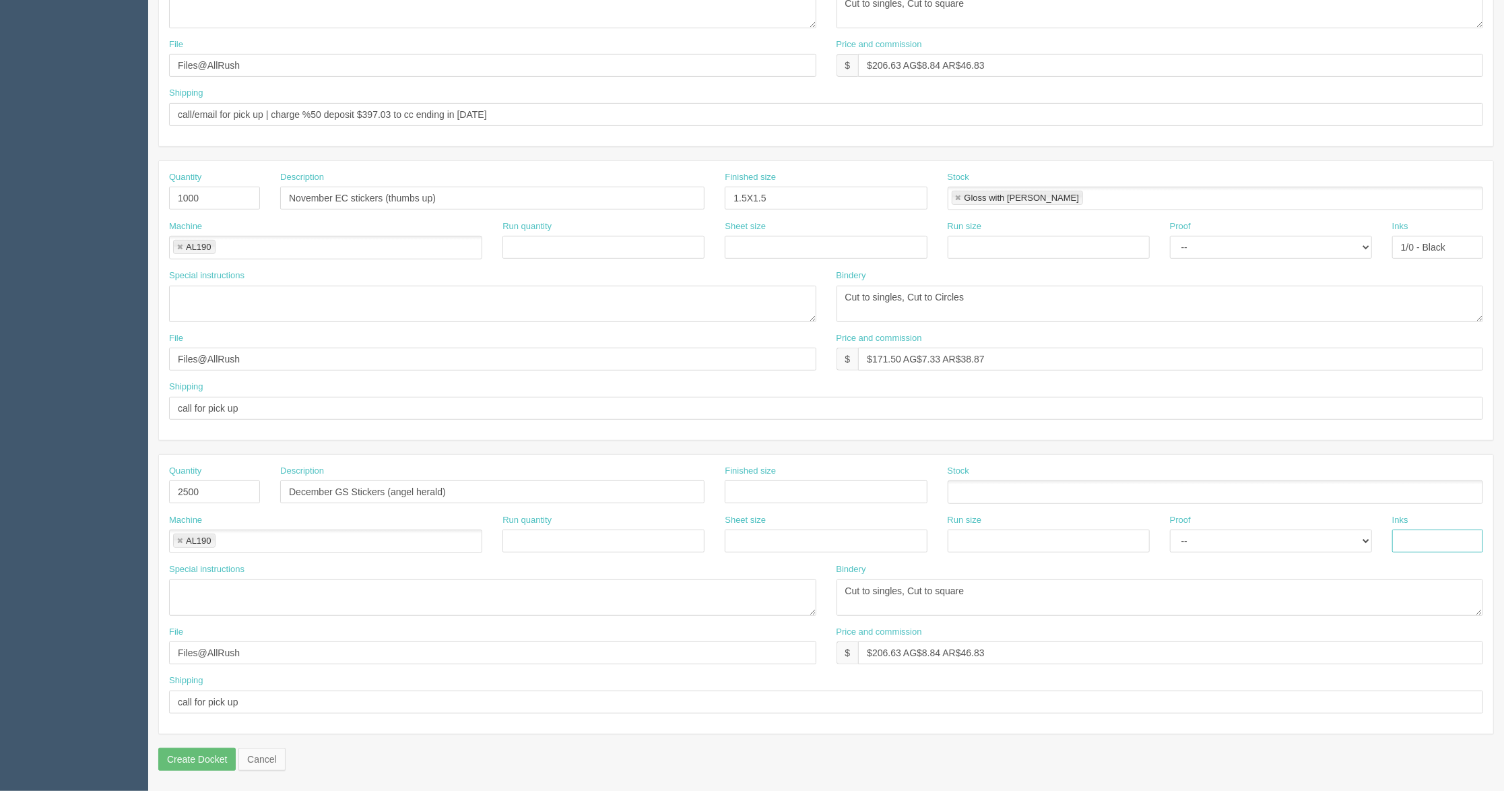
click at [1431, 542] on input "text" at bounding box center [1437, 540] width 91 height 23
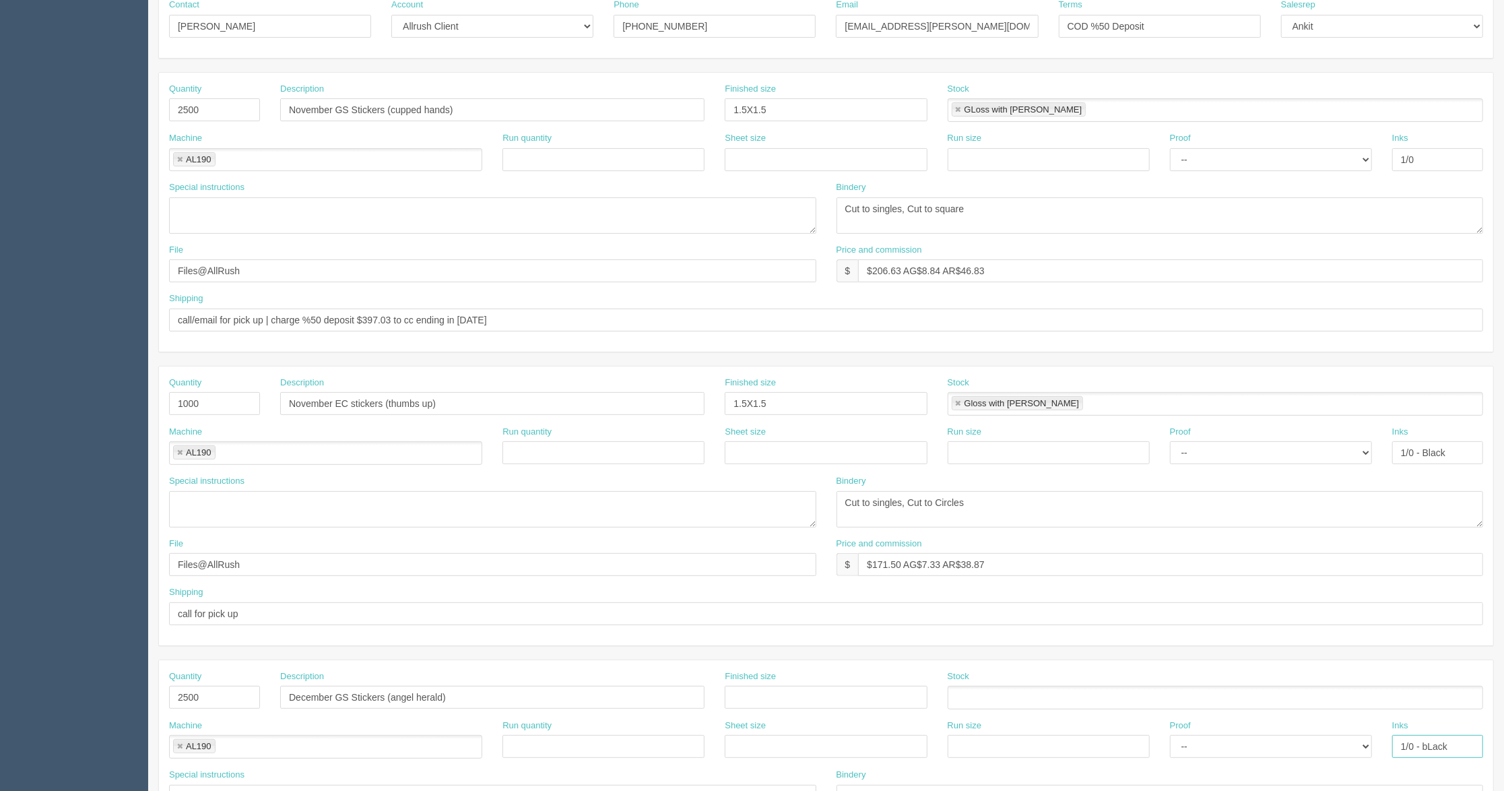
scroll to position [168, 0]
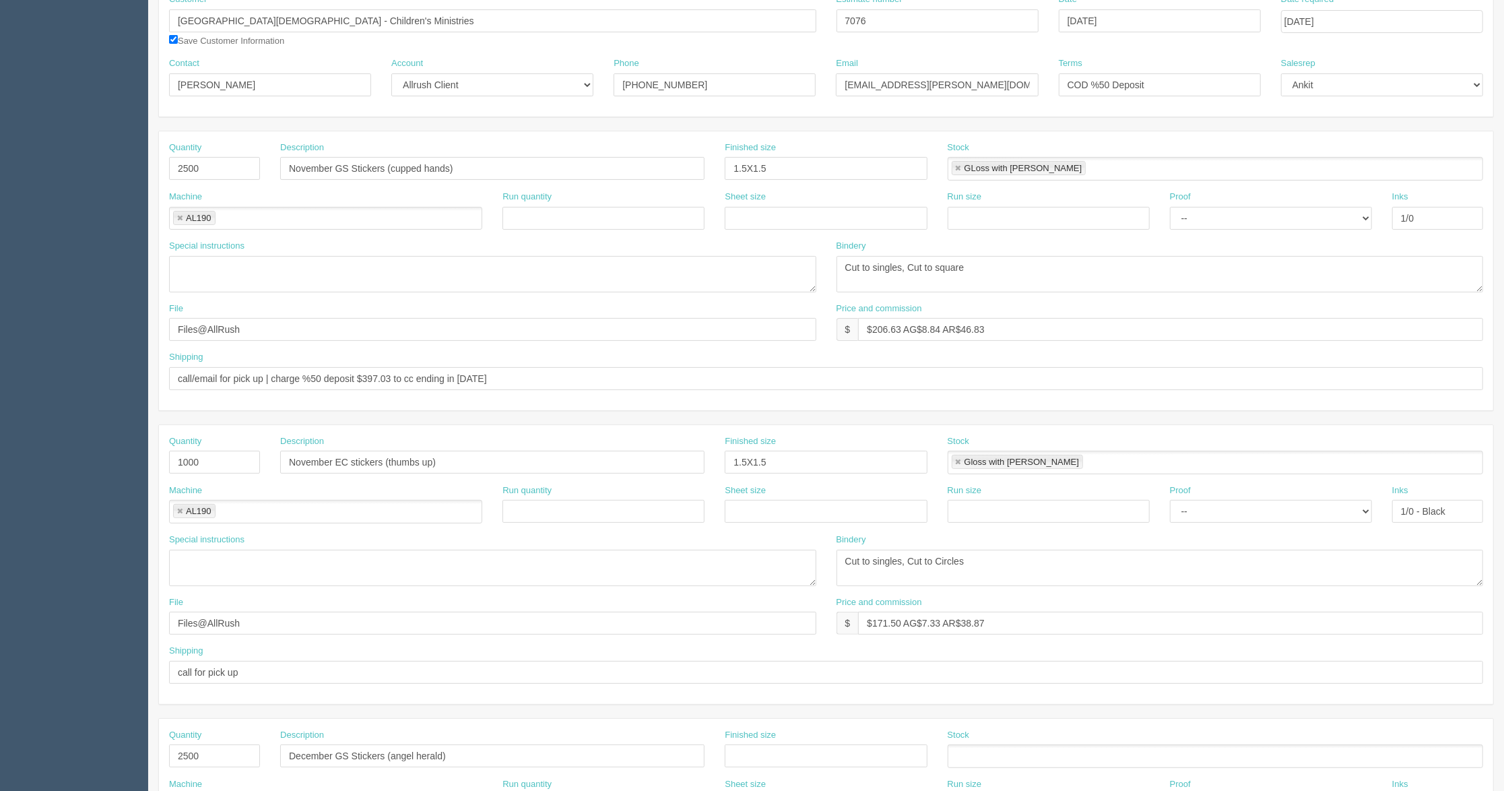
type input "1/0 - bLack"
drag, startPoint x: 1458, startPoint y: 520, endPoint x: 1356, endPoint y: 508, distance: 103.1
click at [1356, 508] on div "Machine AL190 AL190 Run quantity Sheet size Run size Proof -- Email Hard Copy I…" at bounding box center [826, 508] width 1334 height 49
click at [1459, 508] on input "1/0 - Black" at bounding box center [1437, 511] width 91 height 23
drag, startPoint x: 1457, startPoint y: 518, endPoint x: 1415, endPoint y: 515, distance: 42.5
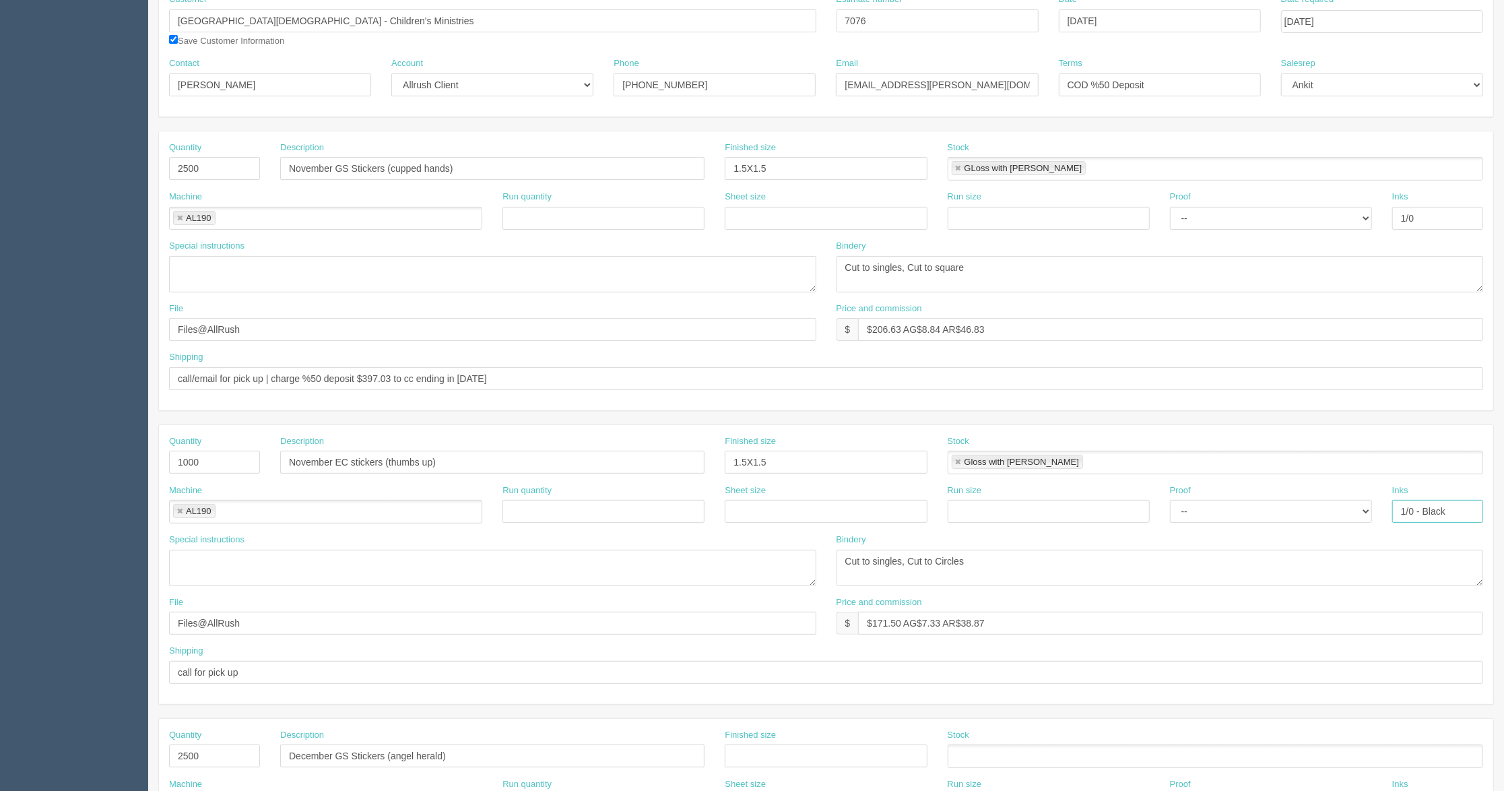
click at [1415, 515] on input "1/0 - Black" at bounding box center [1437, 511] width 91 height 23
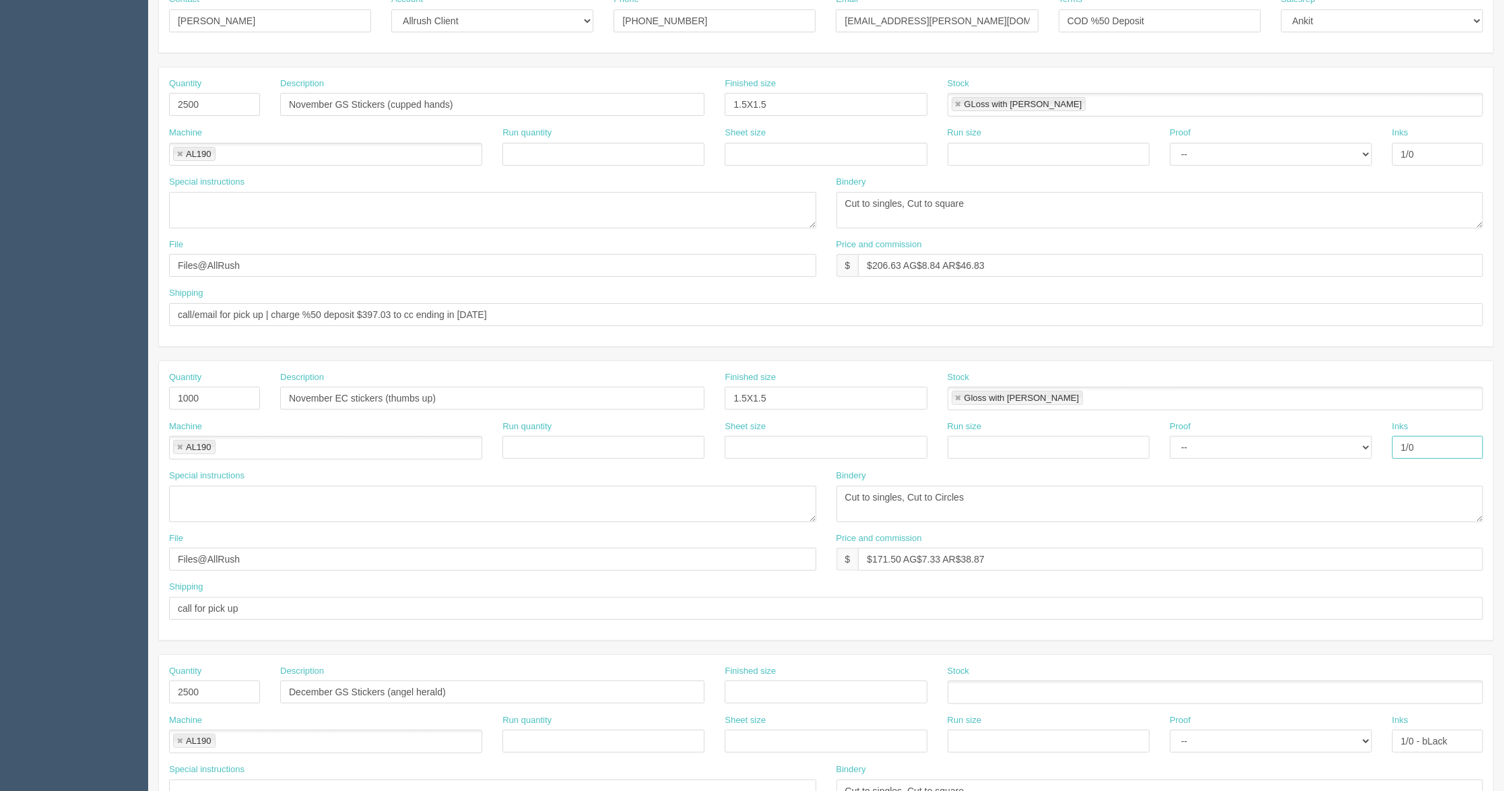
scroll to position [259, 0]
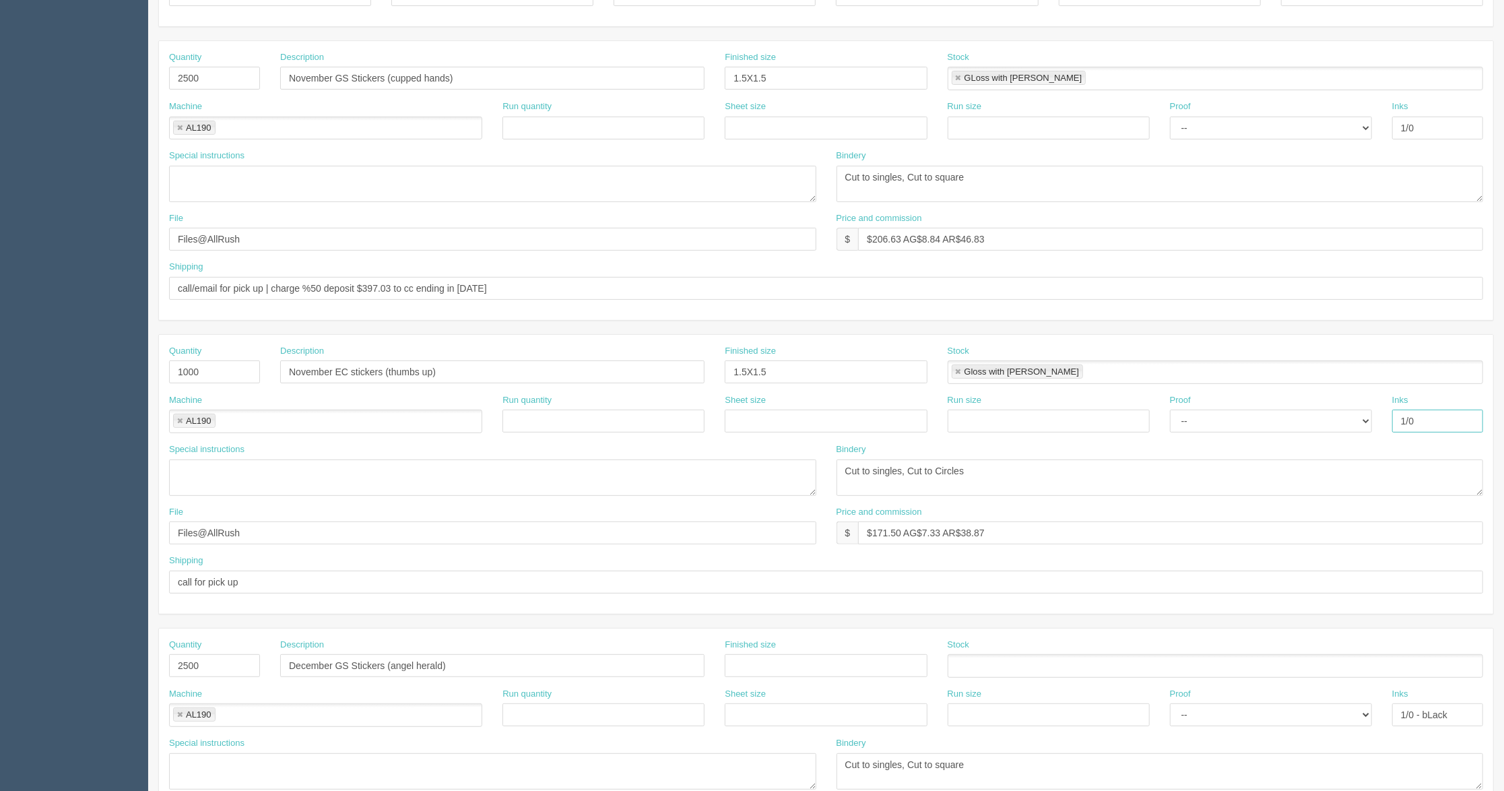
type input "1/0"
click at [1429, 466] on textarea "Cut to singles, Cut to Circles" at bounding box center [1159, 477] width 647 height 36
click at [1428, 450] on div "Bindery Cut to singles, Cut to Circles" at bounding box center [1159, 469] width 647 height 53
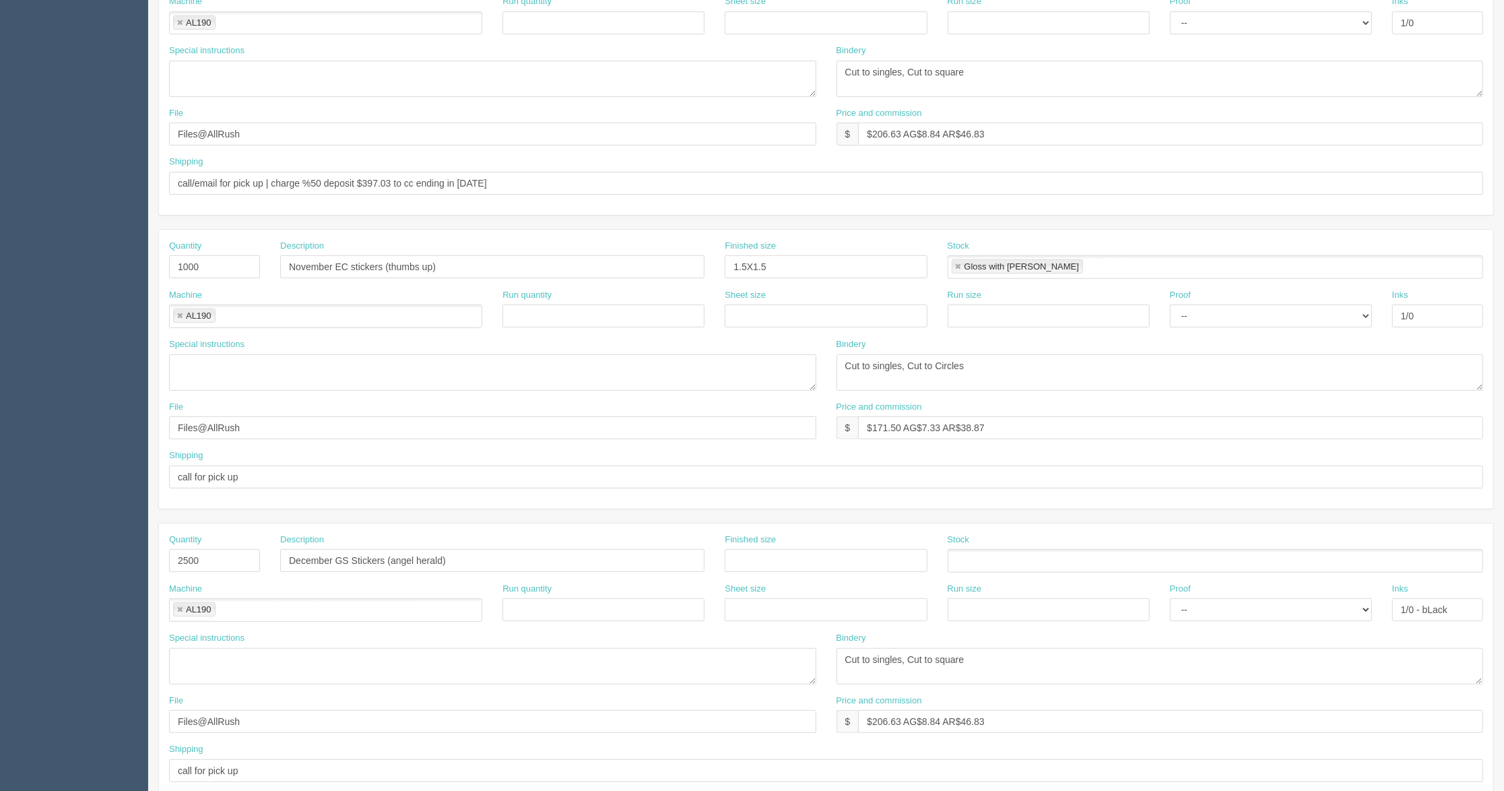
scroll to position [438, 0]
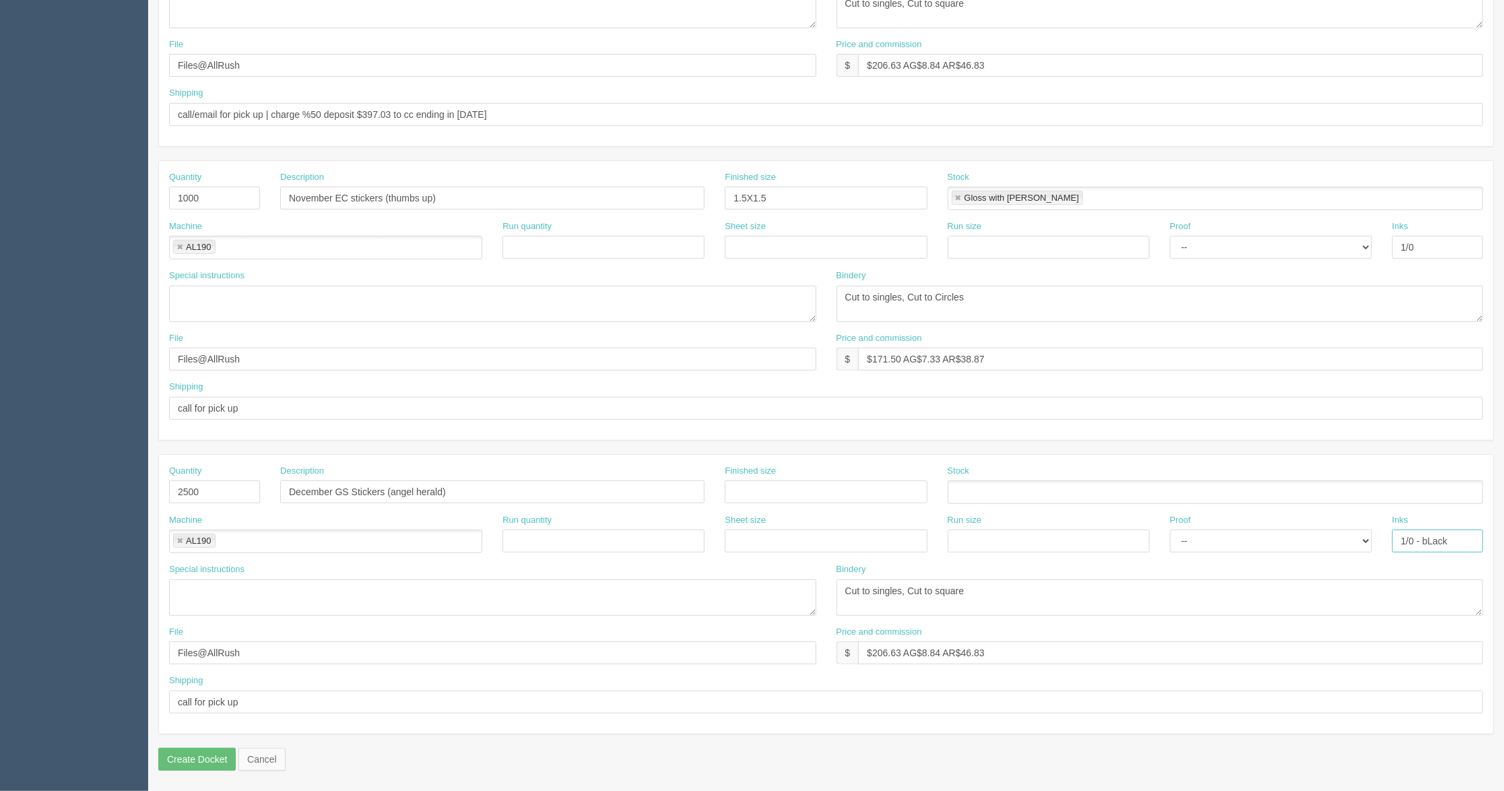
drag, startPoint x: 1459, startPoint y: 539, endPoint x: 1391, endPoint y: 544, distance: 67.6
click at [1392, 544] on input "1/0 - bLack" at bounding box center [1437, 540] width 91 height 23
type input "1/0"
click at [1305, 506] on div "Stock" at bounding box center [1216, 489] width 556 height 49
click at [210, 760] on input "Create Docket" at bounding box center [196, 759] width 77 height 23
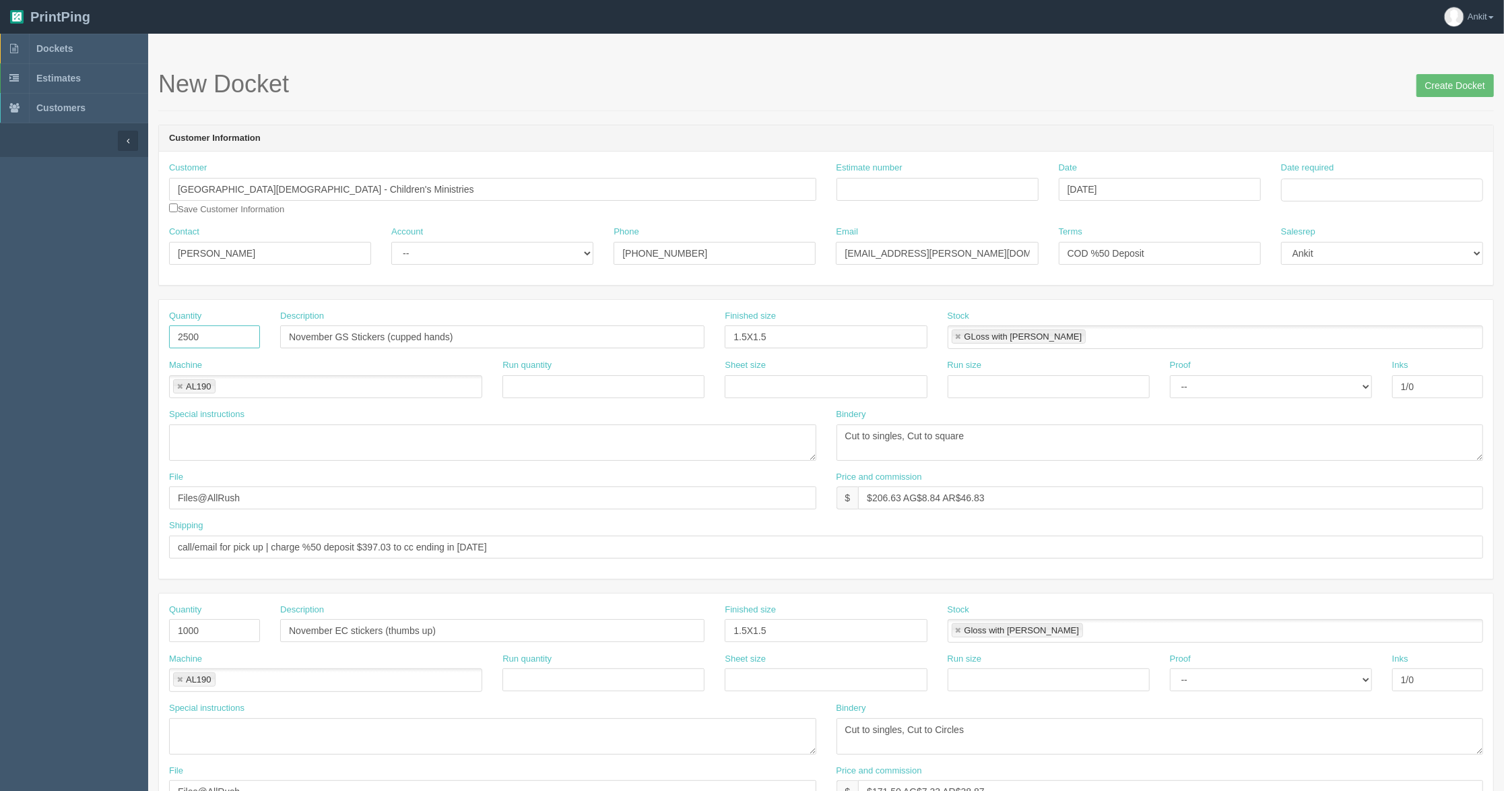
drag, startPoint x: 227, startPoint y: 342, endPoint x: 149, endPoint y: 331, distance: 78.9
click at [149, 331] on section "New Docket Create Docket Customer Information Customer Centre St. Church - Chil…" at bounding box center [826, 628] width 1356 height 1189
type input "1000"
click at [490, 335] on input "November GS Stickers (cupped hands)" at bounding box center [492, 336] width 424 height 23
drag, startPoint x: 490, startPoint y: 339, endPoint x: 267, endPoint y: 346, distance: 223.0
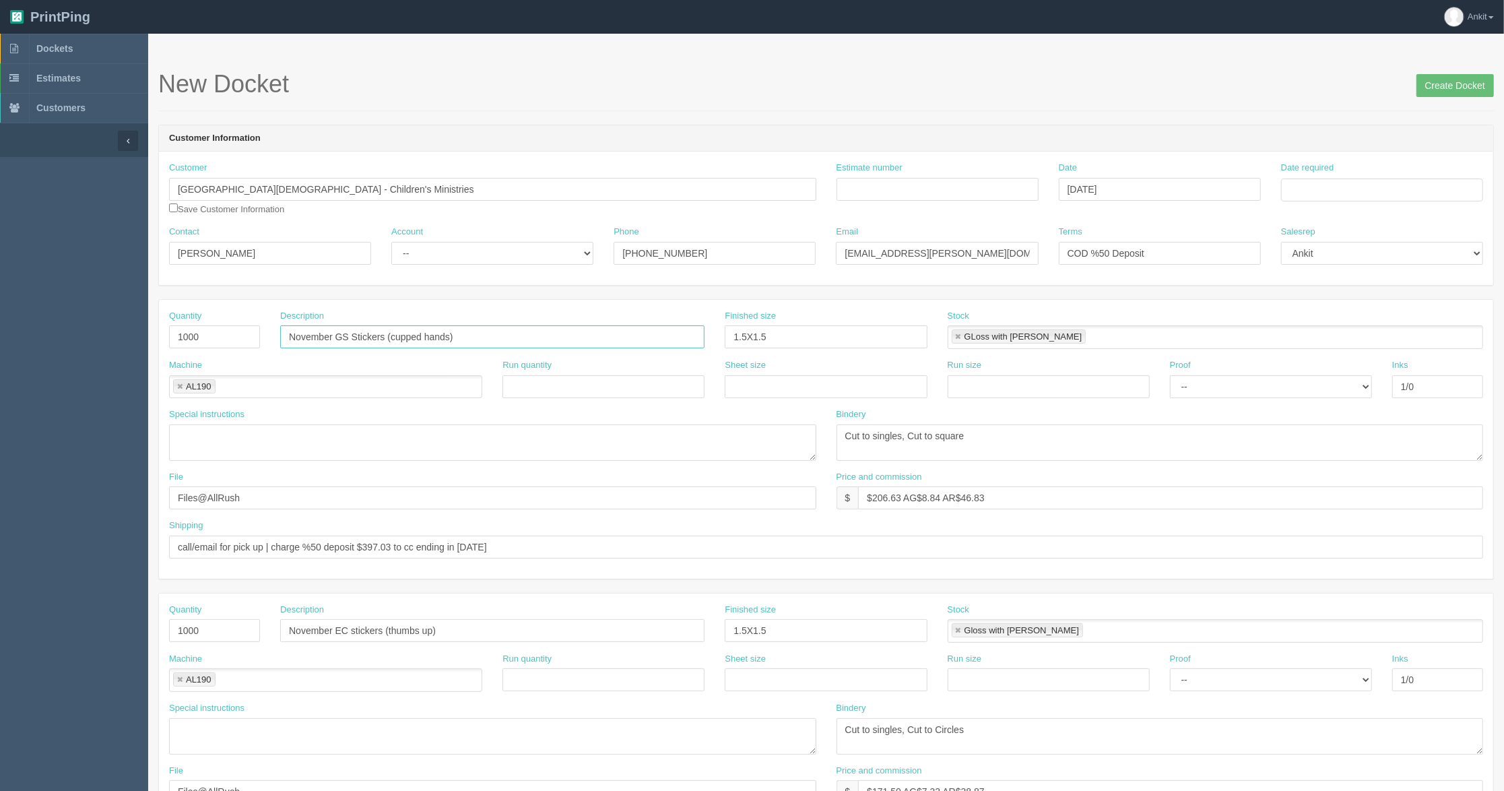
click at [267, 346] on div "Quantity 1000 Description November GS Stickers (cupped hands) Finished size 1.5…" at bounding box center [826, 334] width 1334 height 49
paste input "December EC stickers (stable"
type input "December EC stickers (stable)"
click at [989, 451] on textarea "Cut to singles, Cut to square" at bounding box center [1159, 442] width 647 height 36
drag, startPoint x: 900, startPoint y: 442, endPoint x: 815, endPoint y: 442, distance: 85.5
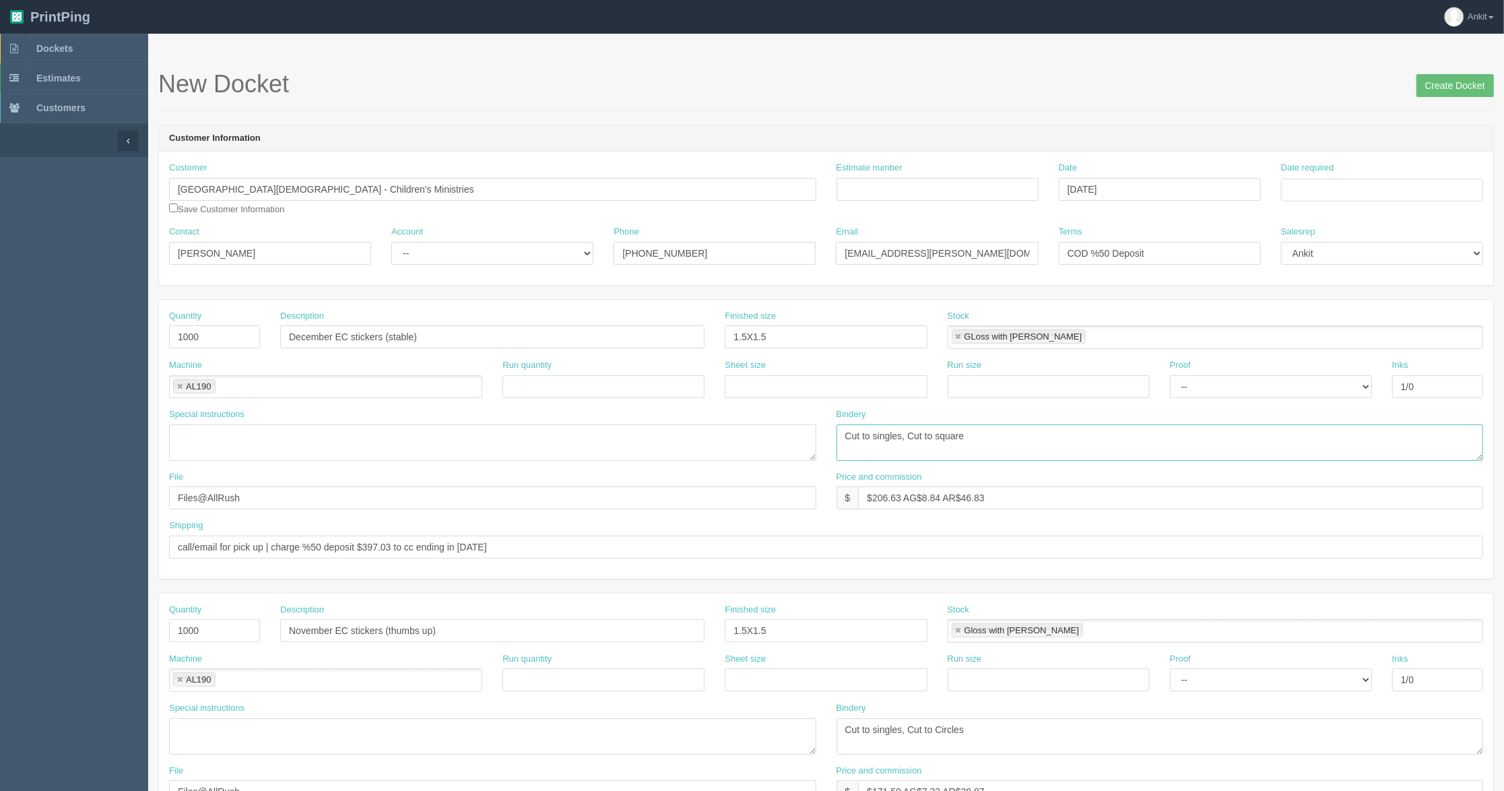
click at [815, 442] on div "Special instructions Bindery Cut to singles, Cut to square" at bounding box center [826, 439] width 1334 height 63
paste textarea "• Cut to singles • Cut to circles"
type textarea "• Cut to singles • Cut to circles"
drag, startPoint x: 973, startPoint y: 734, endPoint x: 804, endPoint y: 733, distance: 169.1
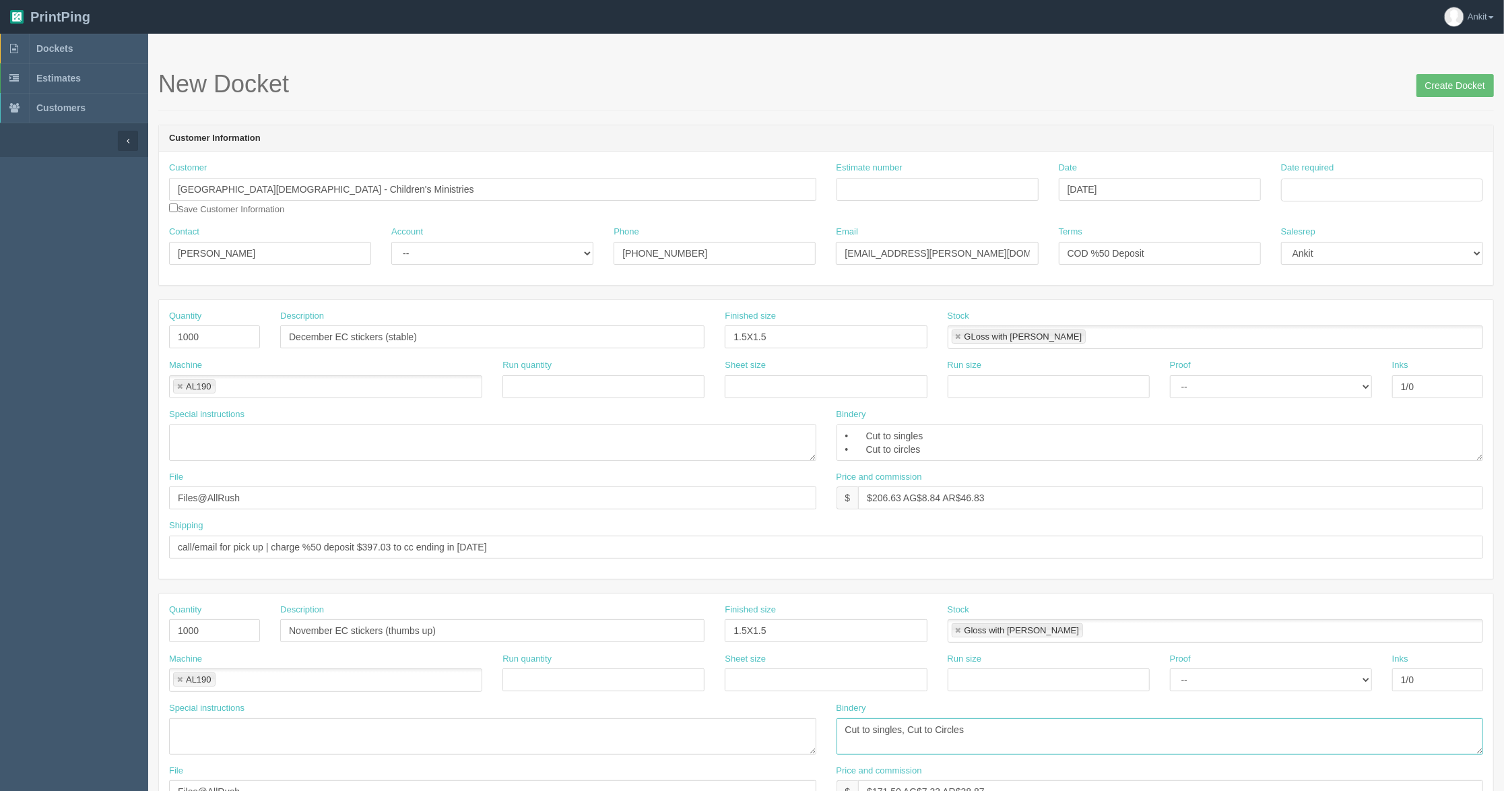
click at [804, 733] on div "Special instructions Bindery Cut to singles, Cut to Circles" at bounding box center [826, 733] width 1334 height 63
drag, startPoint x: 919, startPoint y: 456, endPoint x: 807, endPoint y: 413, distance: 119.8
click at [807, 413] on div "Special instructions Bindery Cut to singles, Cut to square" at bounding box center [826, 439] width 1334 height 63
paste textarea "Cut to singles, Cut to Circles"
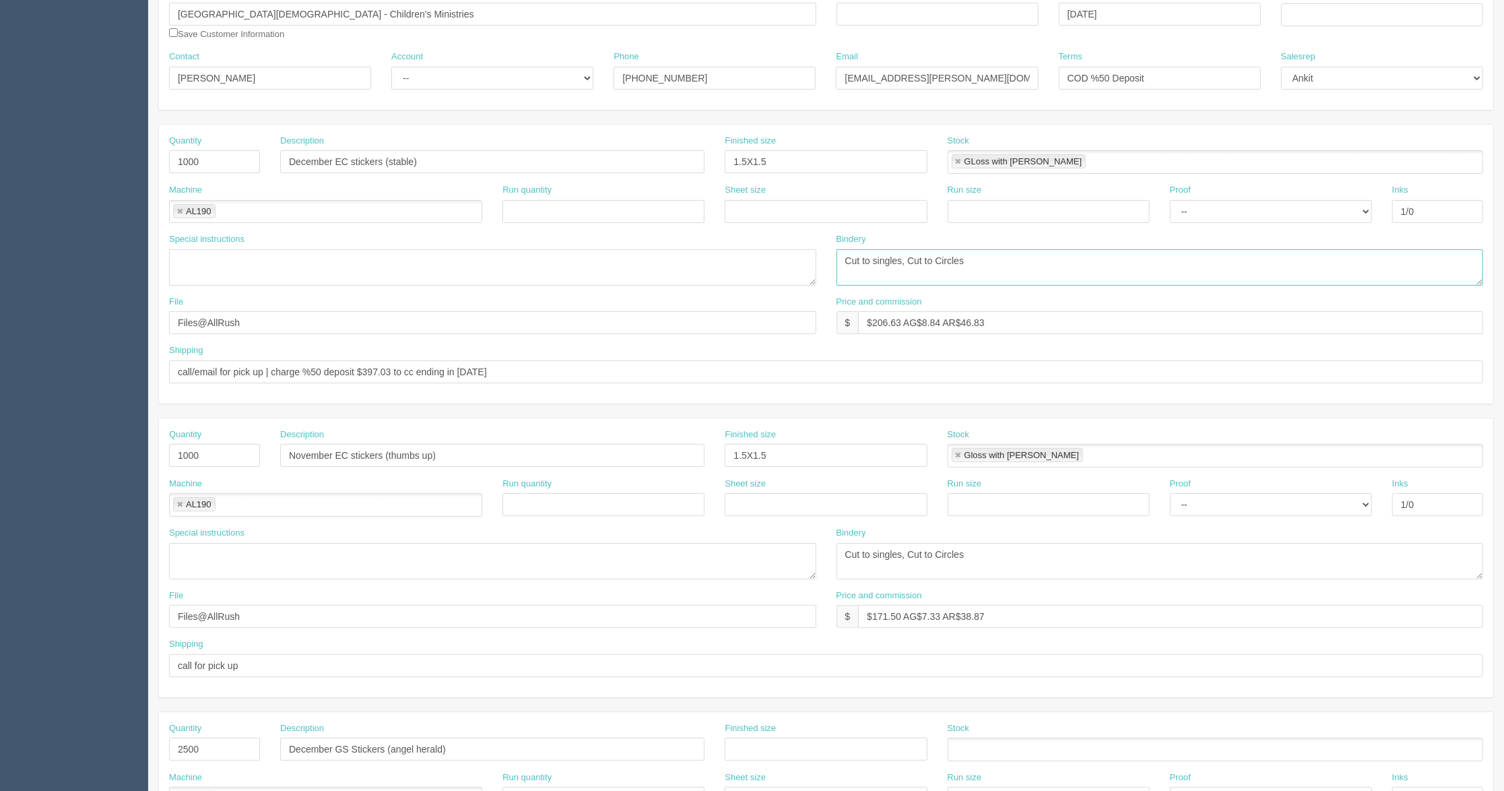
scroll to position [179, 0]
type textarea "Cut to singles, Cut to Circles"
drag, startPoint x: 1014, startPoint y: 608, endPoint x: 841, endPoint y: 609, distance: 173.8
click at [841, 609] on div "$ $171.50 AG$7.33 AR$38.87" at bounding box center [1159, 612] width 647 height 23
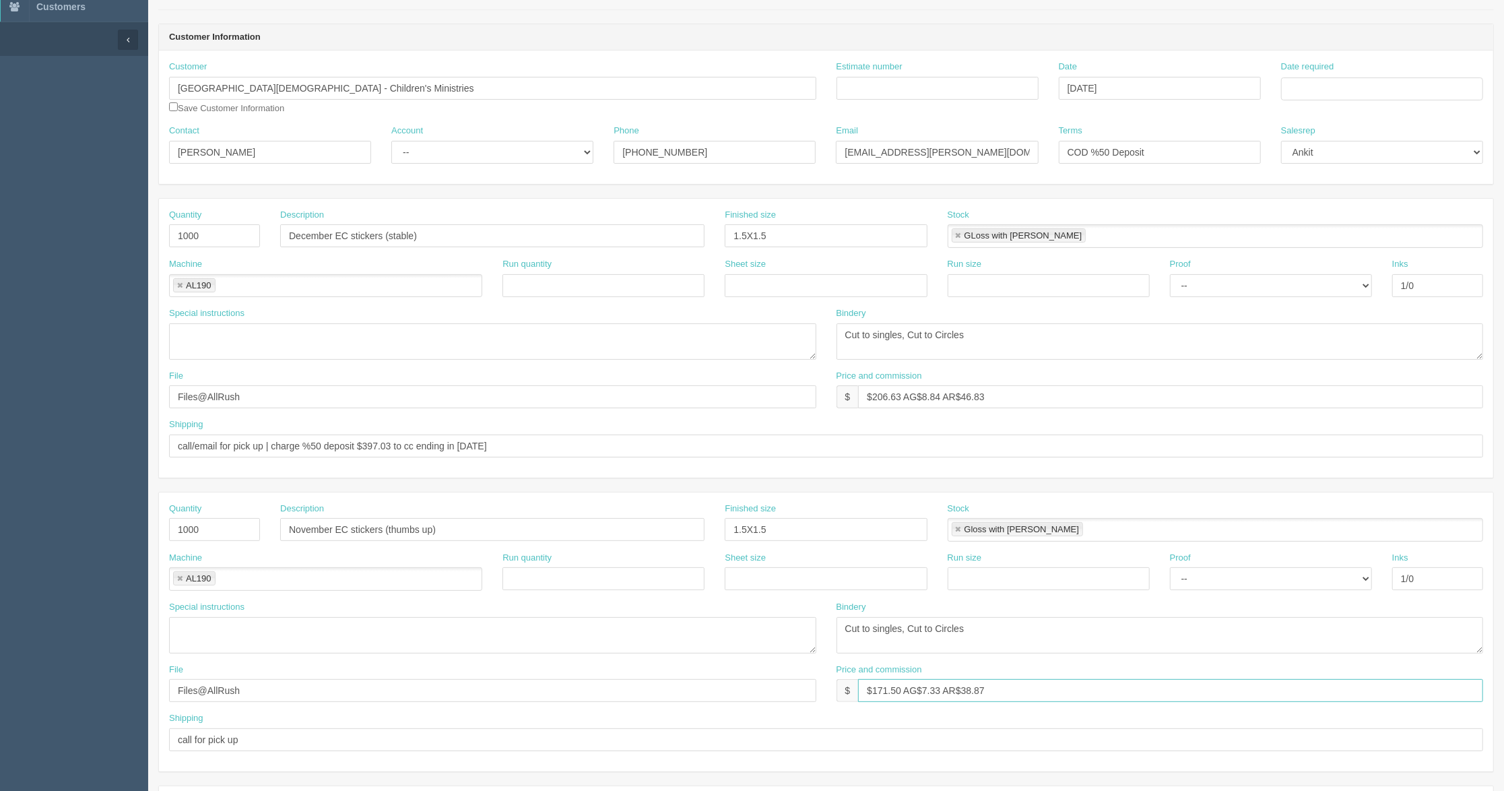
scroll to position [0, 0]
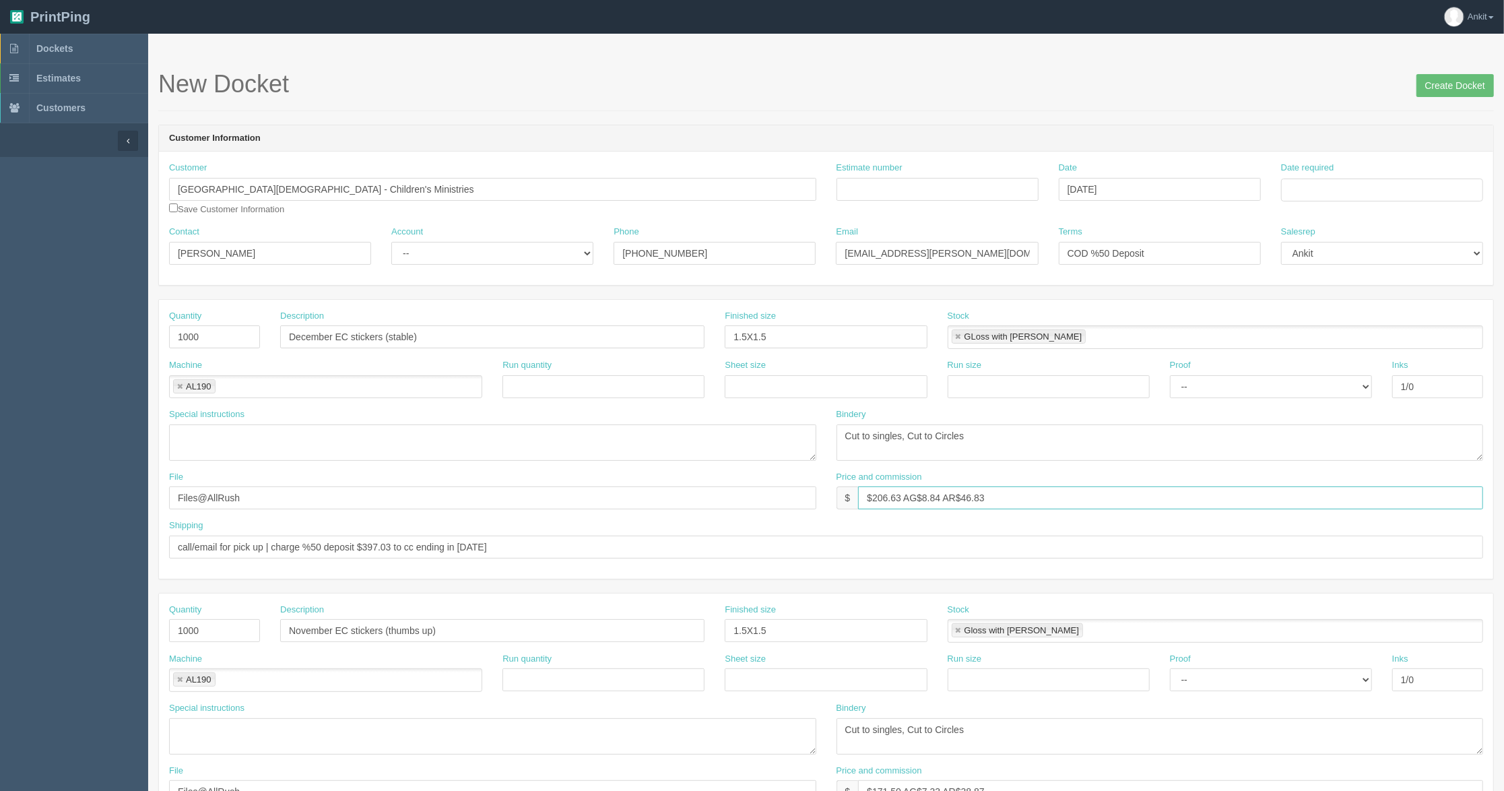
drag, startPoint x: 1017, startPoint y: 505, endPoint x: 823, endPoint y: 505, distance: 194.0
click at [823, 505] on div "File Files@AllRush Price and commission $ $206.63 AG$8.84 AR$46.83" at bounding box center [826, 495] width 1334 height 49
paste input "171.50 AG$7.33 AR$38.87"
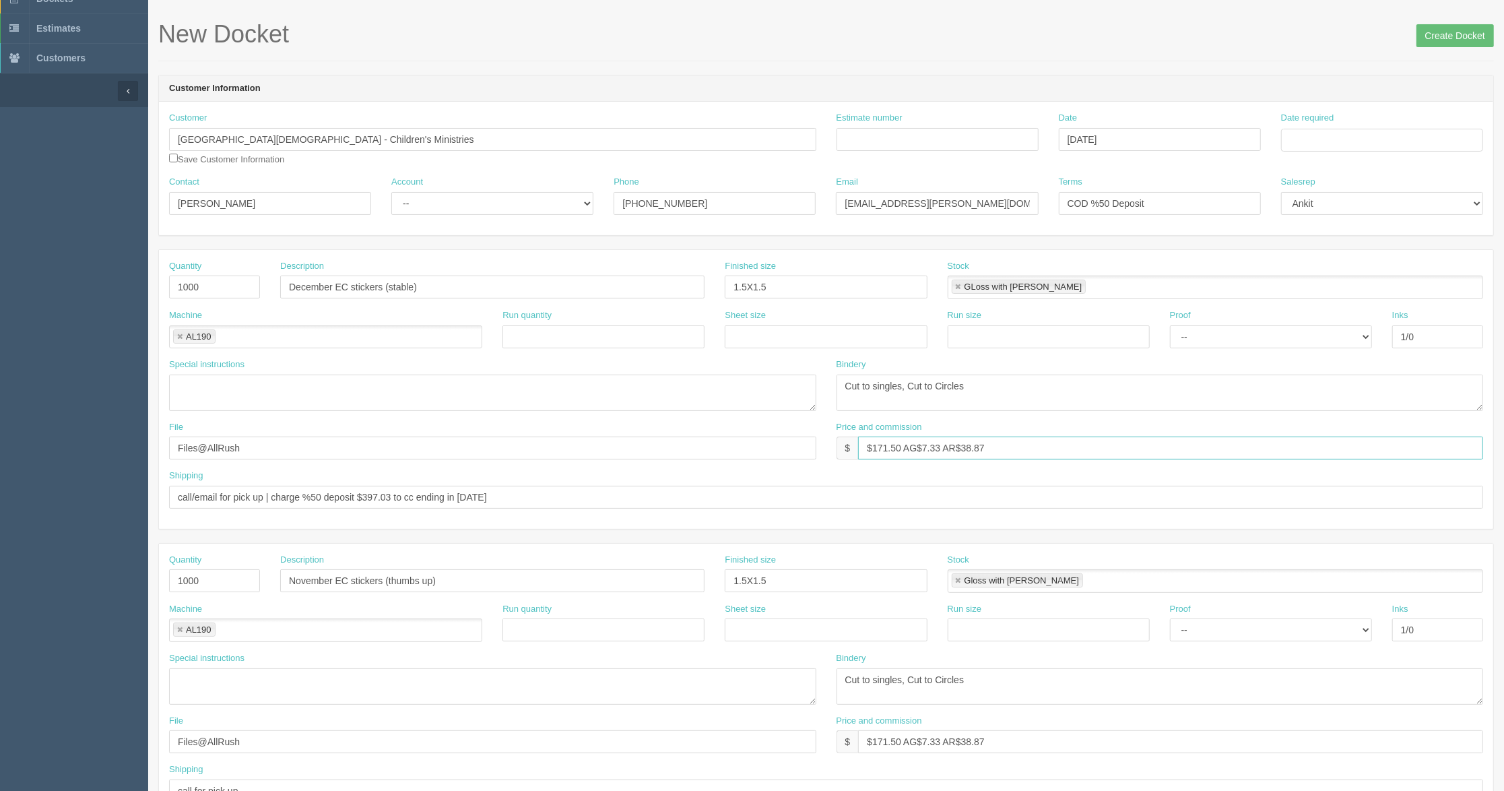
scroll to position [90, 0]
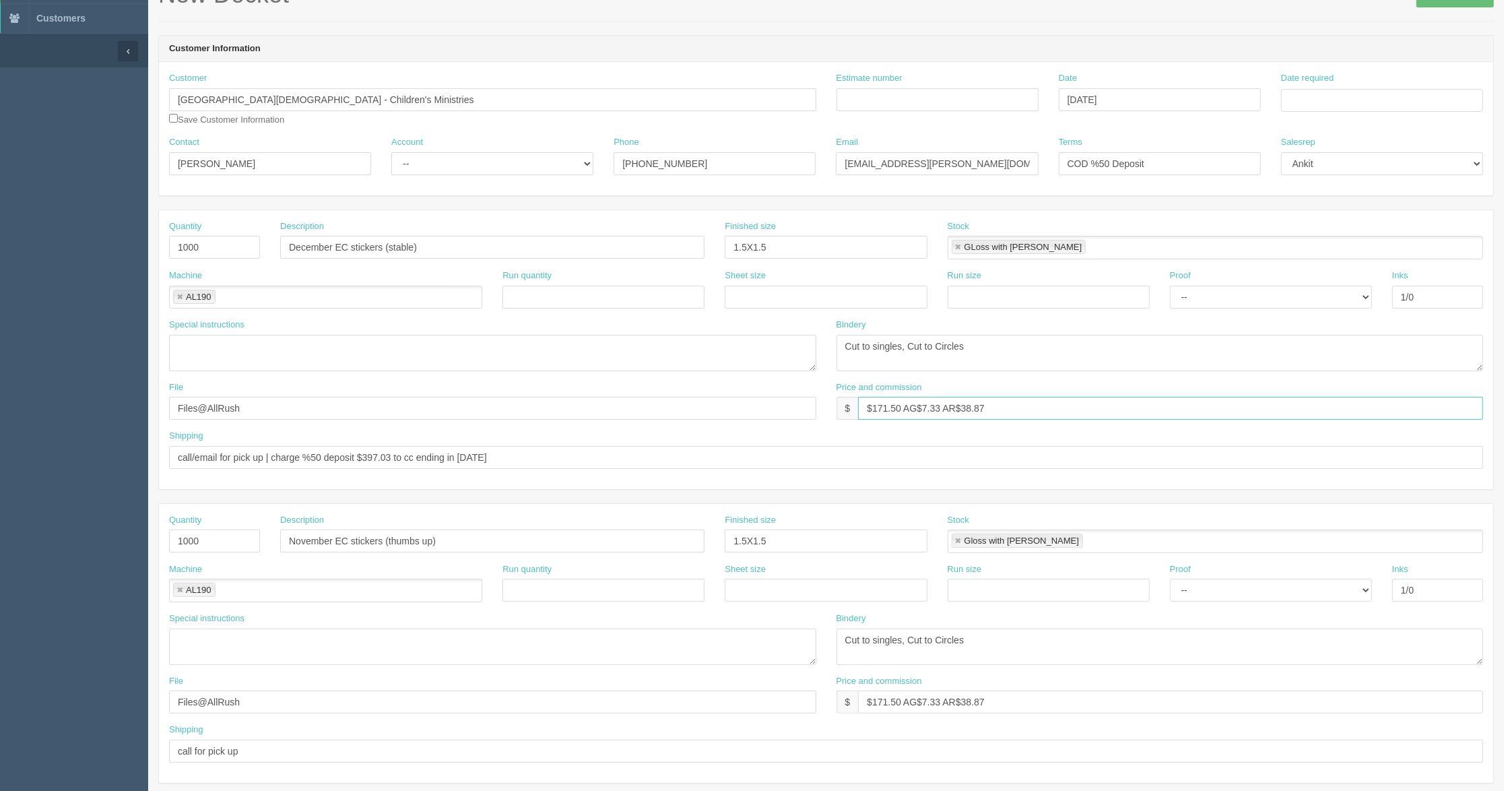
type input "$171.50 AG$7.33 AR$38.87"
drag, startPoint x: 225, startPoint y: 550, endPoint x: 102, endPoint y: 548, distance: 122.6
click at [102, 548] on section "Dockets Estimates Customers" at bounding box center [752, 538] width 1504 height 1189
click at [180, 588] on link at bounding box center [180, 590] width 8 height 9
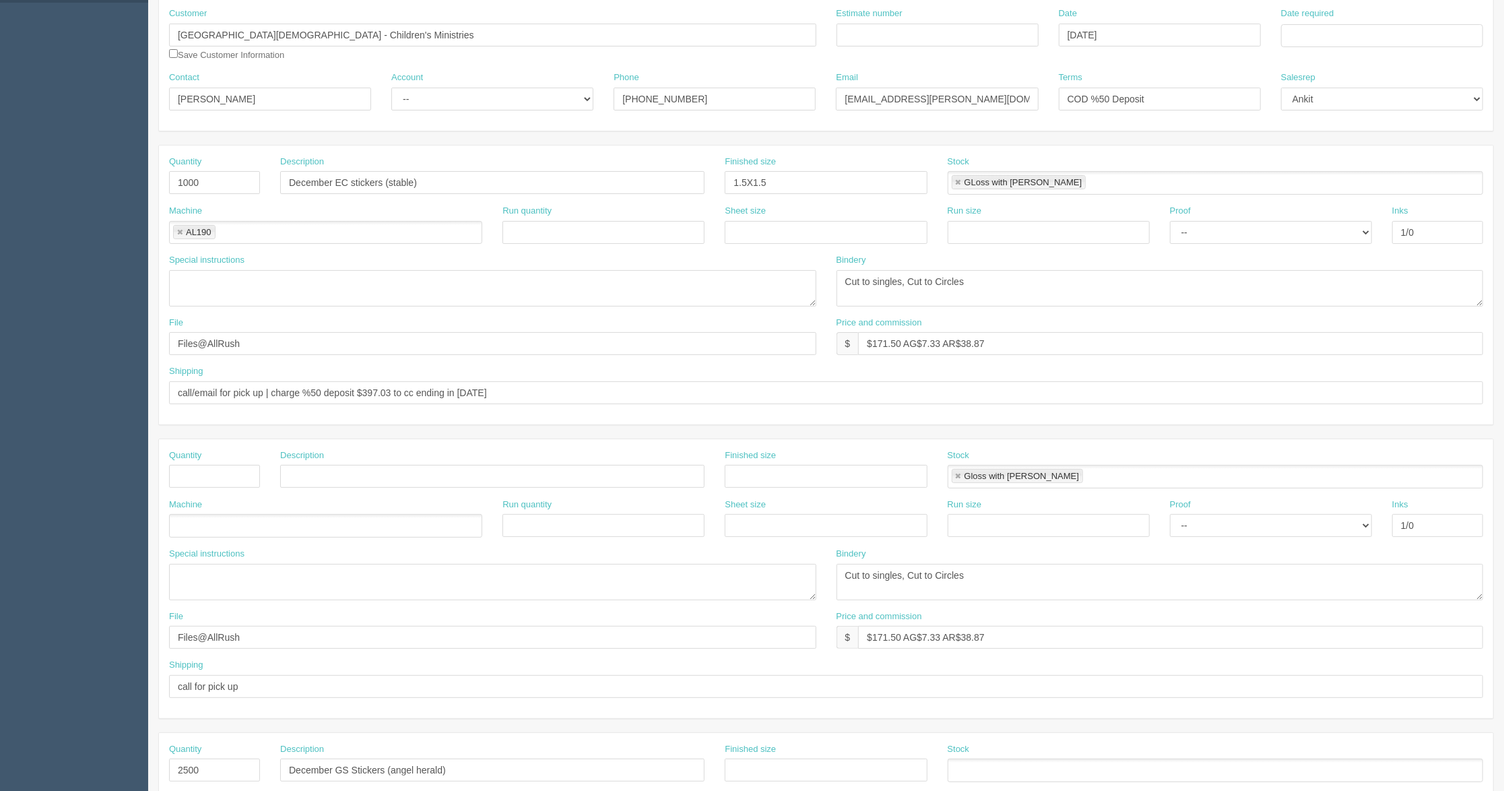
scroll to position [179, 0]
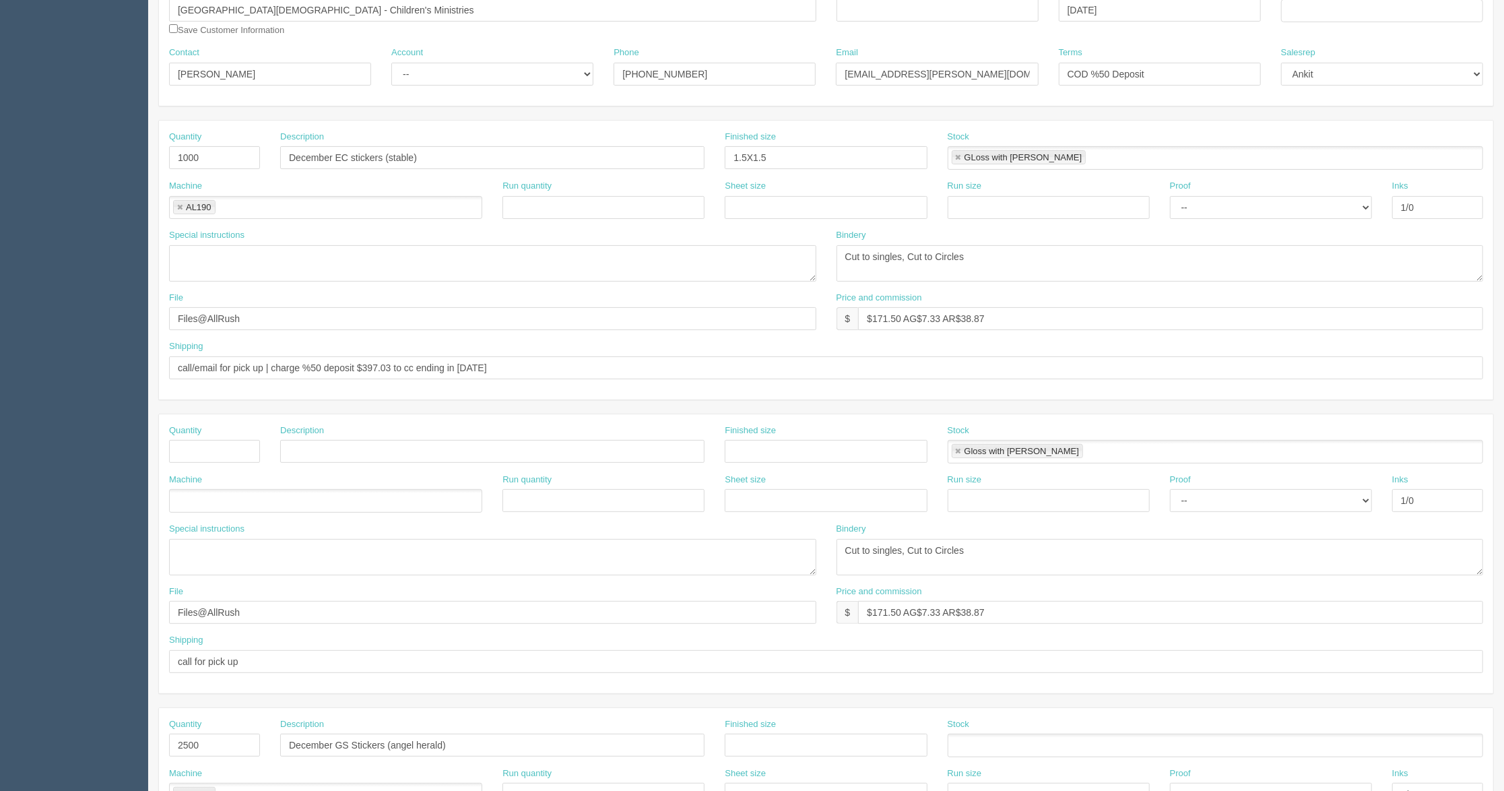
drag, startPoint x: 1057, startPoint y: 449, endPoint x: 1010, endPoint y: 450, distance: 46.5
click at [1056, 450] on ul "Gloss with [PERSON_NAME]" at bounding box center [1215, 452] width 535 height 24
click at [960, 451] on link at bounding box center [958, 451] width 8 height 9
drag, startPoint x: 987, startPoint y: 554, endPoint x: 832, endPoint y: 550, distance: 155.0
click at [832, 550] on div "Bindery Cut to singles, Cut to Circles" at bounding box center [1159, 554] width 667 height 63
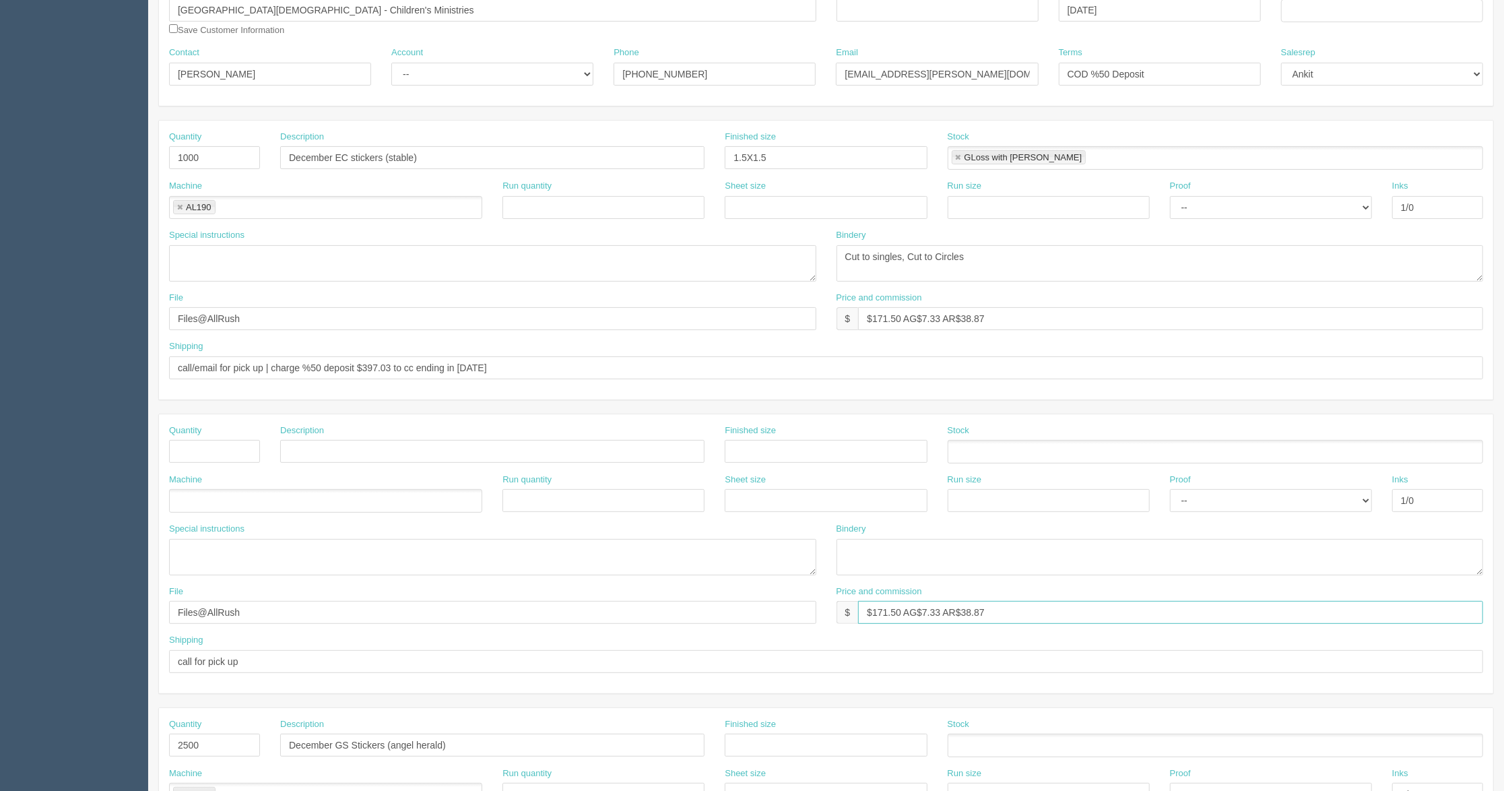
drag, startPoint x: 976, startPoint y: 613, endPoint x: 859, endPoint y: 613, distance: 116.5
click at [859, 613] on input "$171.50 AG$7.33 AR$38.87" at bounding box center [1170, 612] width 625 height 23
drag, startPoint x: 265, startPoint y: 612, endPoint x: 166, endPoint y: 612, distance: 99.0
click at [166, 612] on div "File Files@AllRush" at bounding box center [492, 609] width 667 height 49
drag, startPoint x: 260, startPoint y: 663, endPoint x: 167, endPoint y: 663, distance: 92.9
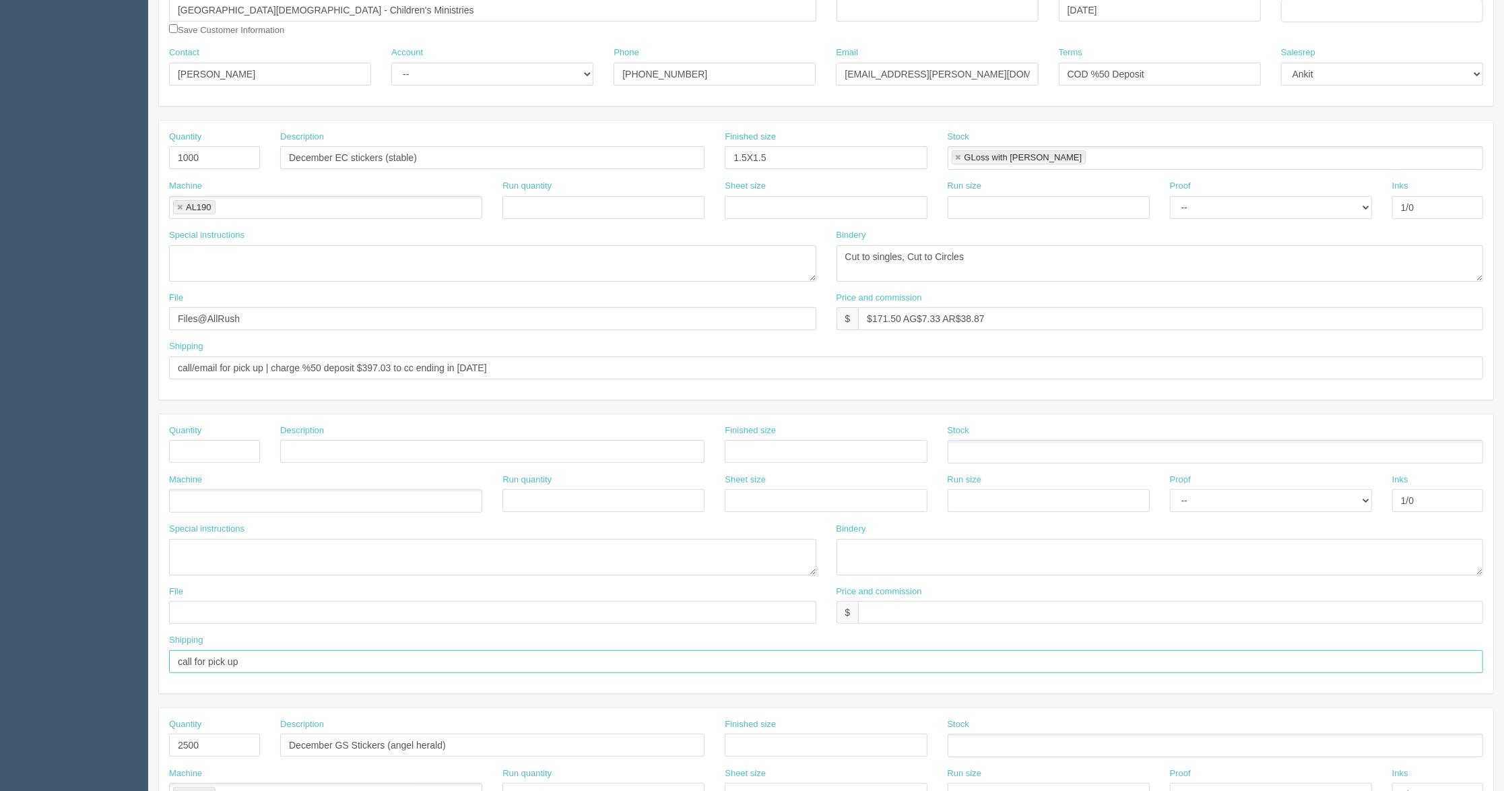
click at [167, 663] on div "Shipping call for pick up" at bounding box center [826, 658] width 1334 height 49
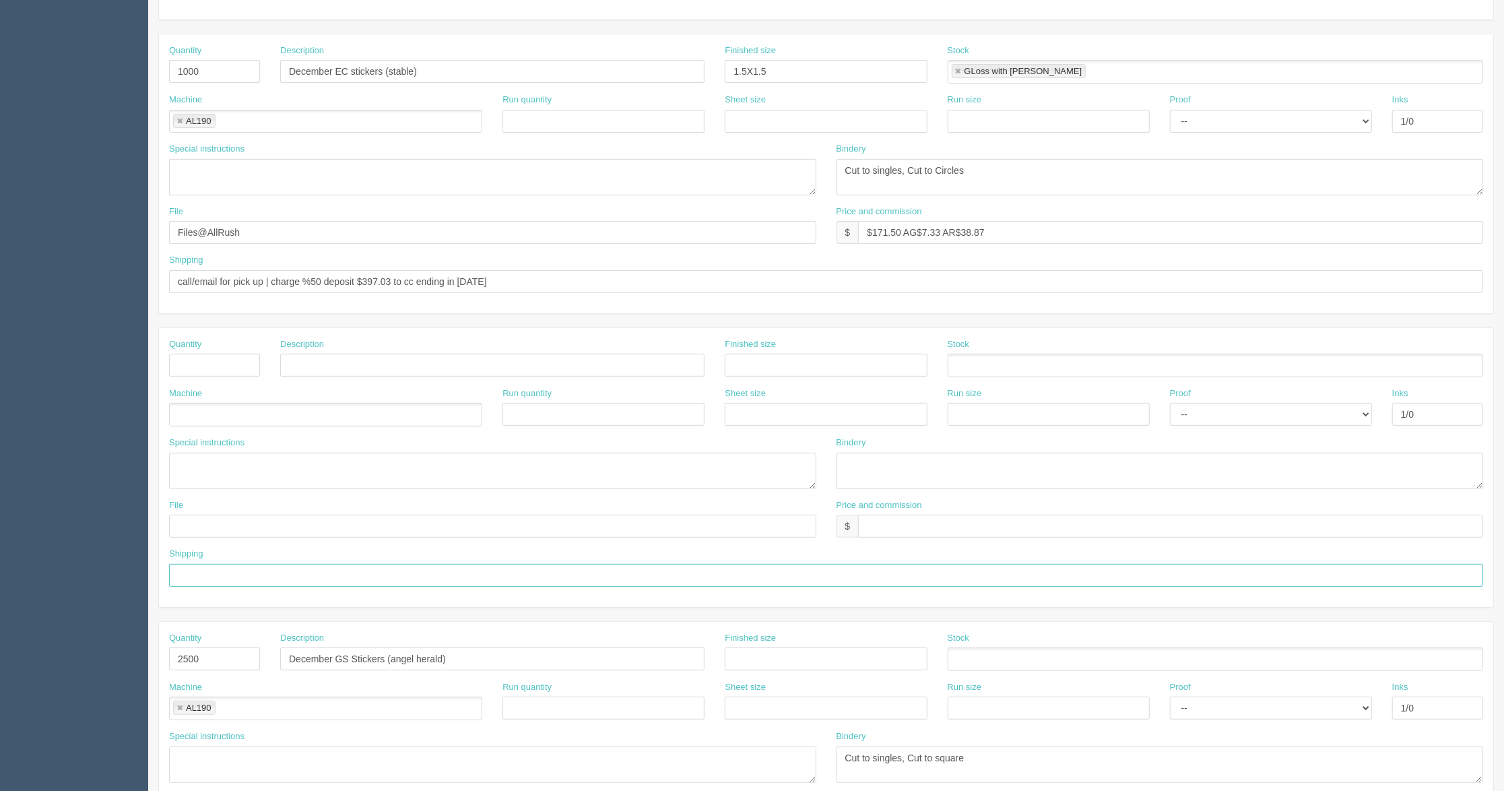
scroll to position [438, 0]
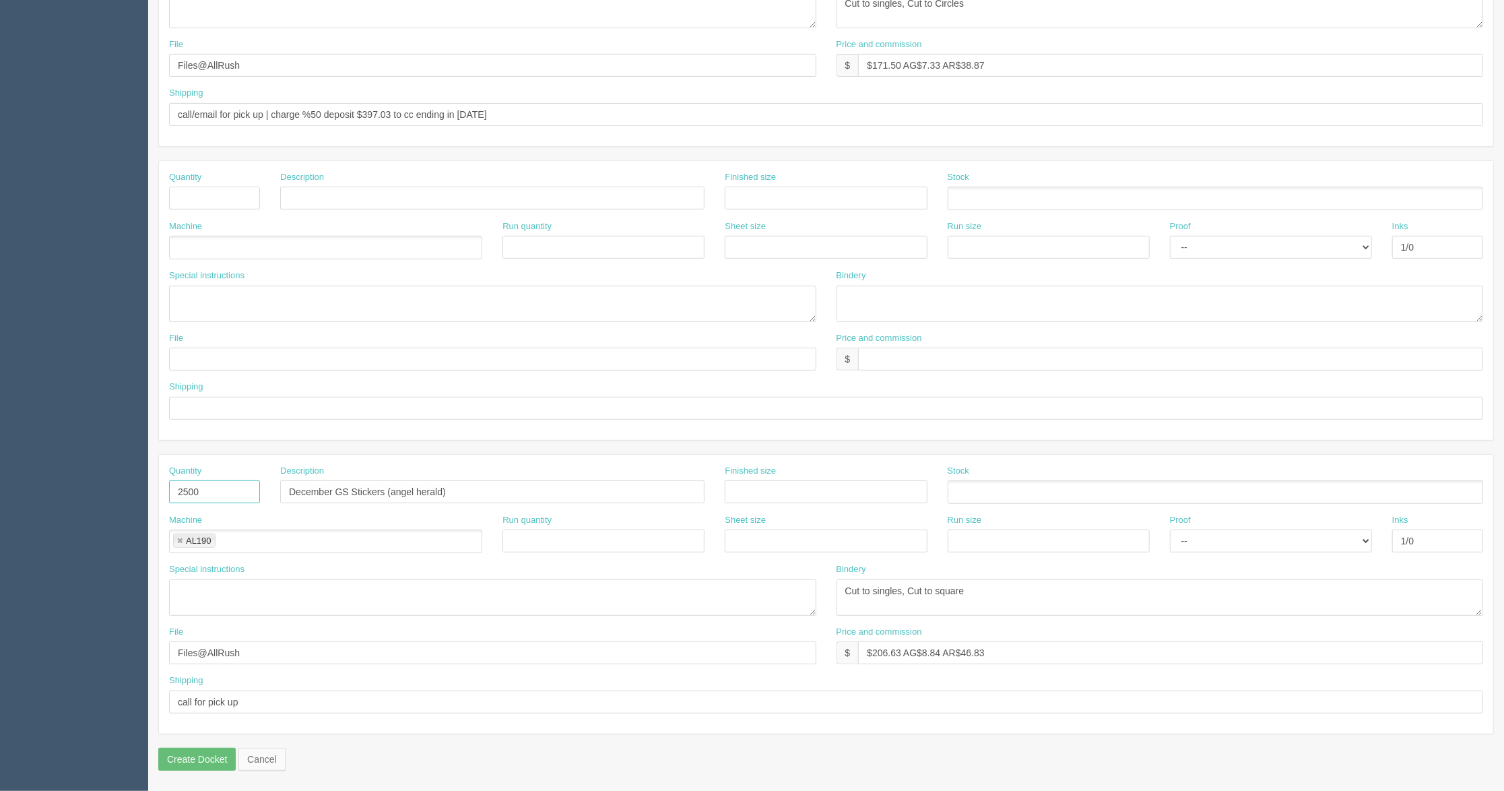
drag, startPoint x: 213, startPoint y: 497, endPoint x: 170, endPoint y: 494, distance: 43.2
click at [170, 494] on input "2500" at bounding box center [214, 491] width 91 height 23
drag, startPoint x: 450, startPoint y: 490, endPoint x: 261, endPoint y: 490, distance: 188.6
click at [261, 490] on div "Quantity Description December GS Stickers (angel herald) Finished size Stock" at bounding box center [826, 489] width 1334 height 49
click at [178, 539] on link at bounding box center [180, 541] width 8 height 9
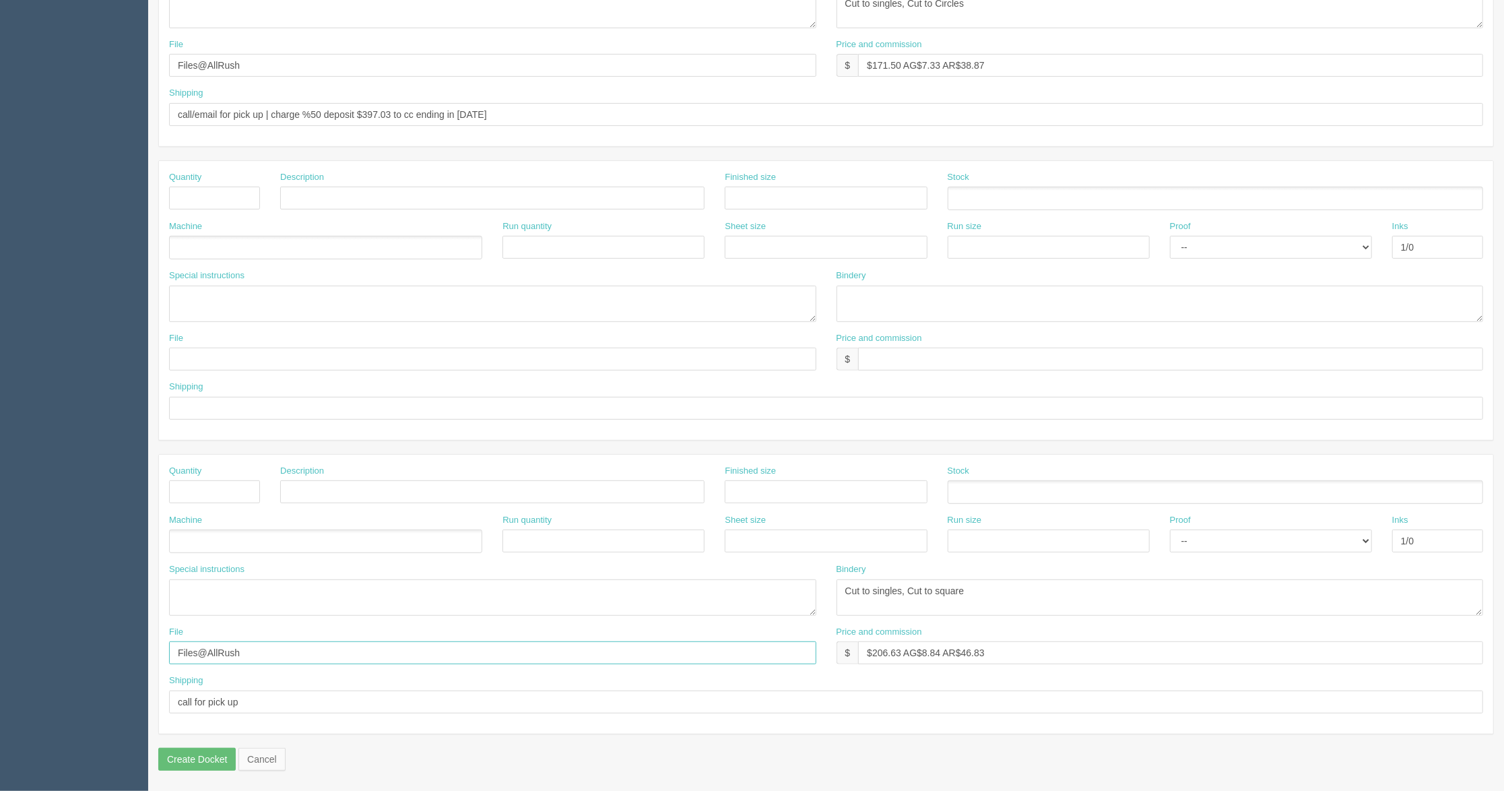
click at [265, 653] on input "Files@AllRush" at bounding box center [492, 652] width 647 height 23
drag, startPoint x: 214, startPoint y: 647, endPoint x: 166, endPoint y: 645, distance: 48.6
click at [166, 645] on div "File Files@AllRush" at bounding box center [492, 650] width 667 height 49
drag, startPoint x: 230, startPoint y: 698, endPoint x: 151, endPoint y: 698, distance: 78.8
click at [151, 698] on section "New Docket Create Docket Customer Information Customer Centre St. Church - Chil…" at bounding box center [826, 195] width 1356 height 1189
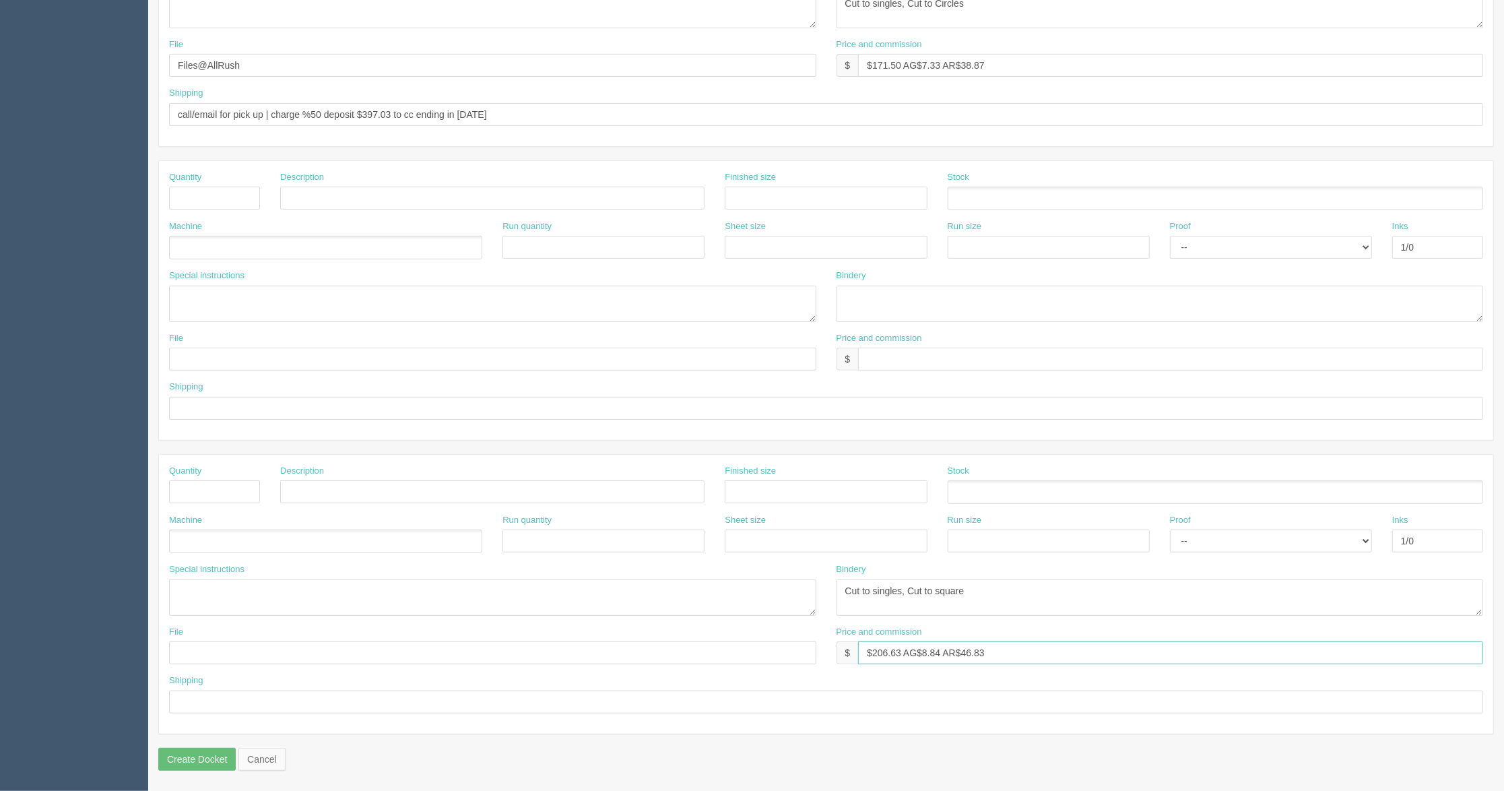
drag, startPoint x: 859, startPoint y: 655, endPoint x: 844, endPoint y: 655, distance: 15.5
click at [844, 655] on div "$ $206.63 AG$8.84 AR$46.83" at bounding box center [1159, 652] width 647 height 23
drag, startPoint x: 866, startPoint y: 581, endPoint x: 818, endPoint y: 588, distance: 49.1
click at [818, 588] on div "Special instructions Bindery Cut to singles, Cut to square" at bounding box center [826, 594] width 1334 height 63
drag, startPoint x: 1431, startPoint y: 529, endPoint x: 1377, endPoint y: 536, distance: 54.3
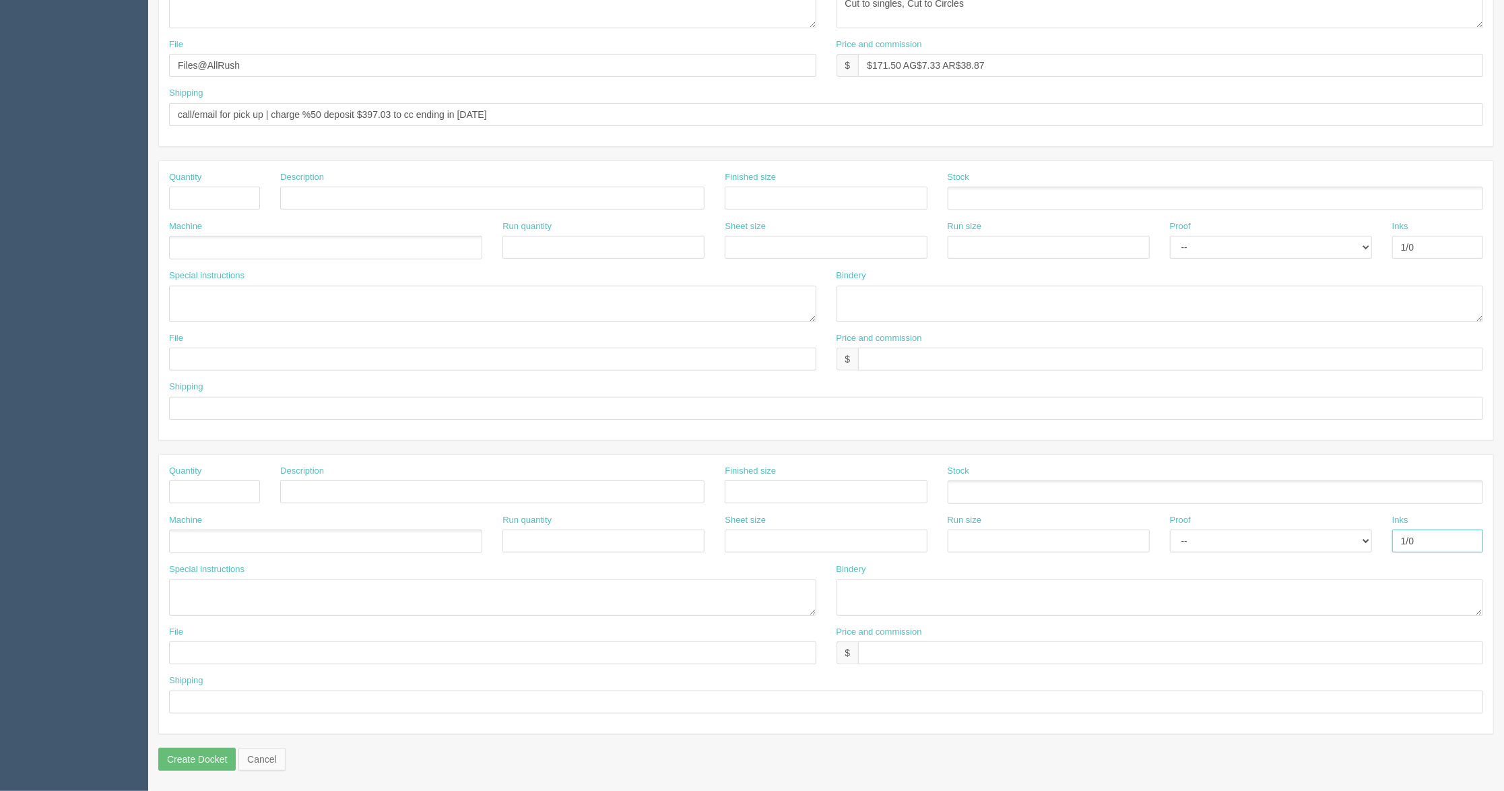
click at [1377, 536] on div "Machine Run quantity Sheet size Run size Proof -- Email Hard Copy Inks 1/0" at bounding box center [826, 538] width 1334 height 49
drag, startPoint x: 1422, startPoint y: 243, endPoint x: 1366, endPoint y: 242, distance: 56.6
click at [1366, 242] on div "Machine Run quantity Sheet size Run size Proof -- Email Hard Copy Inks 1/0" at bounding box center [826, 244] width 1334 height 49
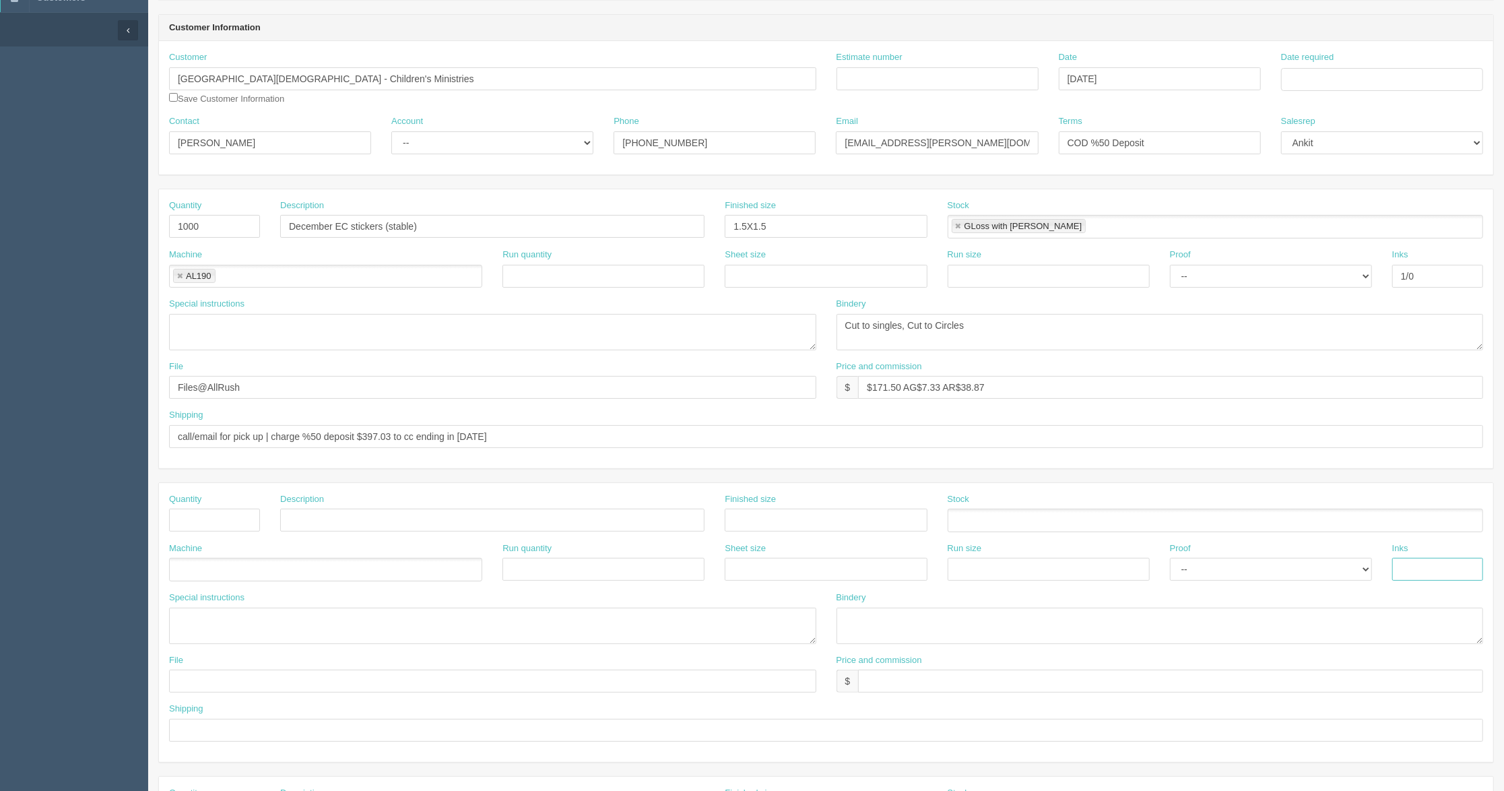
scroll to position [79, 0]
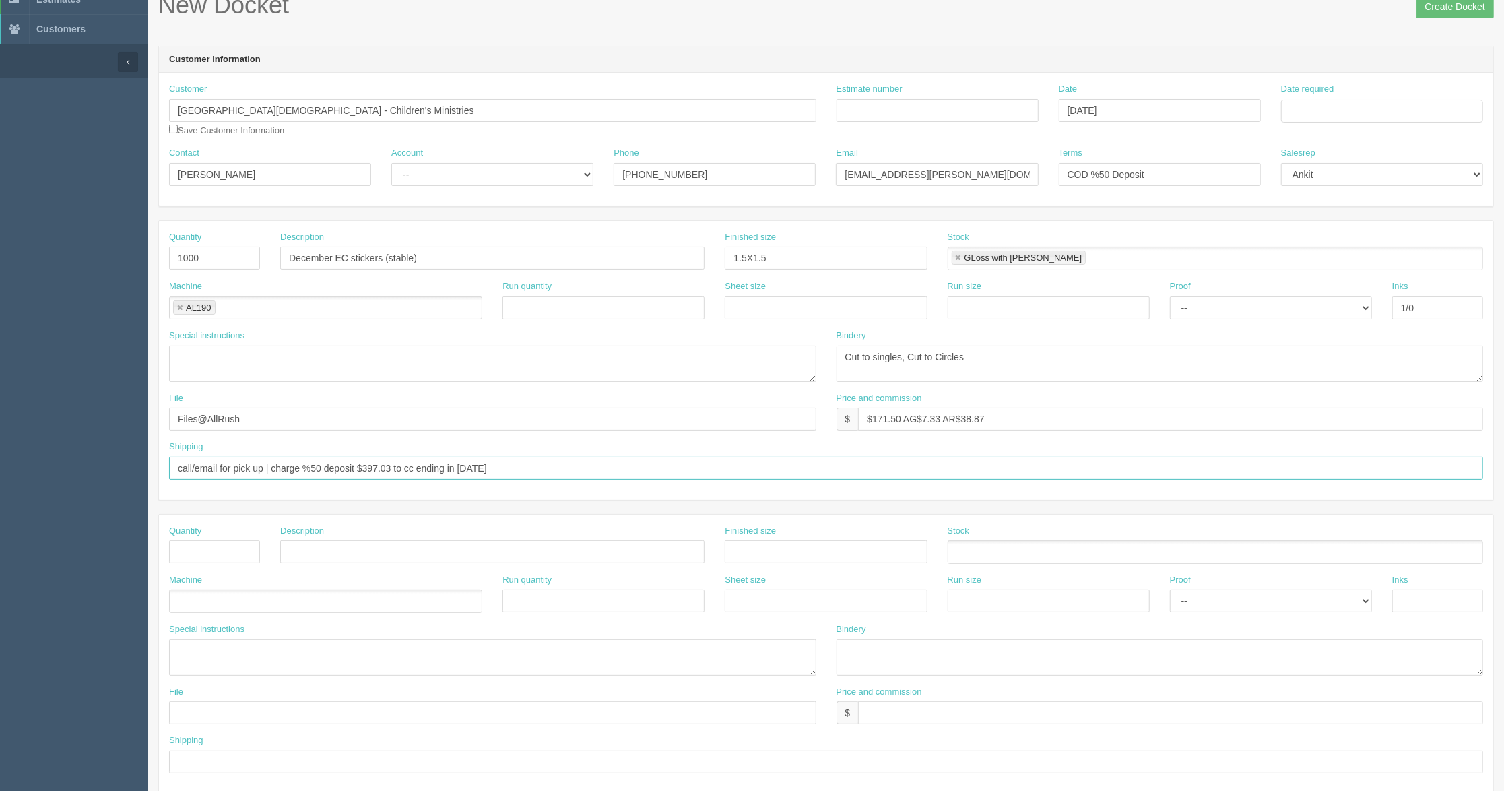
drag, startPoint x: 496, startPoint y: 467, endPoint x: 267, endPoint y: 475, distance: 229.1
click at [267, 475] on input "call/email for pick up | charge %50 deposit $397.03 to cc ending in [DATE]" at bounding box center [826, 468] width 1314 height 23
type input "call/email for pick up"
click at [521, 430] on input "Files@AllRush" at bounding box center [492, 418] width 647 height 23
click at [537, 453] on div "Shipping call/email for pick up" at bounding box center [826, 459] width 1314 height 39
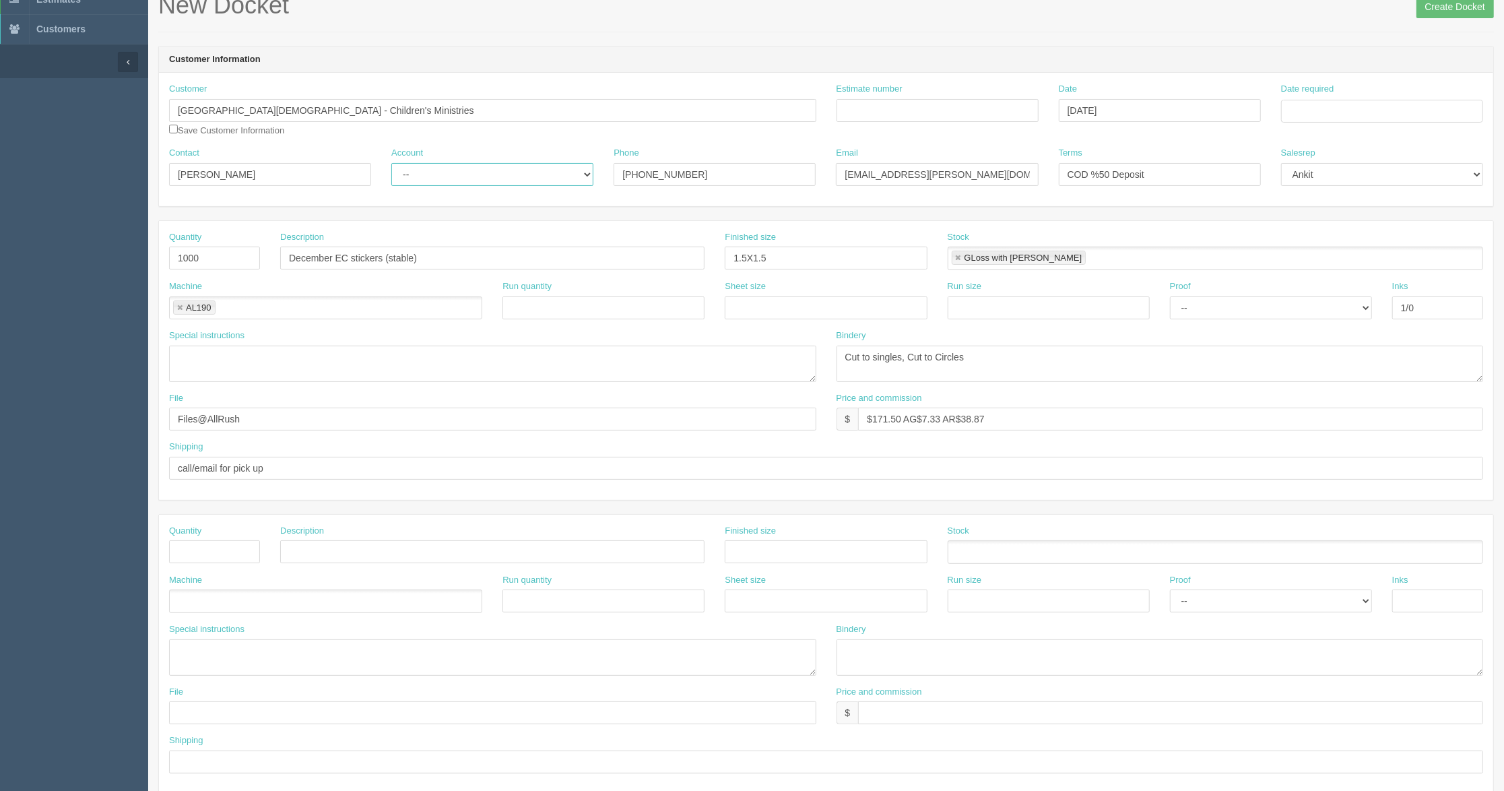
click at [429, 184] on select "-- Existing Client Allrush Client Rep Client" at bounding box center [492, 174] width 202 height 23
select select "Allrush Client"
click at [391, 163] on select "-- Existing Client Allrush Client Rep Client" at bounding box center [492, 174] width 202 height 23
click at [170, 129] on input "checkbox" at bounding box center [173, 129] width 9 height 9
checkbox input "true"
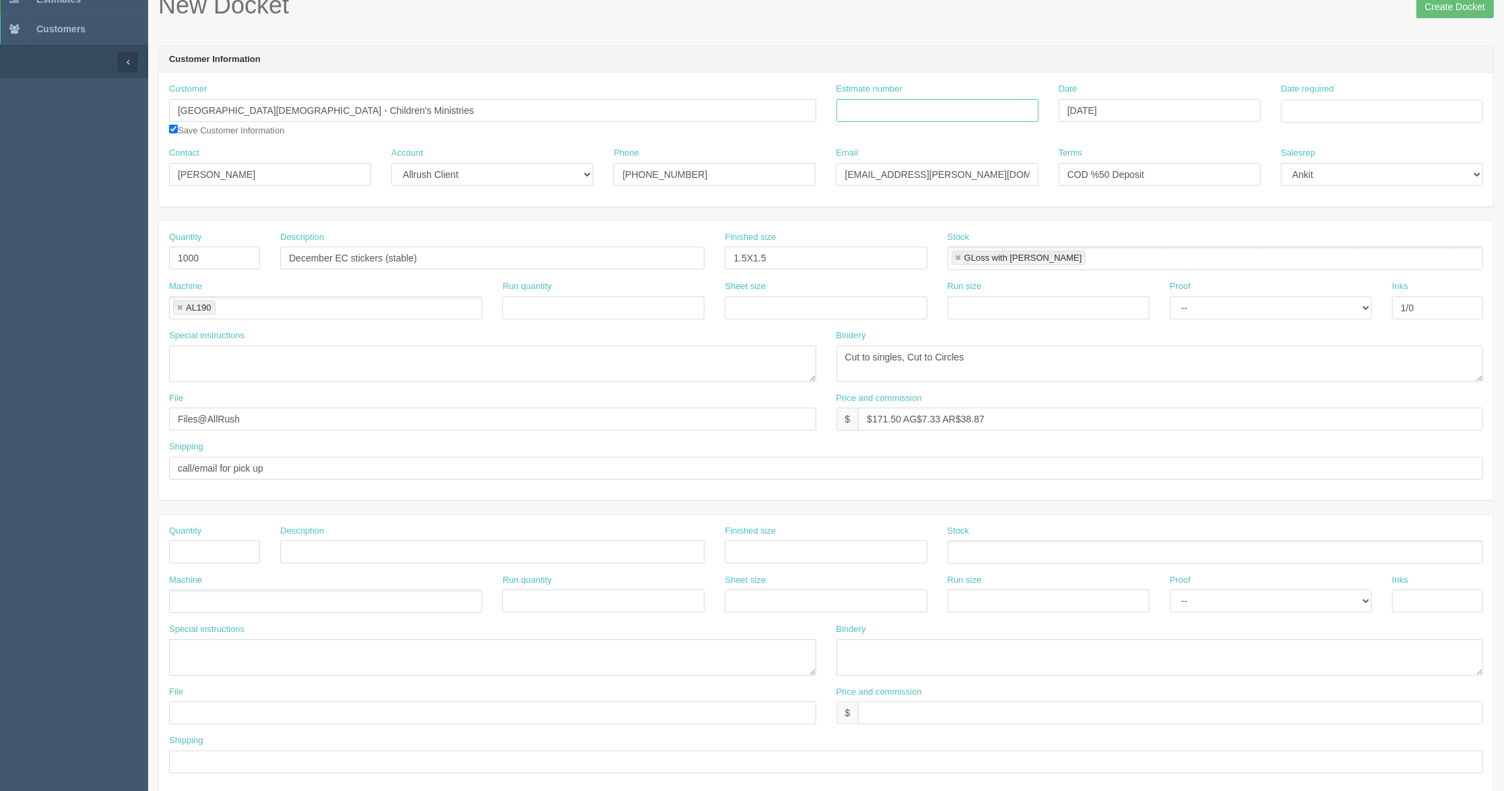
click at [909, 112] on input "Estimate number" at bounding box center [937, 110] width 202 height 23
click at [989, 120] on input "Estimate number" at bounding box center [937, 110] width 202 height 23
type input "7076"
click at [1338, 104] on input "Date required" at bounding box center [1382, 111] width 202 height 23
click at [1344, 135] on th "[DATE]" at bounding box center [1348, 140] width 90 height 27
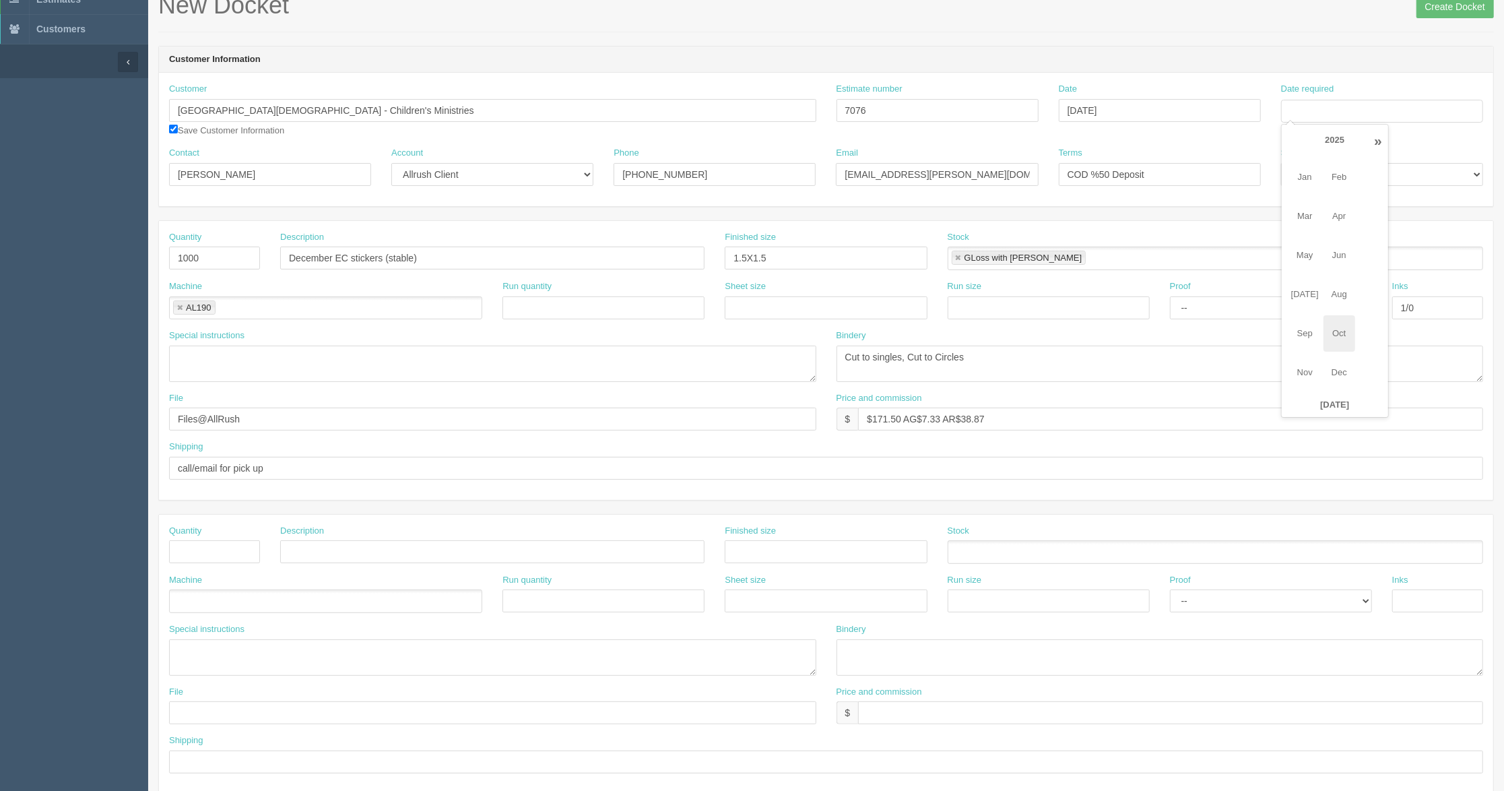
click at [1348, 339] on span "Oct" at bounding box center [1339, 333] width 32 height 36
click at [1330, 220] on td "14" at bounding box center [1329, 221] width 17 height 20
type input "[DATE]"
click at [1220, 156] on div "Terms COD %50 Deposit" at bounding box center [1160, 166] width 202 height 39
click at [1455, 9] on input "Create Docket" at bounding box center [1454, 6] width 77 height 23
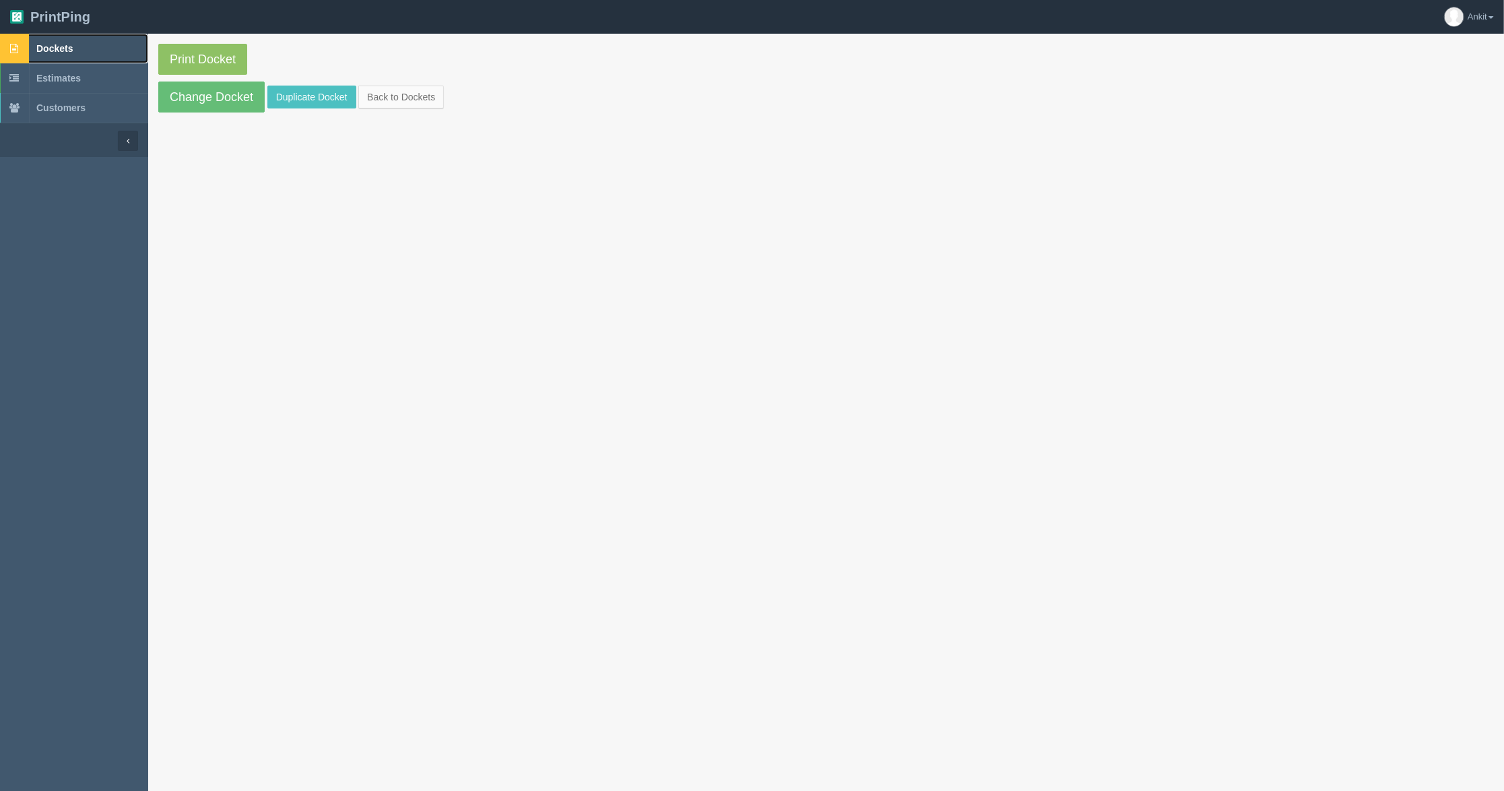
click at [41, 46] on span "Dockets" at bounding box center [54, 48] width 36 height 11
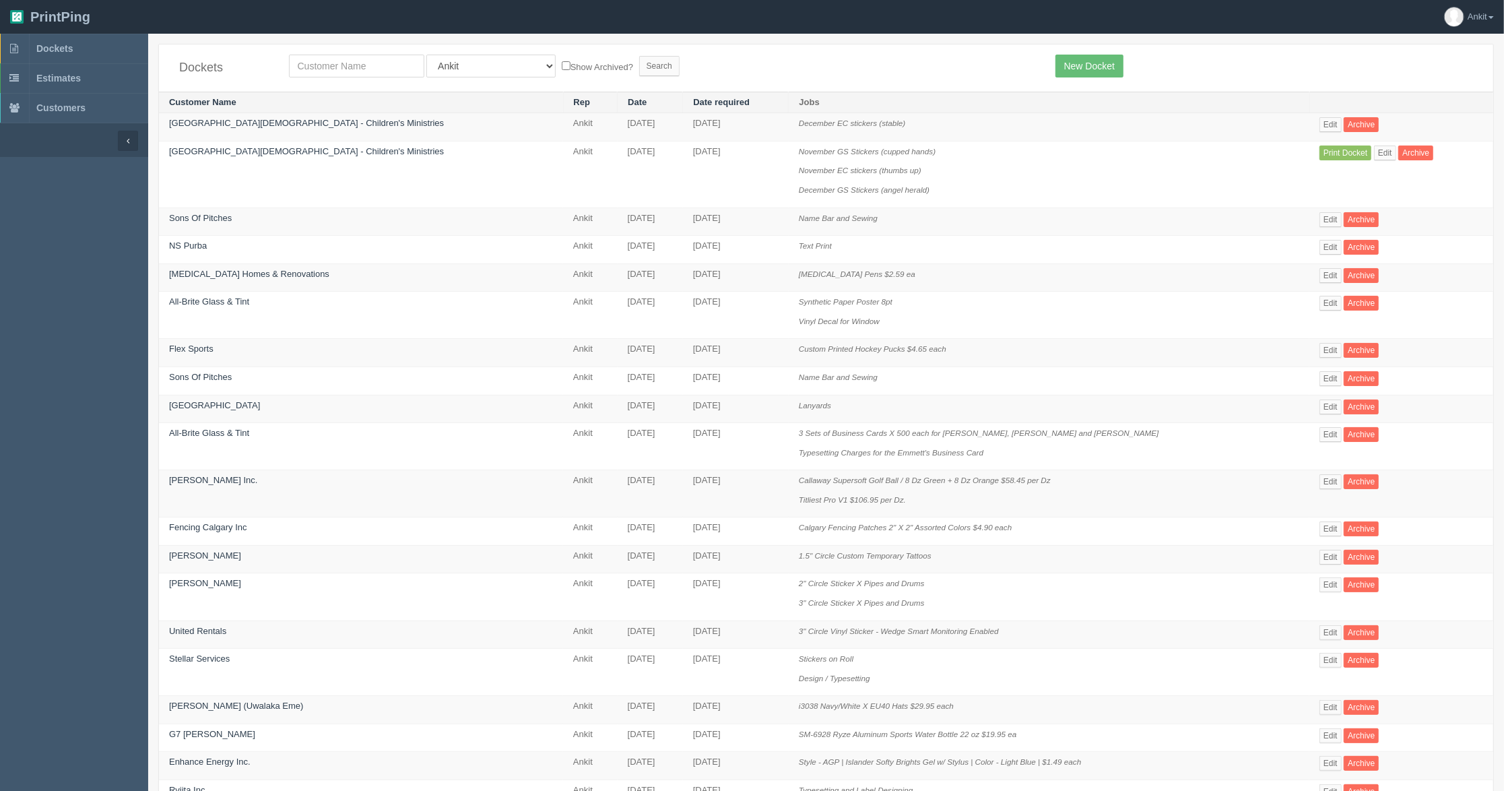
click at [260, 144] on td "[GEOGRAPHIC_DATA][DEMOGRAPHIC_DATA] - Children's Ministries" at bounding box center [361, 174] width 404 height 67
click at [267, 150] on link "[GEOGRAPHIC_DATA][DEMOGRAPHIC_DATA] - Children's Ministries" at bounding box center [306, 151] width 275 height 10
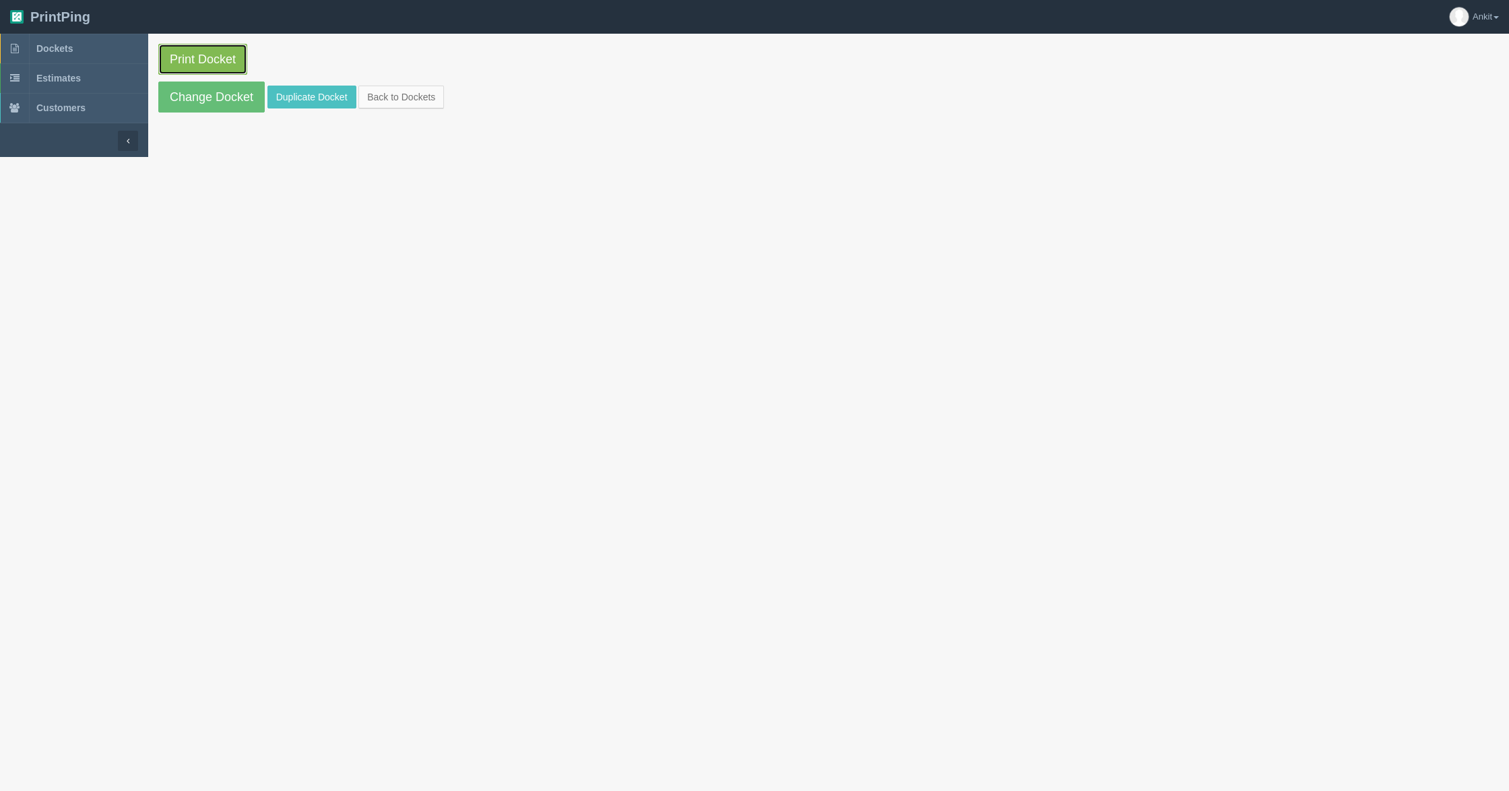
click at [219, 65] on link "Print Docket" at bounding box center [202, 59] width 89 height 31
